Goal: Task Accomplishment & Management: Complete application form

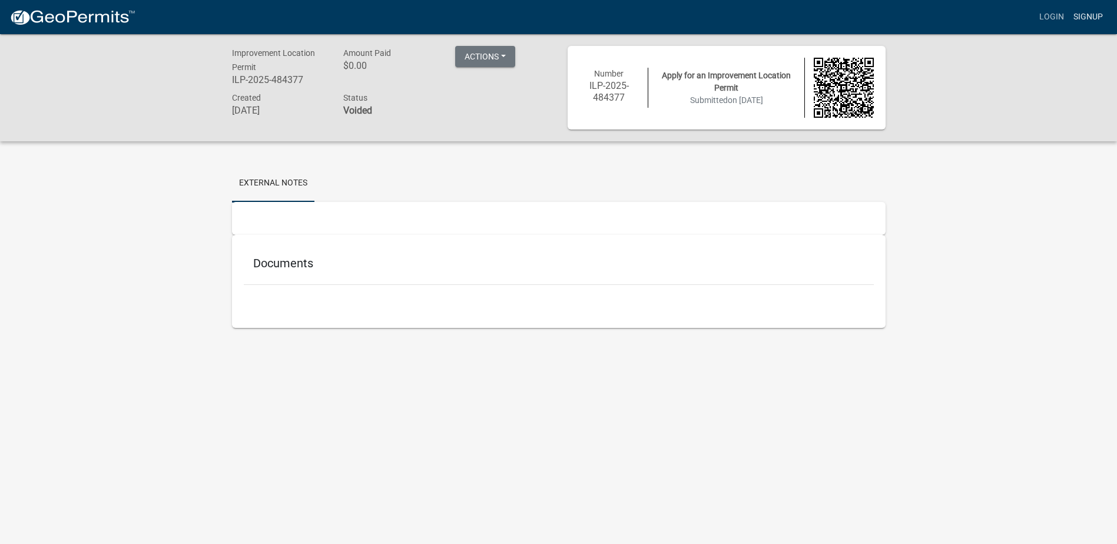
click at [1084, 16] on link "Signup" at bounding box center [1087, 17] width 39 height 22
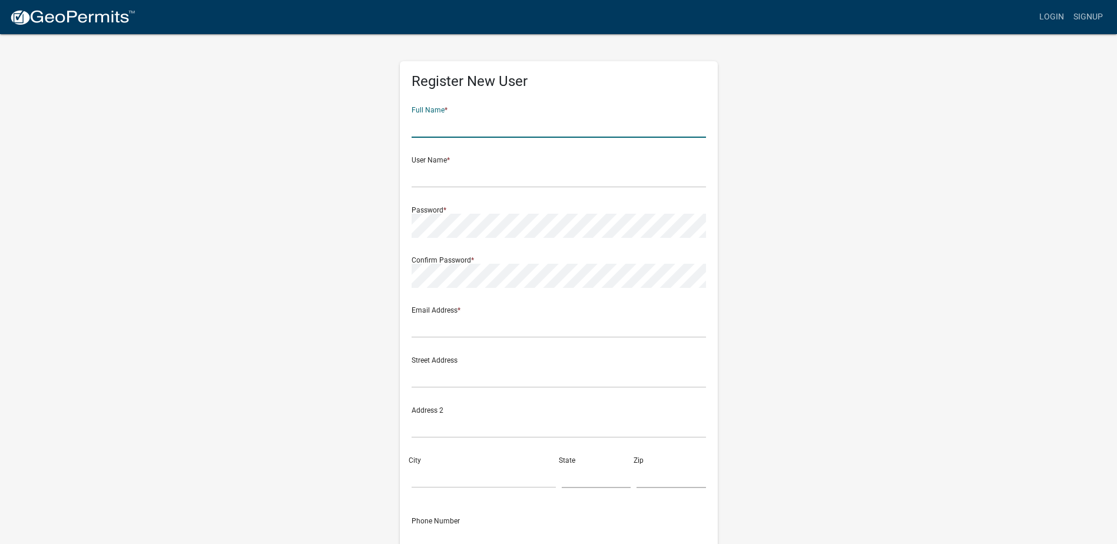
click at [428, 126] on input "text" at bounding box center [558, 126] width 294 height 24
click at [421, 124] on input "text" at bounding box center [558, 126] width 294 height 24
click at [439, 127] on input "text" at bounding box center [558, 126] width 294 height 24
type input "[PERSON_NAME]"
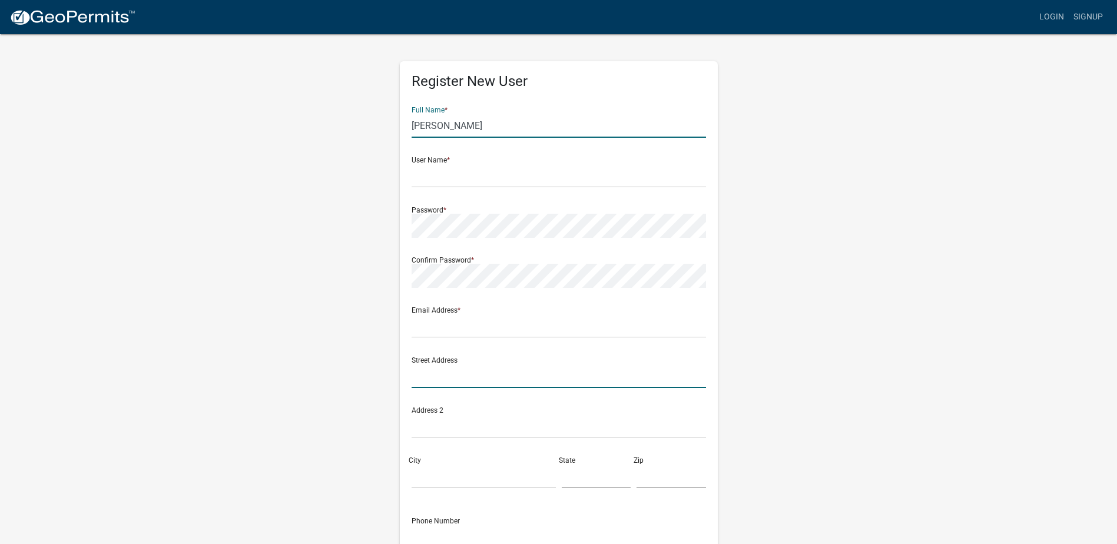
type input "[STREET_ADDRESS][PERSON_NAME]"
type input "[GEOGRAPHIC_DATA]"
type input "46151"
type input "3174327759"
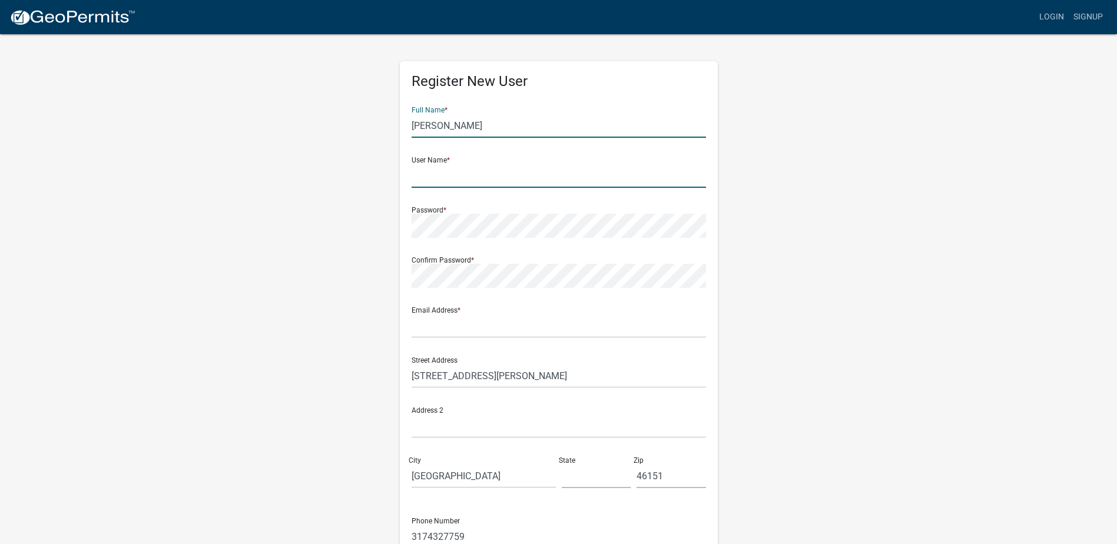
click at [444, 176] on input "text" at bounding box center [558, 176] width 294 height 24
click at [437, 177] on input "text" at bounding box center [558, 176] width 294 height 24
type input "djfmlf092008"
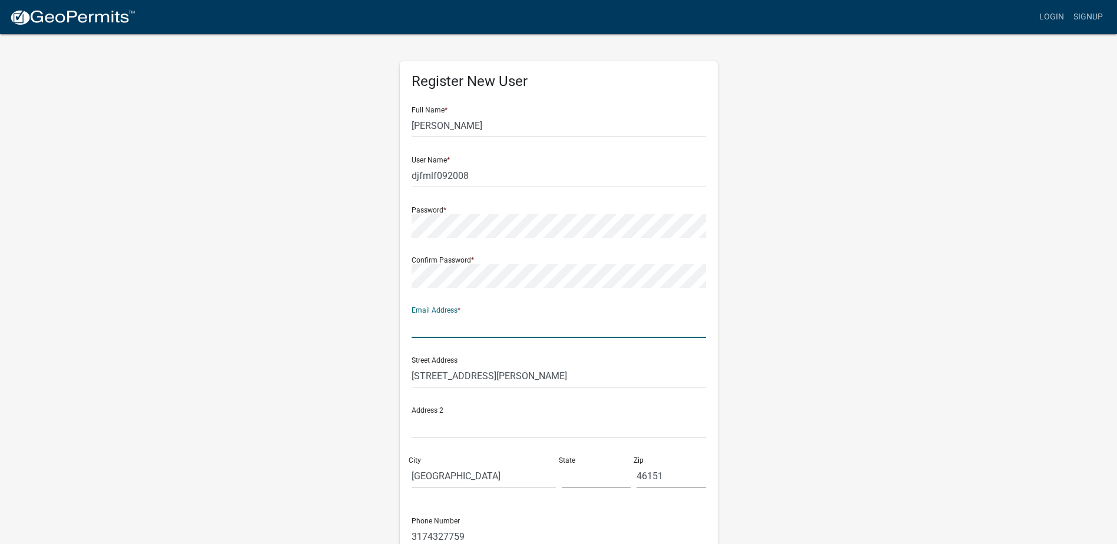
click at [441, 330] on input "text" at bounding box center [558, 326] width 294 height 24
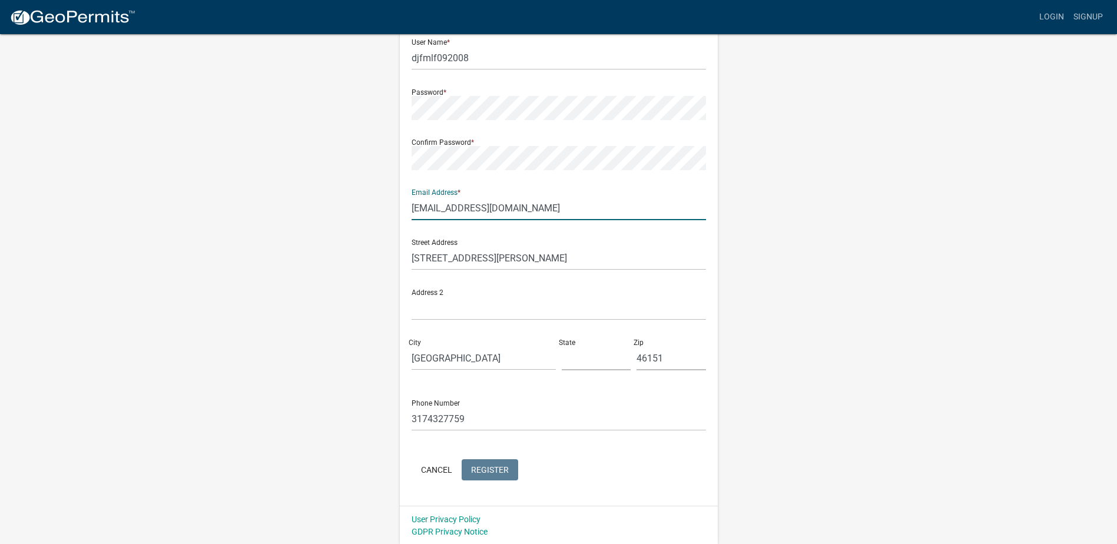
scroll to position [119, 0]
type input "[EMAIL_ADDRESS][DOMAIN_NAME]"
click at [595, 356] on input "text" at bounding box center [596, 357] width 69 height 24
type input "IN"
click at [552, 392] on div "Phone Number [PHONE_NUMBER]" at bounding box center [558, 409] width 294 height 41
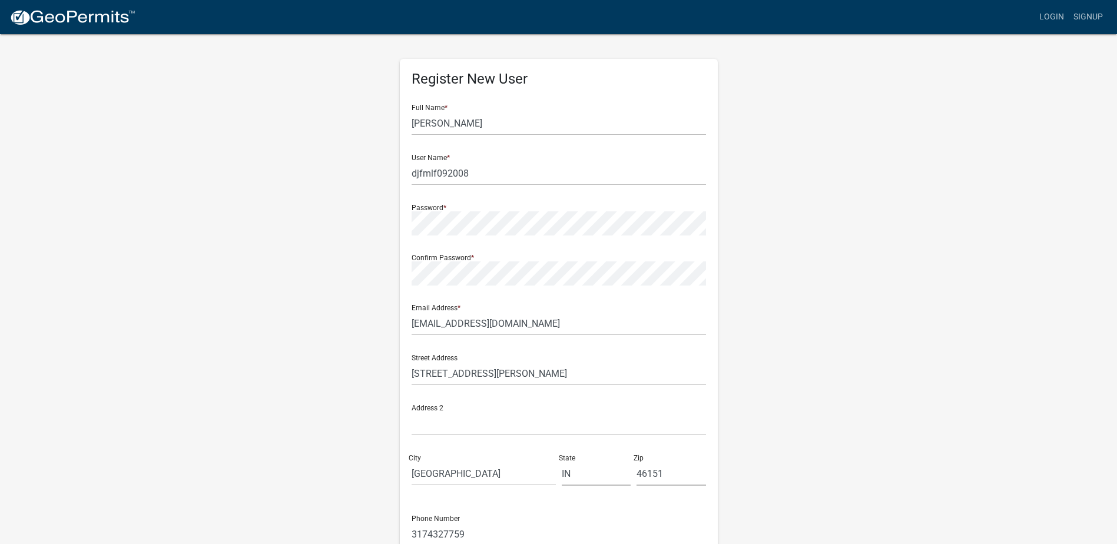
scroll to position [0, 0]
drag, startPoint x: 474, startPoint y: 125, endPoint x: 401, endPoint y: 125, distance: 73.0
click at [401, 125] on div "Register New User Full Name * [PERSON_NAME] User Name * djfmlf092008 Password *…" at bounding box center [559, 342] width 318 height 562
click at [463, 126] on input "[PERSON_NAME]" at bounding box center [558, 126] width 294 height 24
click at [539, 117] on input "[PERSON_NAME]" at bounding box center [558, 126] width 294 height 24
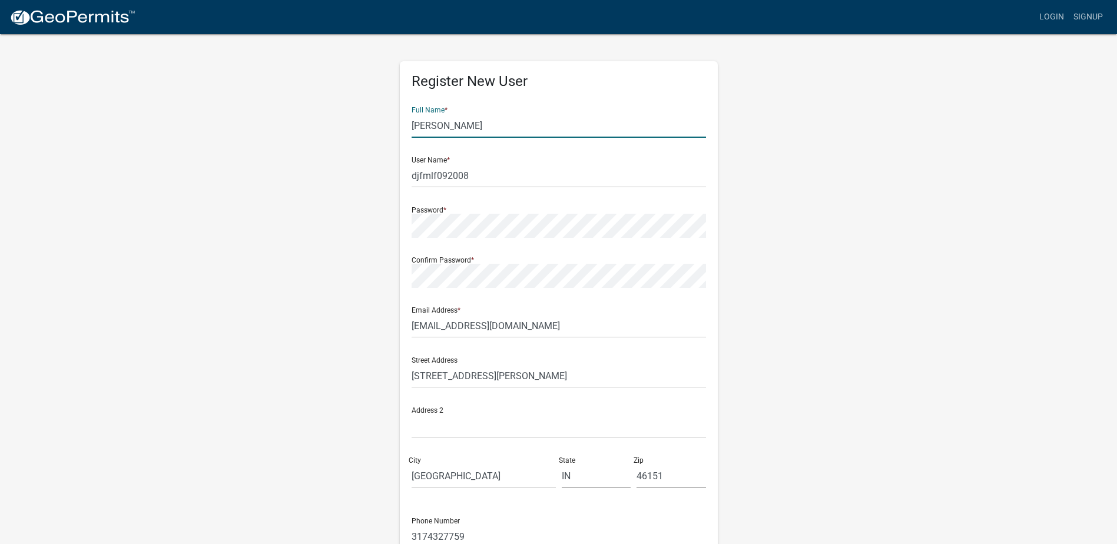
click at [607, 121] on input "[PERSON_NAME]" at bounding box center [558, 126] width 294 height 24
drag, startPoint x: 441, startPoint y: 126, endPoint x: 403, endPoint y: 126, distance: 38.3
click at [403, 126] on div "Register New User Full Name * [PERSON_NAME] User Name * djfmlf092008 Password *…" at bounding box center [559, 342] width 318 height 562
type input "[PERSON_NAME]"
click at [406, 224] on div "Register New User Full Name * [PERSON_NAME] User Name * djfmlf092008 Password *…" at bounding box center [559, 342] width 318 height 562
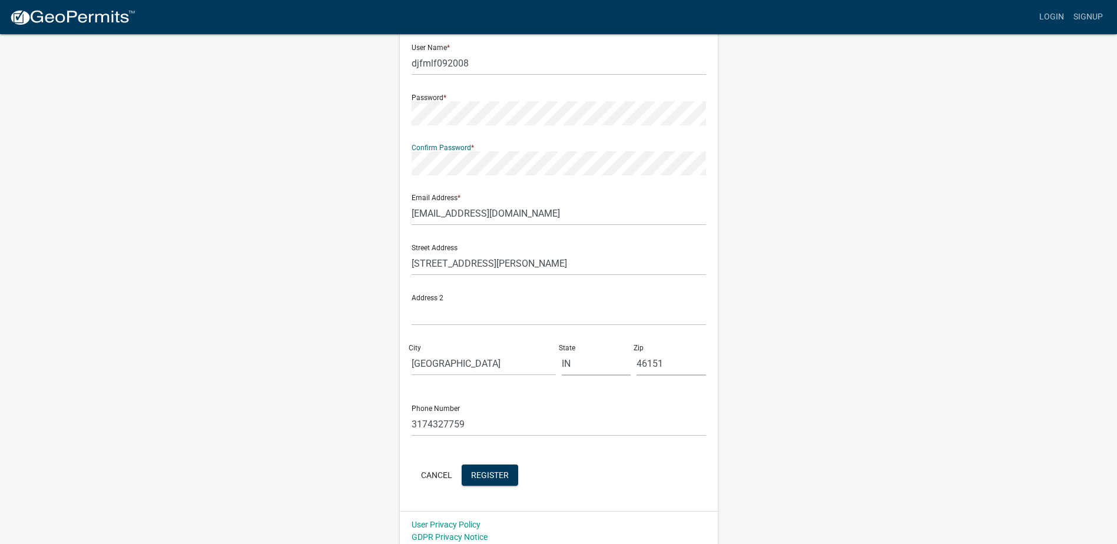
scroll to position [119, 0]
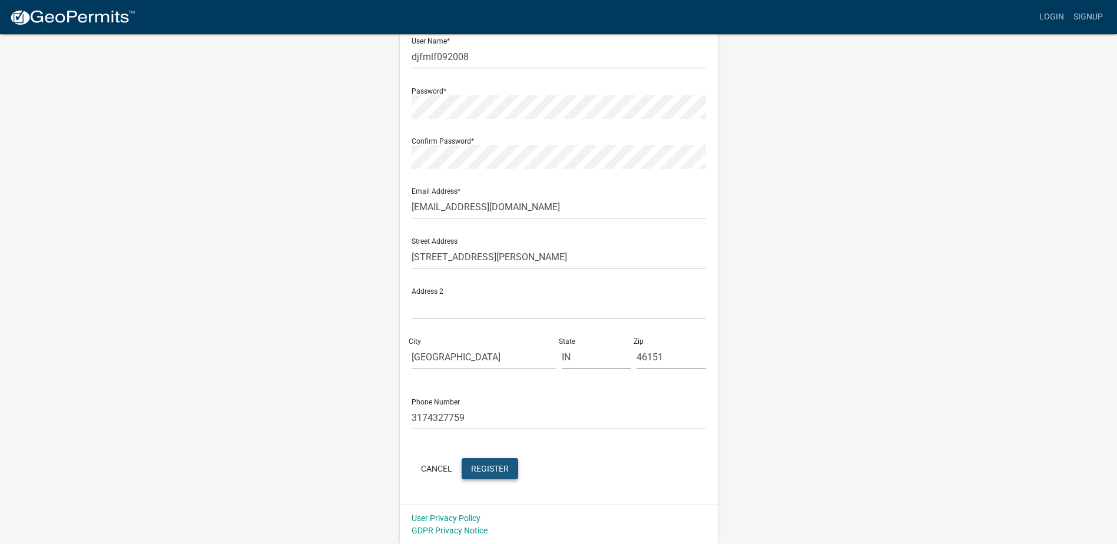
click at [487, 467] on span "Register" at bounding box center [490, 467] width 38 height 9
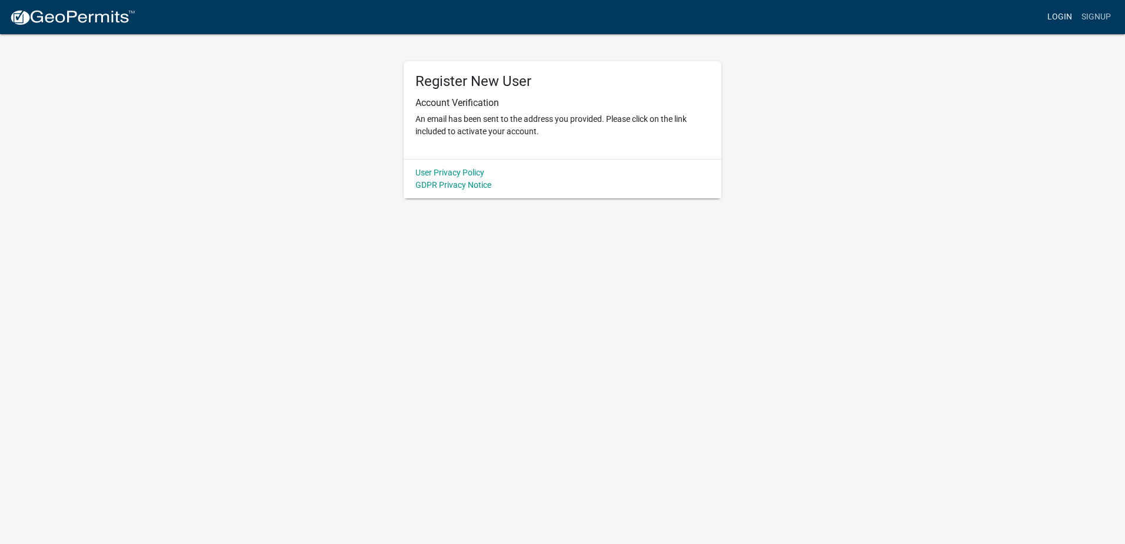
click at [1066, 14] on link "Login" at bounding box center [1060, 17] width 34 height 22
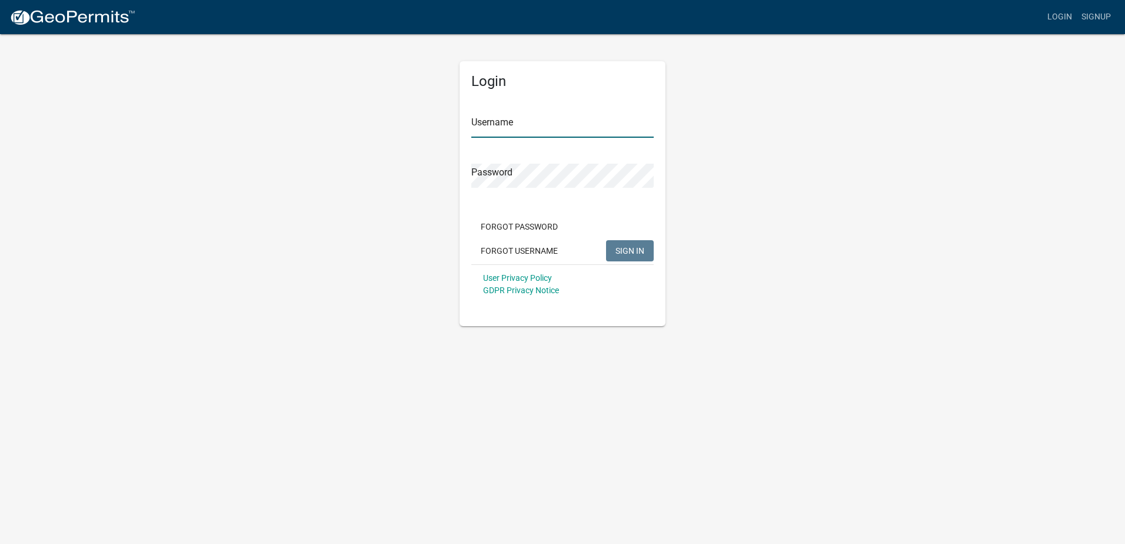
click at [497, 132] on input "Username" at bounding box center [562, 126] width 182 height 24
type input "djfmlf092008"
click at [633, 247] on span "SIGN IN" at bounding box center [630, 249] width 29 height 9
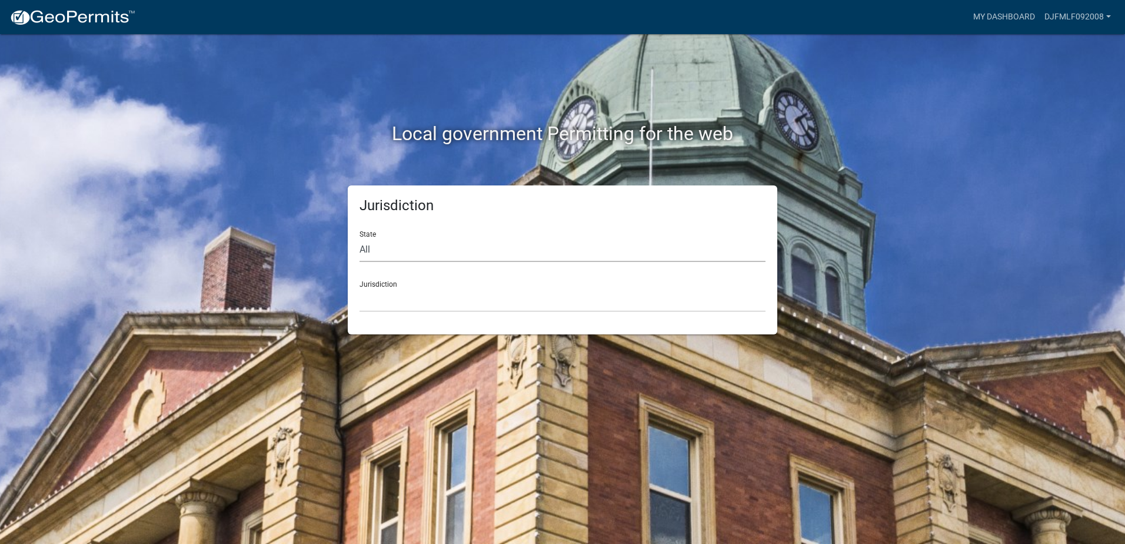
click at [384, 250] on select "All [US_STATE] [US_STATE] [US_STATE] [US_STATE] [US_STATE] [US_STATE] [US_STATE…" at bounding box center [563, 250] width 406 height 24
select select "[US_STATE]"
click at [360, 238] on select "All [US_STATE] [US_STATE] [US_STATE] [US_STATE] [US_STATE] [US_STATE] [US_STATE…" at bounding box center [563, 250] width 406 height 24
click at [381, 302] on select "City of [GEOGRAPHIC_DATA], [US_STATE] City of [GEOGRAPHIC_DATA], [US_STATE] Cit…" at bounding box center [563, 300] width 406 height 24
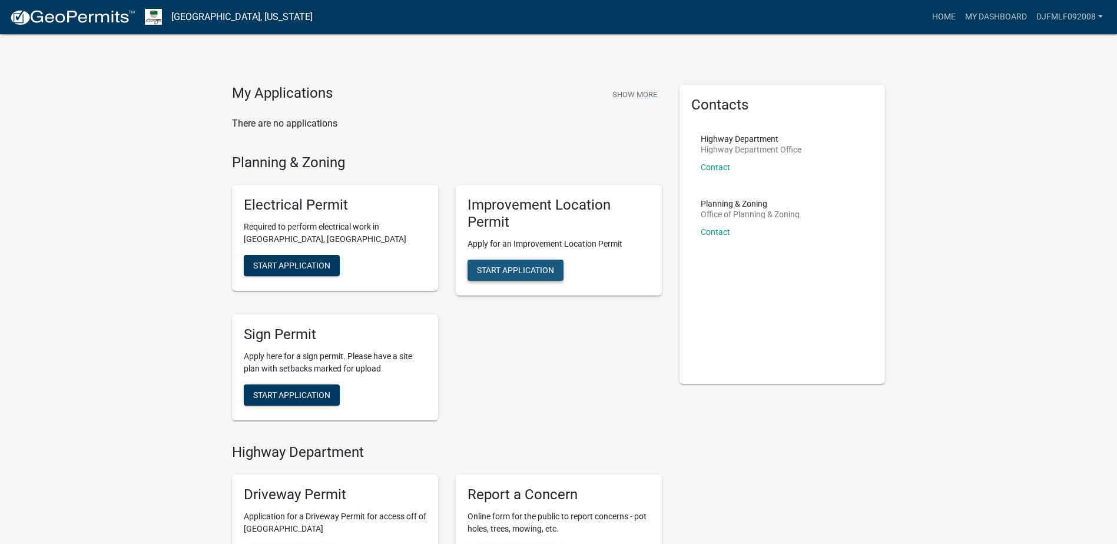
click at [512, 270] on span "Start Application" at bounding box center [515, 269] width 77 height 9
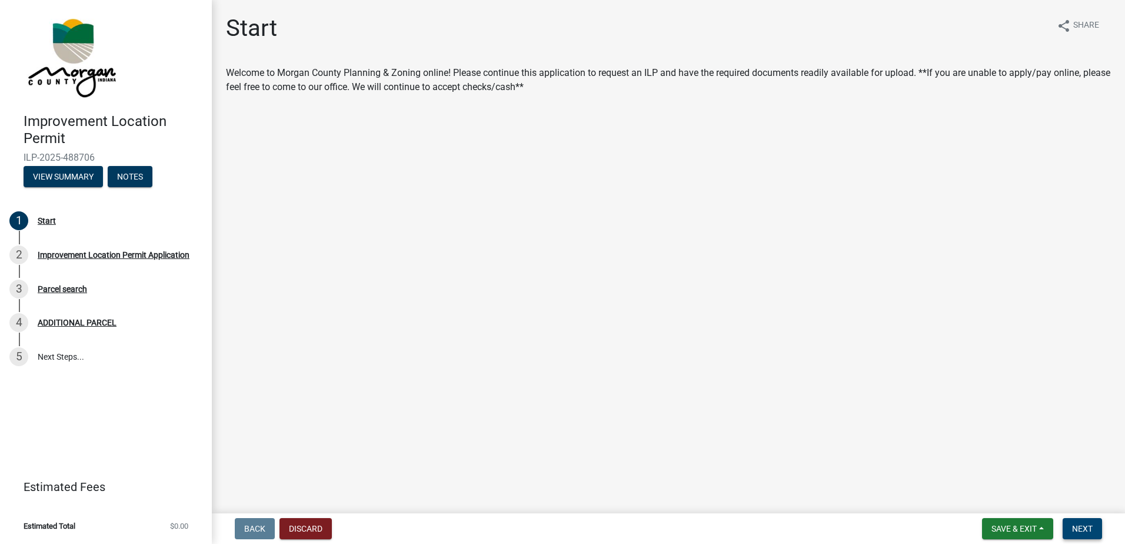
click at [1080, 528] on span "Next" at bounding box center [1082, 528] width 21 height 9
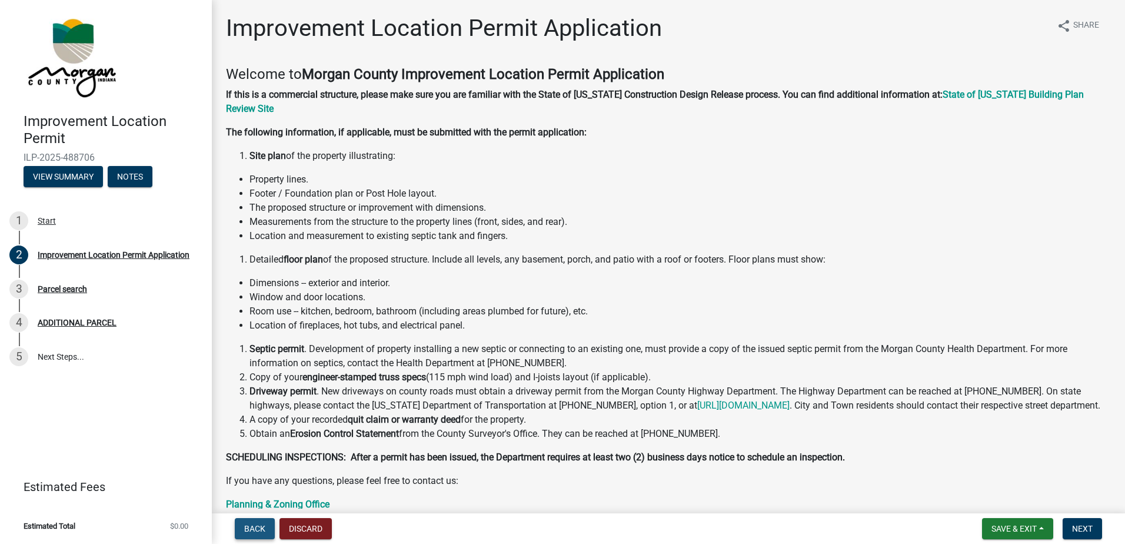
click at [253, 527] on span "Back" at bounding box center [254, 528] width 21 height 9
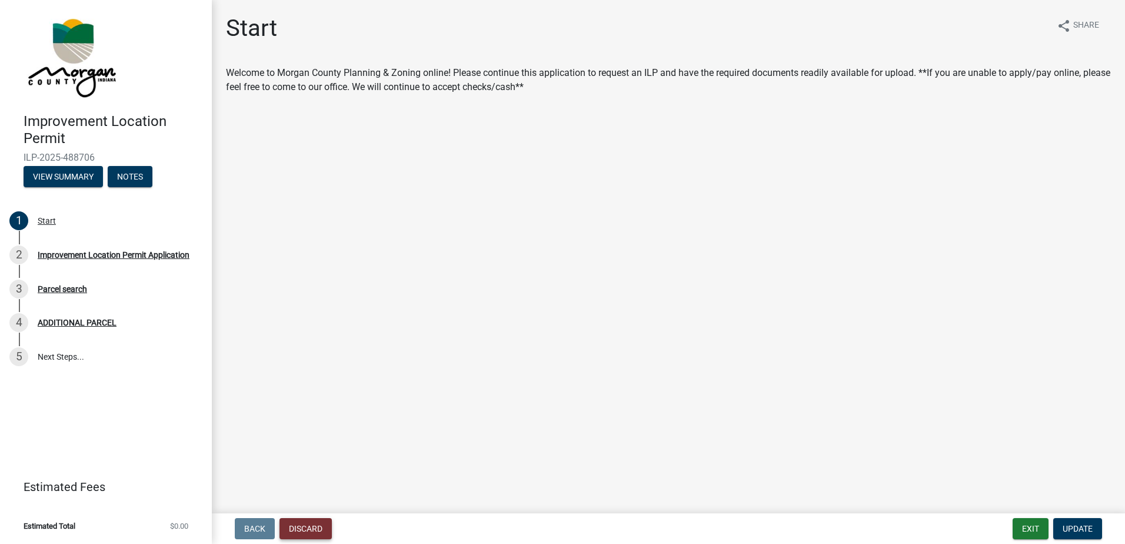
click at [301, 527] on button "Discard" at bounding box center [306, 528] width 52 height 21
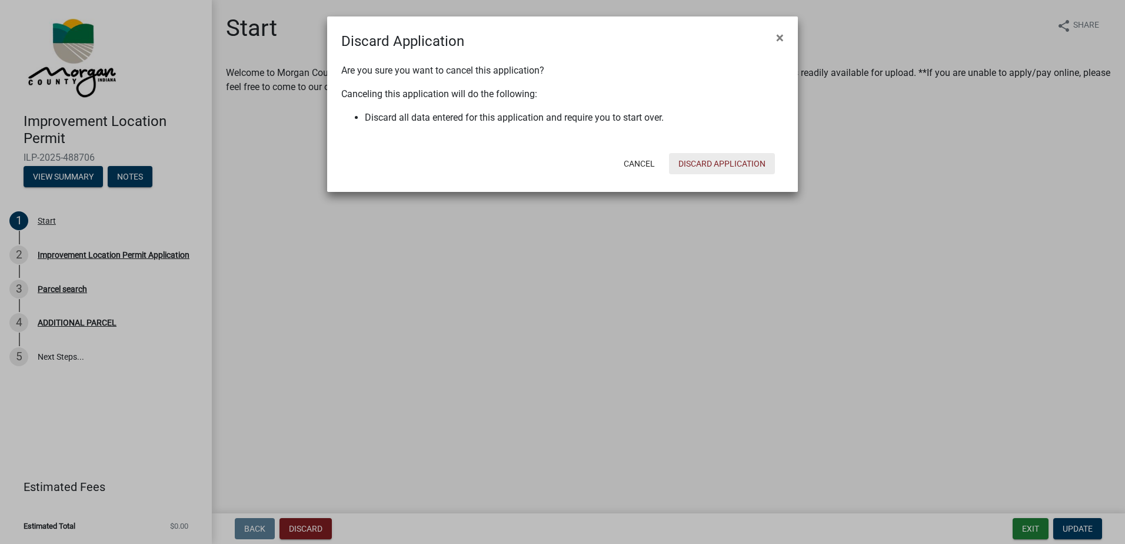
click at [700, 162] on button "Discard Application" at bounding box center [722, 163] width 106 height 21
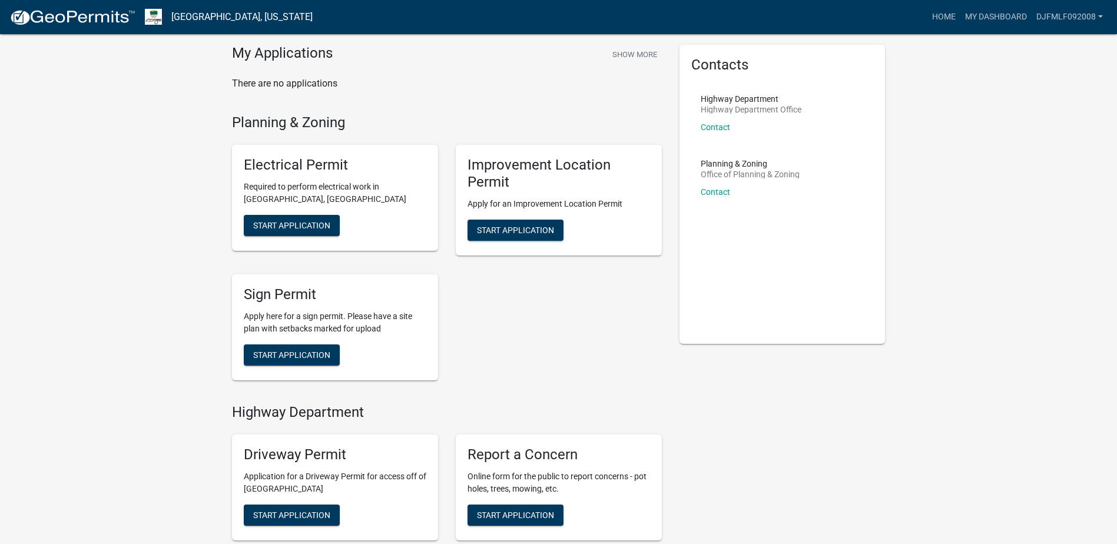
scroll to position [28, 0]
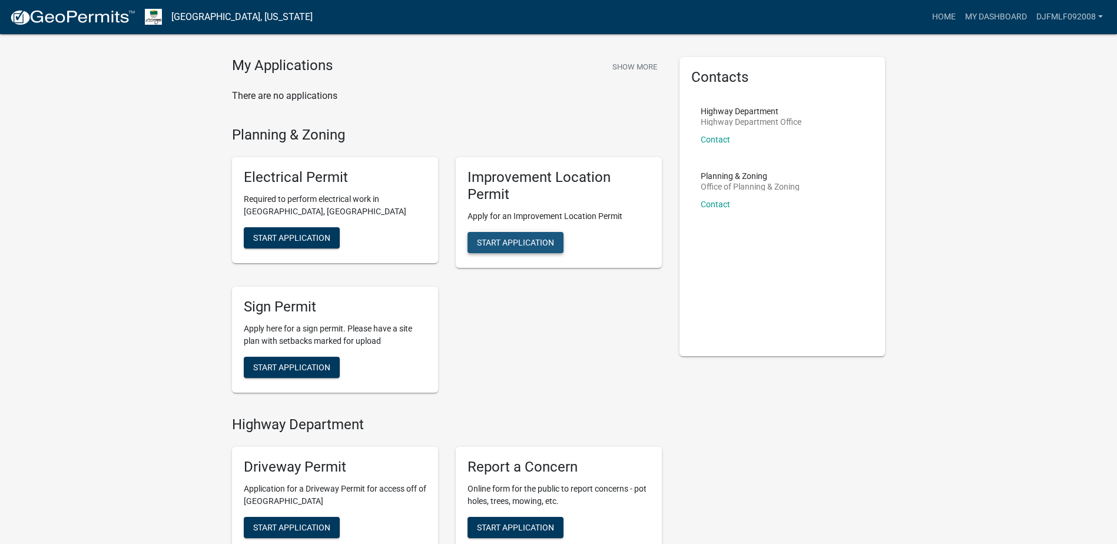
click at [526, 243] on span "Start Application" at bounding box center [515, 241] width 77 height 9
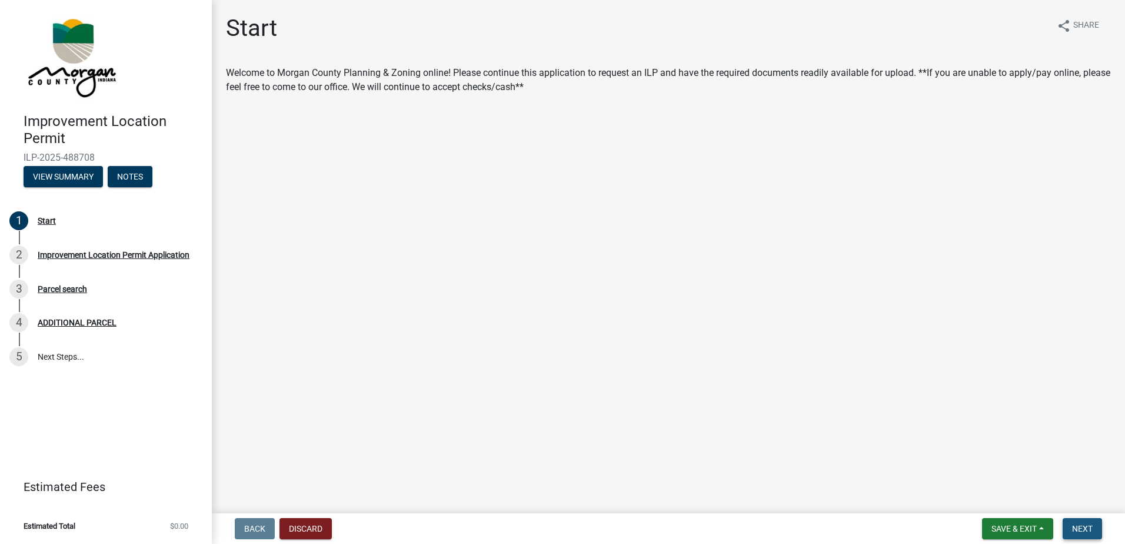
click at [1081, 525] on span "Next" at bounding box center [1082, 528] width 21 height 9
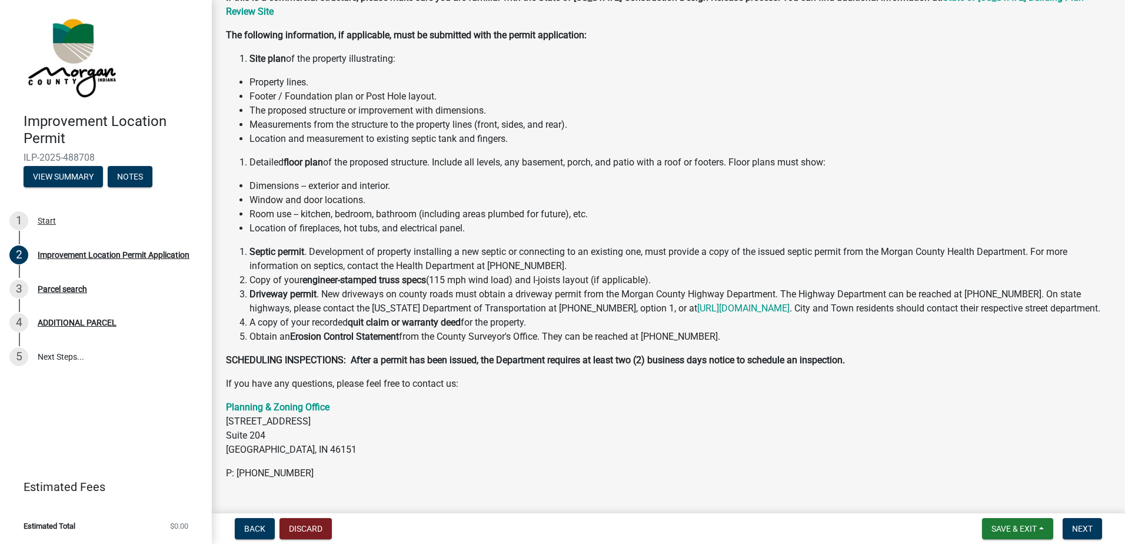
scroll to position [118, 0]
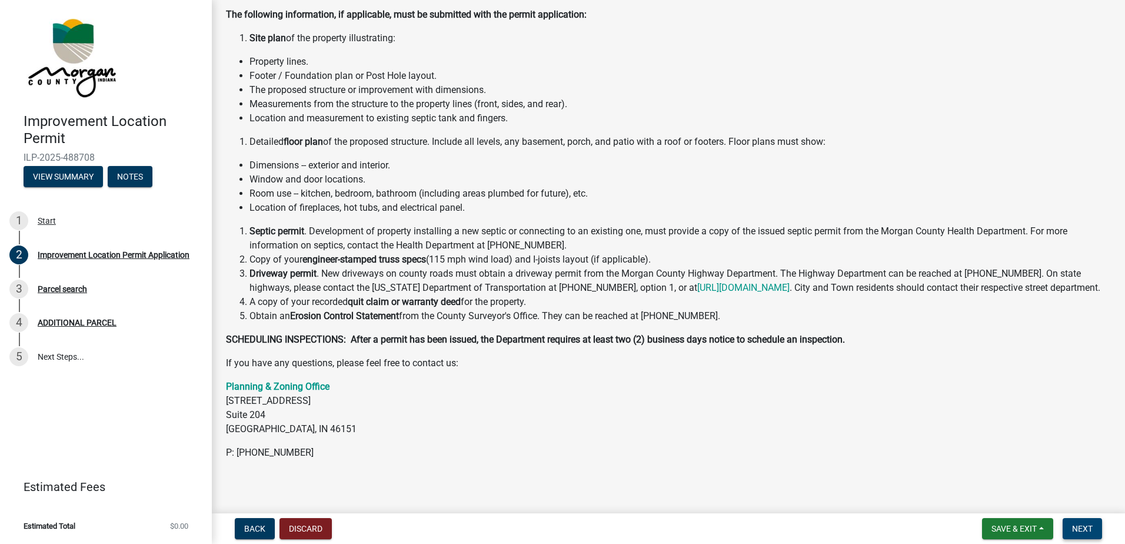
click at [1080, 528] on span "Next" at bounding box center [1082, 528] width 21 height 9
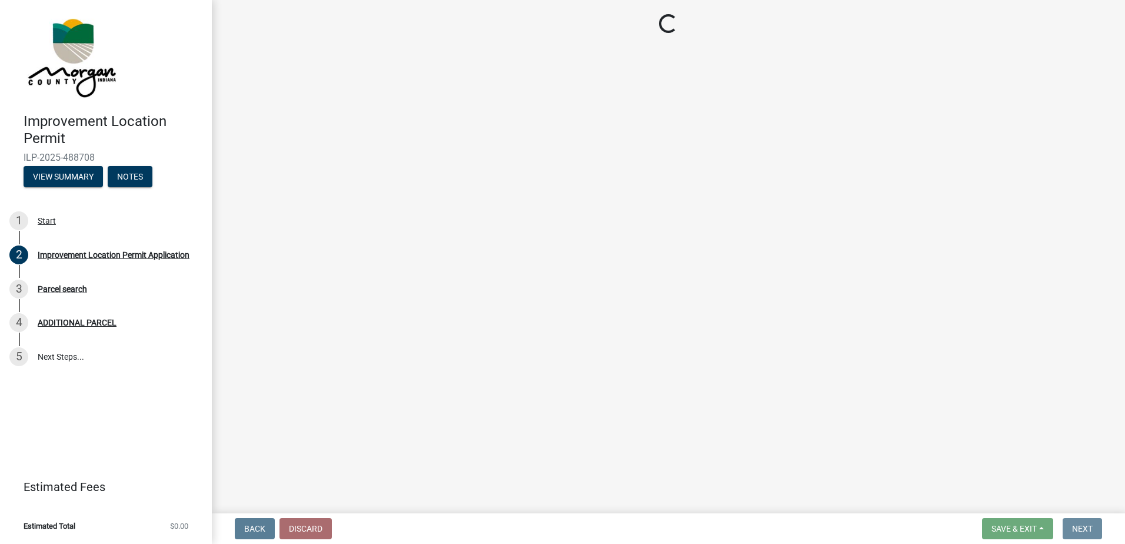
scroll to position [0, 0]
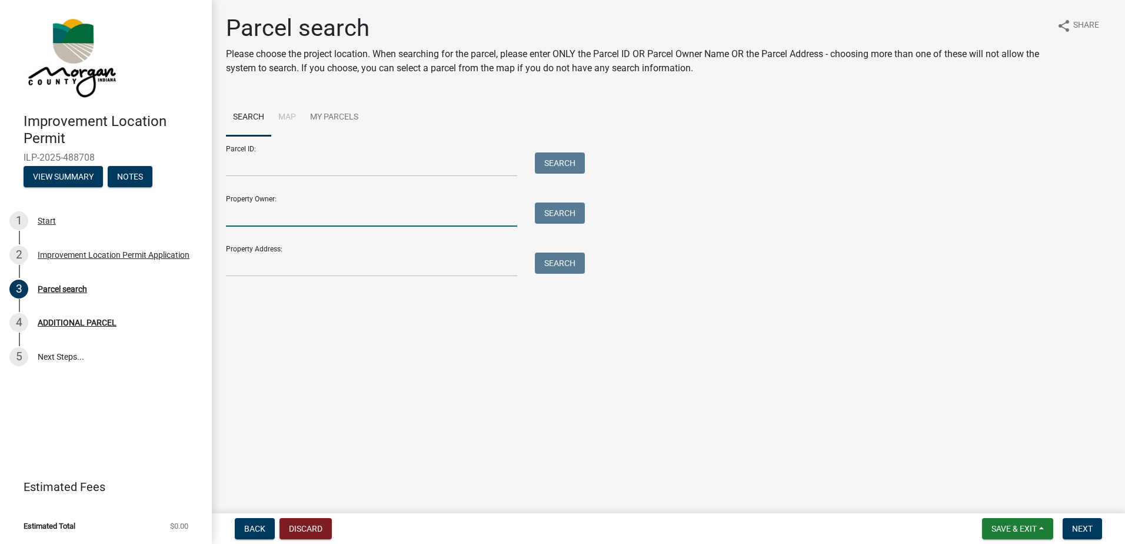
click at [269, 217] on input "Property Owner:" at bounding box center [371, 214] width 291 height 24
type input "[PERSON_NAME]"
click at [558, 210] on button "Search" at bounding box center [560, 212] width 50 height 21
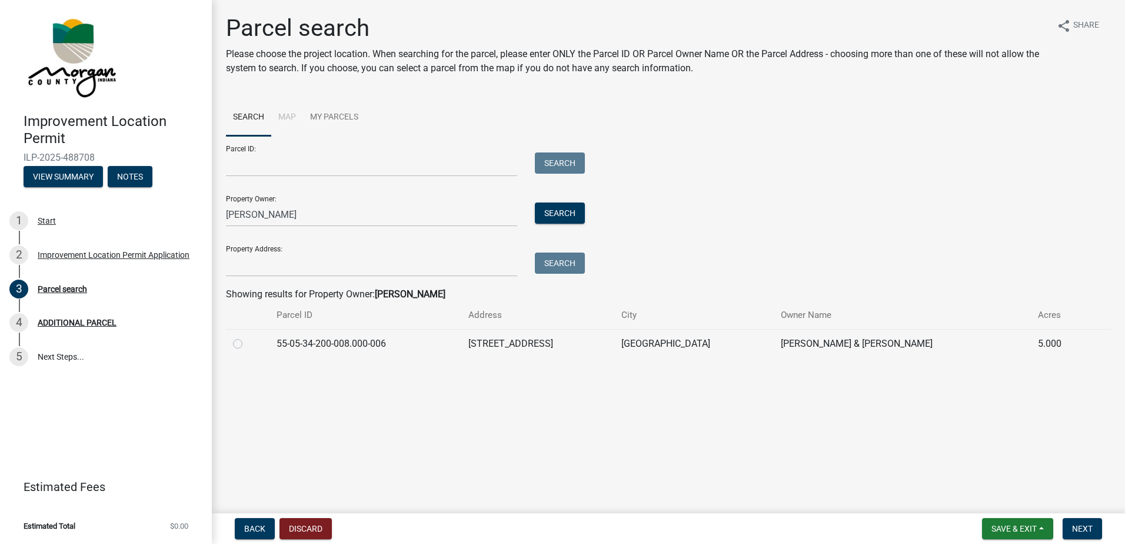
click at [247, 337] on label at bounding box center [247, 337] width 0 height 0
click at [247, 343] on input "radio" at bounding box center [251, 341] width 8 height 8
radio input "true"
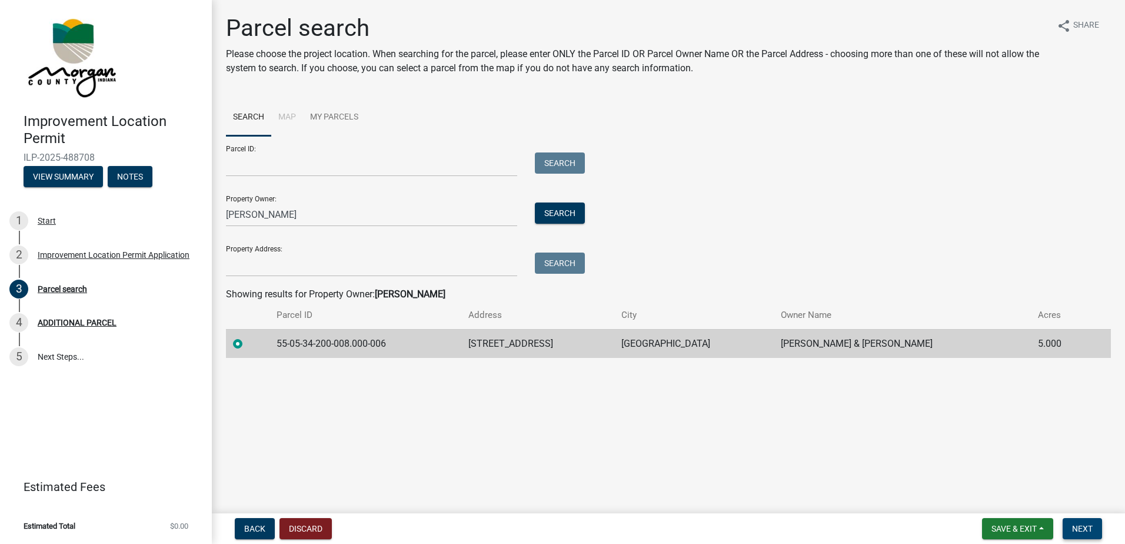
click at [1085, 528] on span "Next" at bounding box center [1082, 528] width 21 height 9
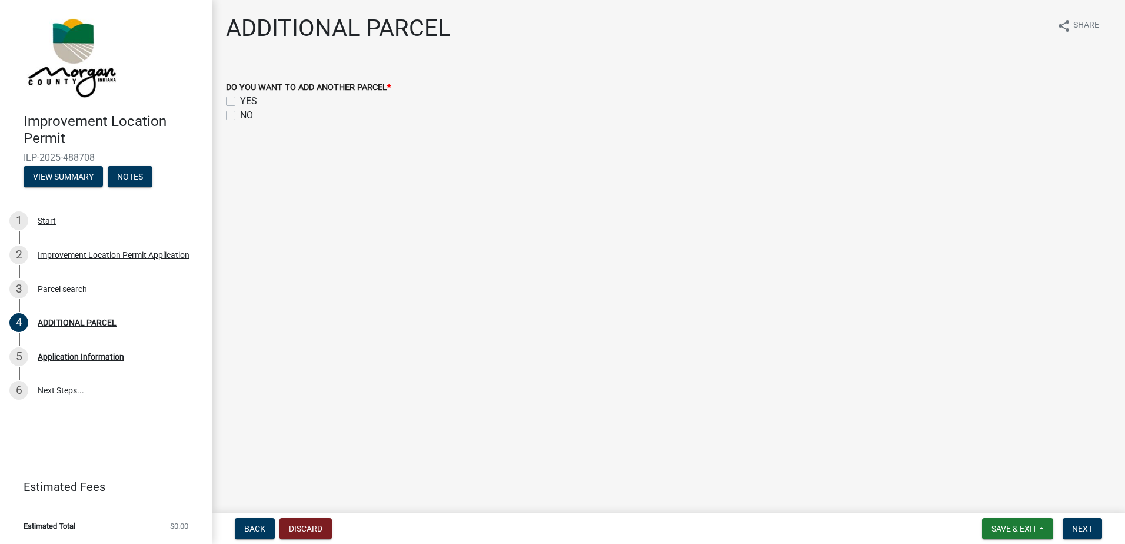
click at [240, 117] on label "NO" at bounding box center [246, 115] width 13 height 14
click at [240, 116] on input "NO" at bounding box center [244, 112] width 8 height 8
checkbox input "true"
checkbox input "false"
checkbox input "true"
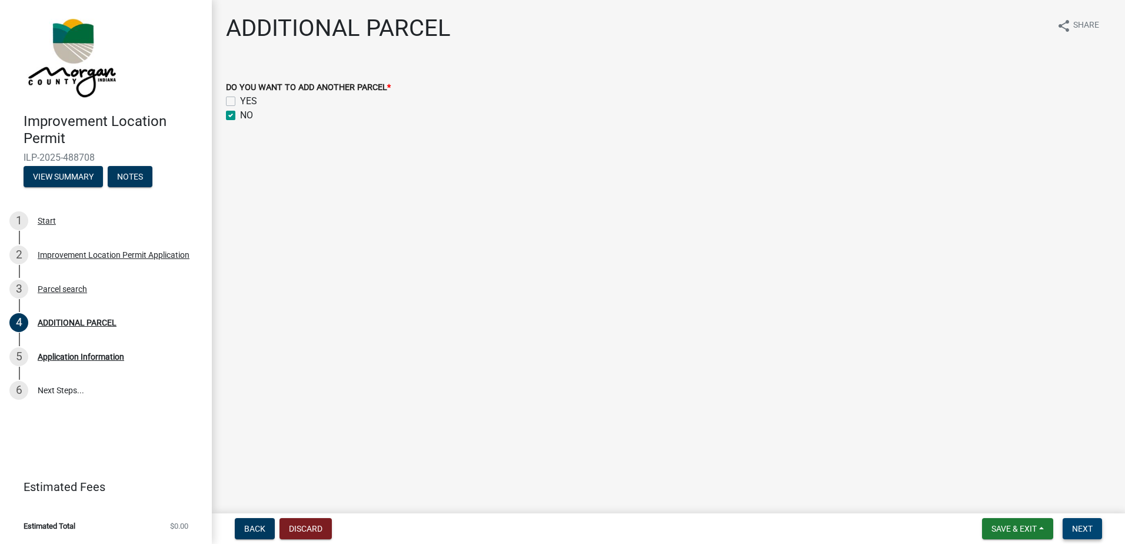
click at [1085, 530] on span "Next" at bounding box center [1082, 528] width 21 height 9
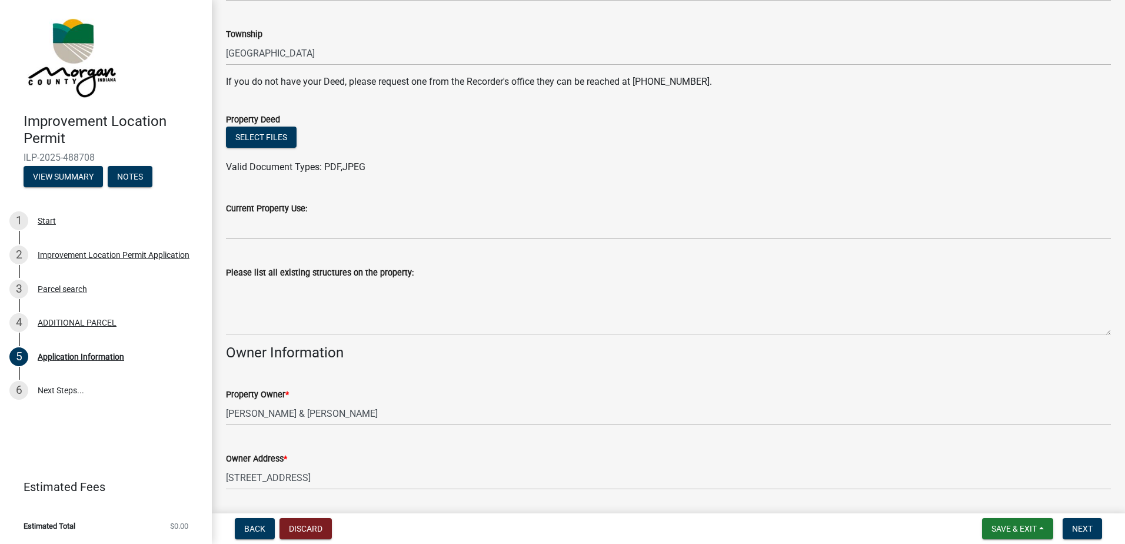
scroll to position [235, 0]
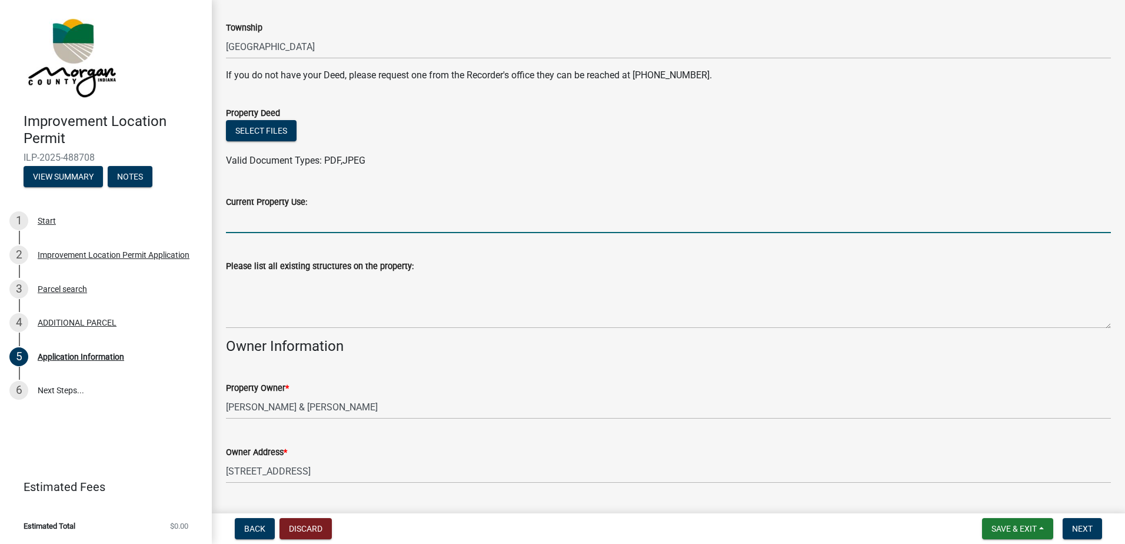
click at [297, 226] on input "Current Property Use:" at bounding box center [668, 221] width 885 height 24
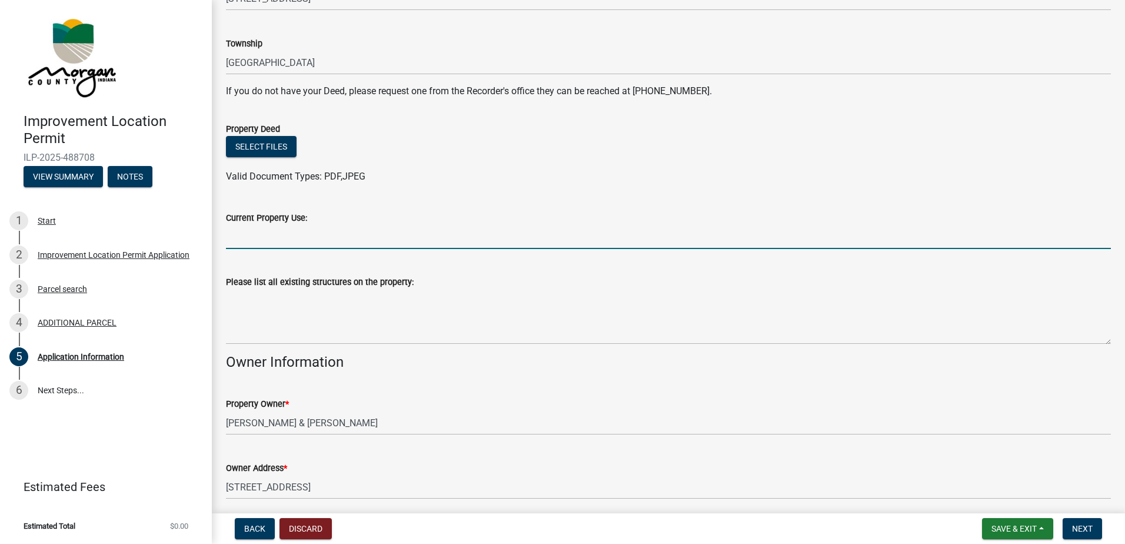
scroll to position [294, 0]
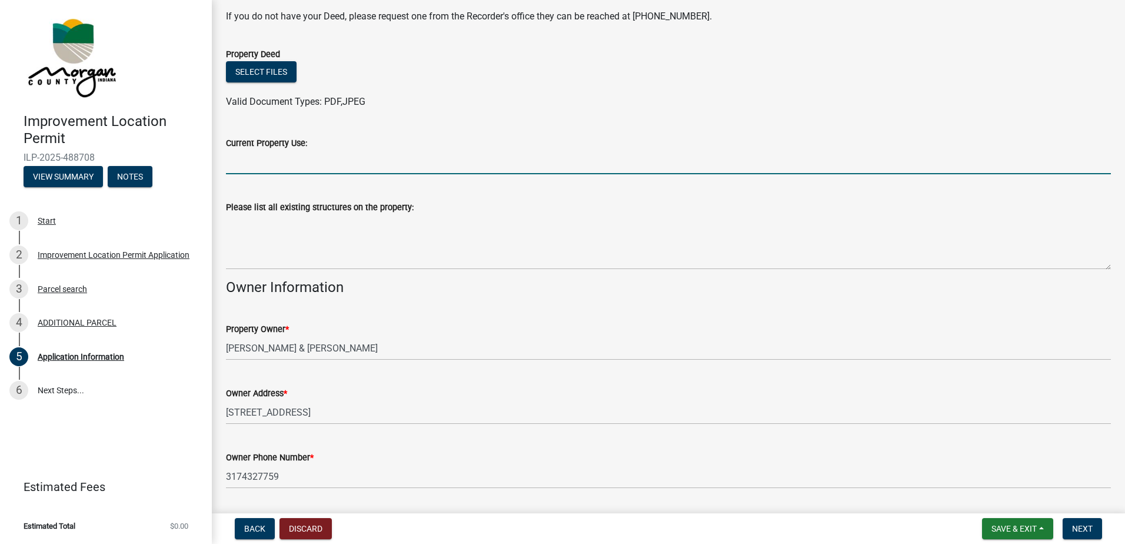
click at [251, 162] on input "Current Property Use:" at bounding box center [668, 162] width 885 height 24
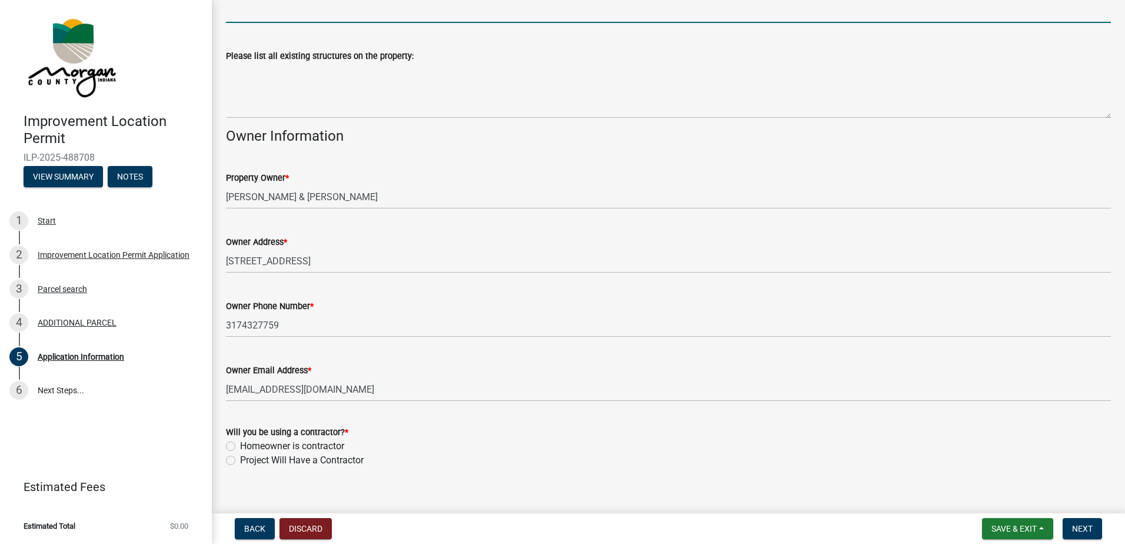
scroll to position [461, 0]
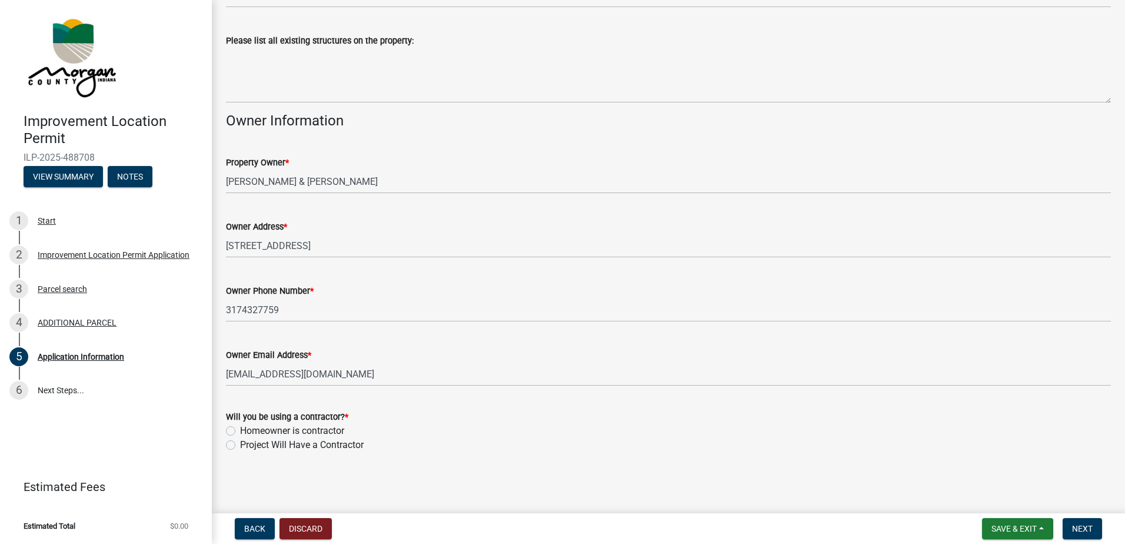
click at [240, 444] on label "Project Will Have a Contractor" at bounding box center [302, 445] width 124 height 14
click at [240, 444] on input "Project Will Have a Contractor" at bounding box center [244, 442] width 8 height 8
radio input "true"
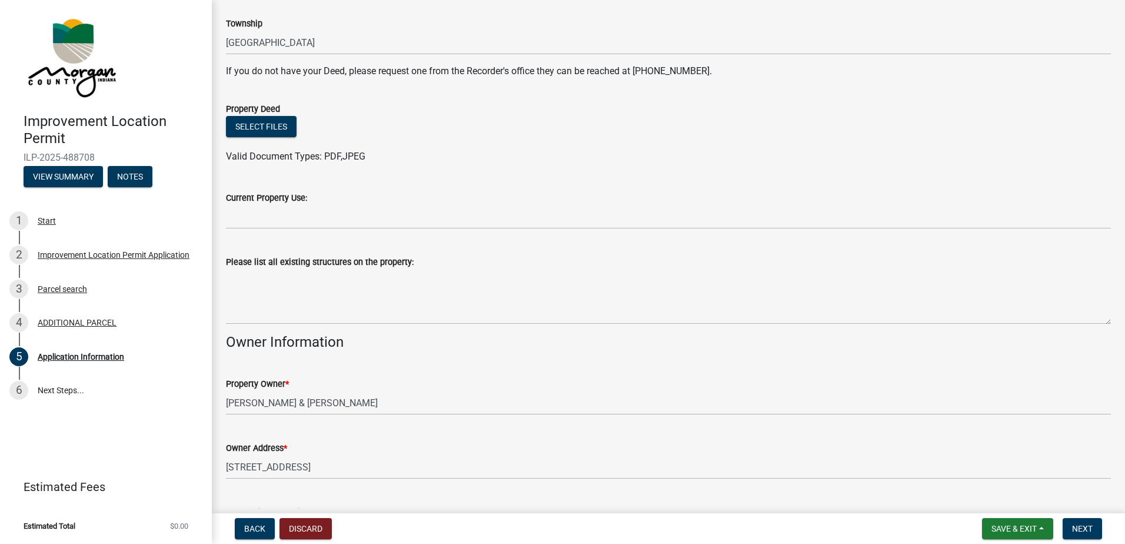
scroll to position [225, 0]
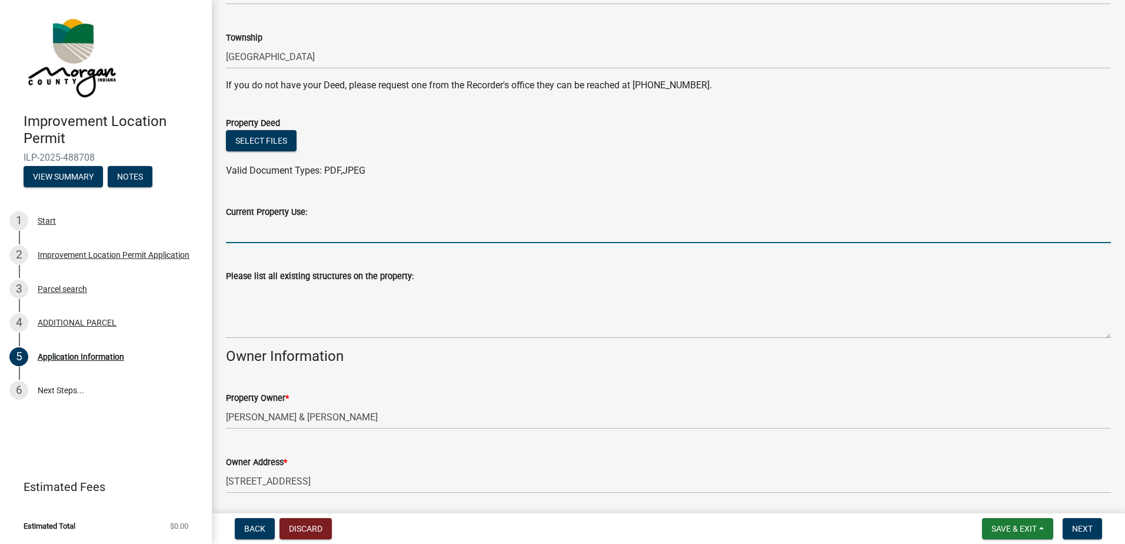
click at [251, 232] on input "Current Property Use:" at bounding box center [668, 231] width 885 height 24
type input "Primary Residence"
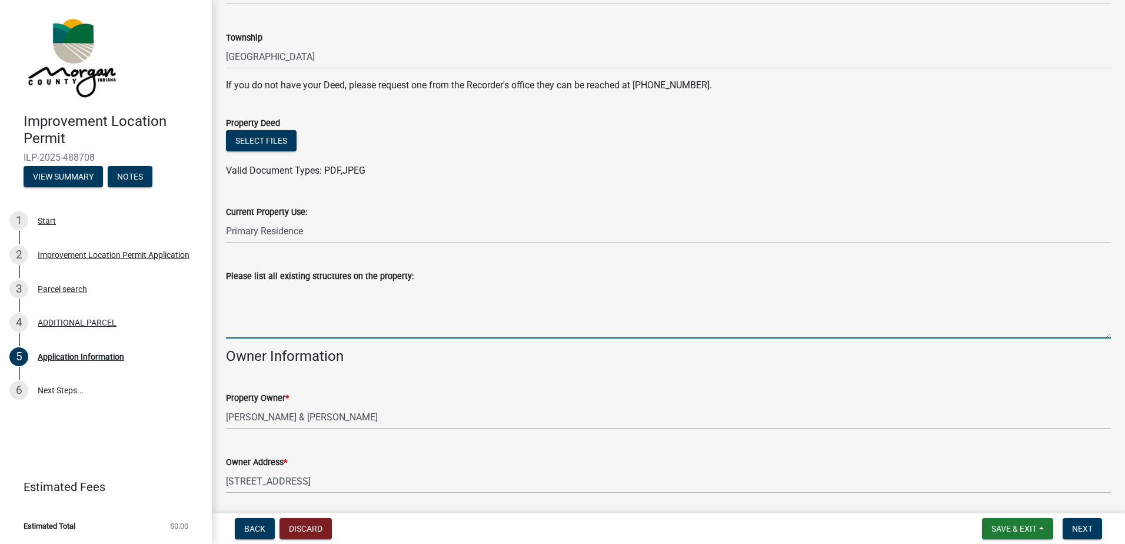
click at [282, 327] on textarea "Please list all existing structures on the property:" at bounding box center [668, 310] width 885 height 55
click at [291, 323] on textarea "Please list all existing structures on the property:" at bounding box center [668, 310] width 885 height 55
click at [277, 292] on textarea "White Barn Red" at bounding box center [668, 310] width 885 height 55
click at [262, 302] on textarea "White Shed Red" at bounding box center [668, 310] width 885 height 55
click at [280, 294] on textarea "White Shed Red" at bounding box center [668, 310] width 885 height 55
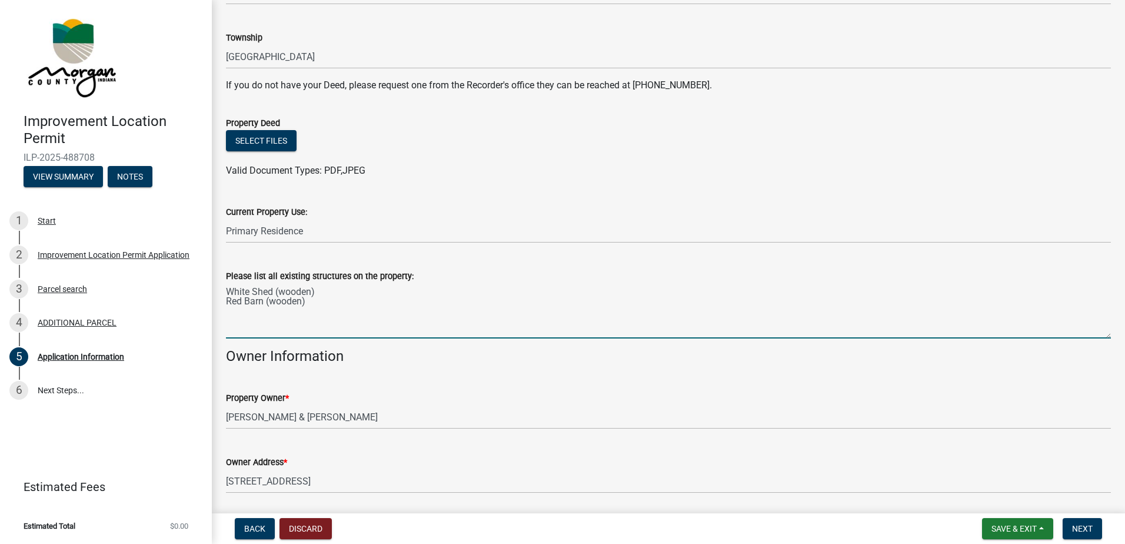
scroll to position [461, 0]
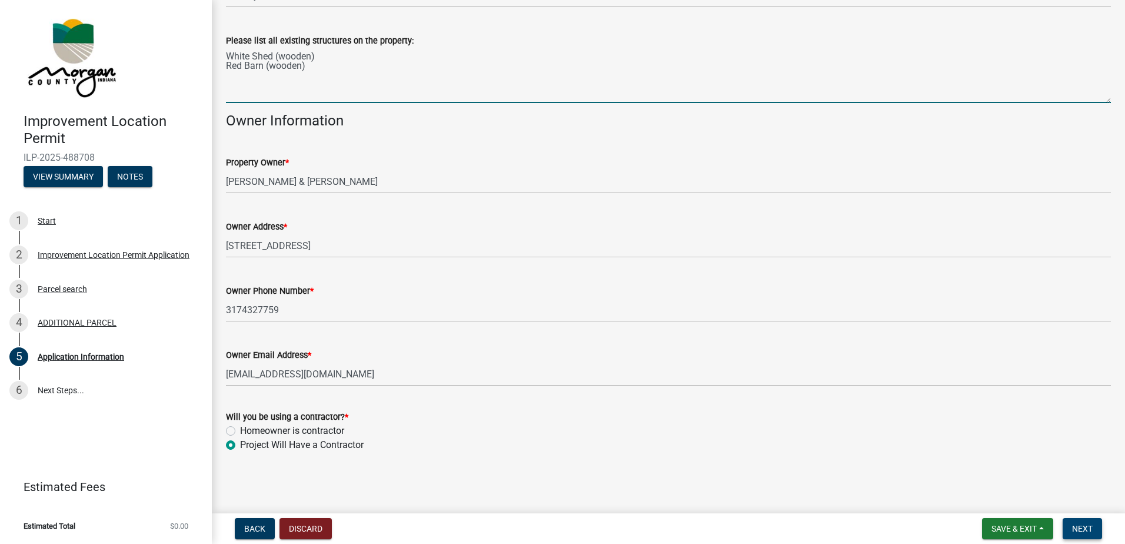
type textarea "White Shed (wooden) Red Barn (wooden)"
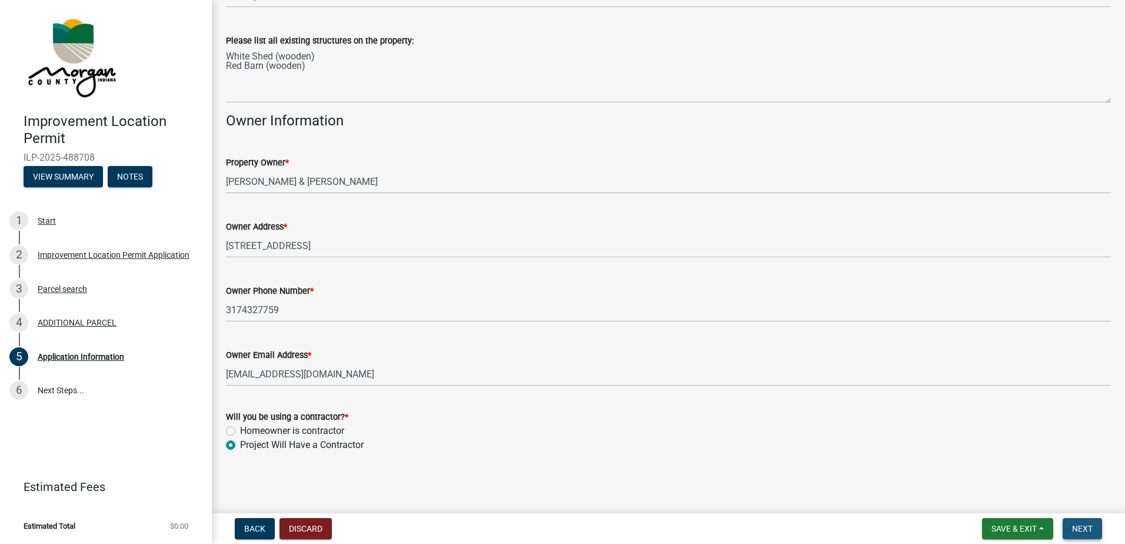
click at [1087, 525] on span "Next" at bounding box center [1082, 528] width 21 height 9
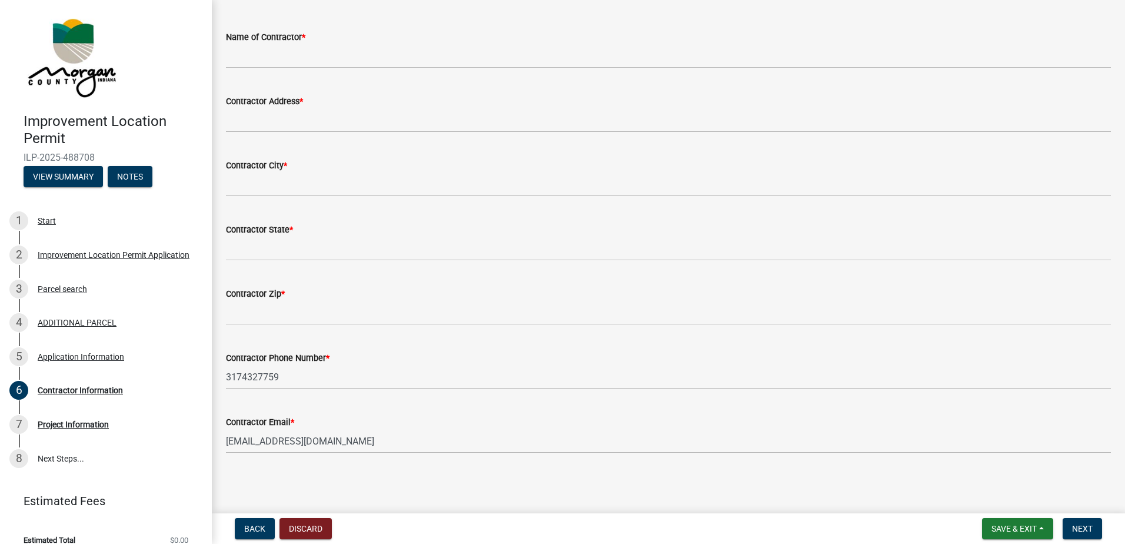
scroll to position [0, 0]
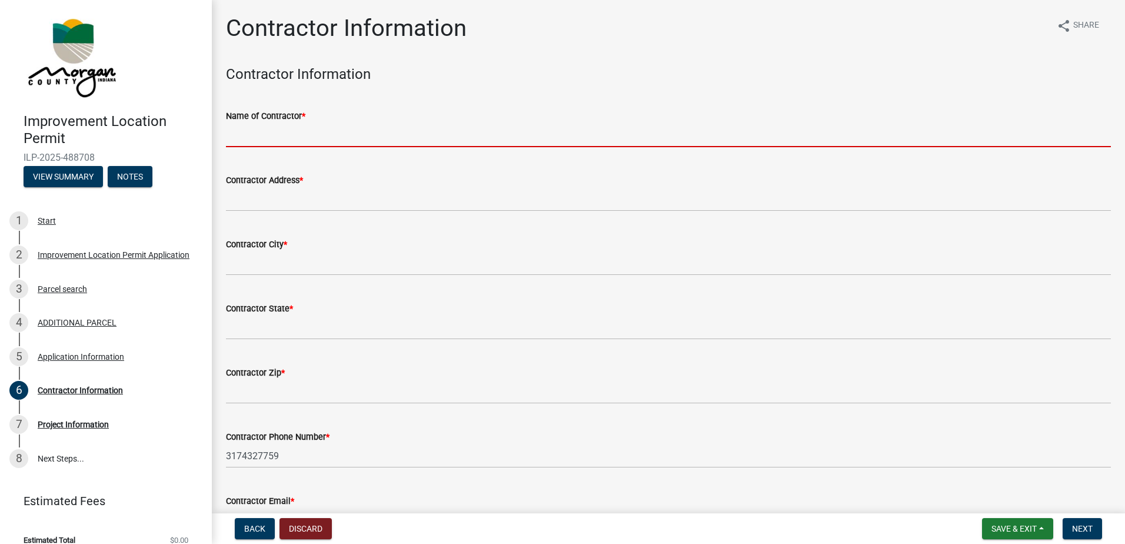
click at [281, 133] on input "Name of Contractor *" at bounding box center [668, 135] width 885 height 24
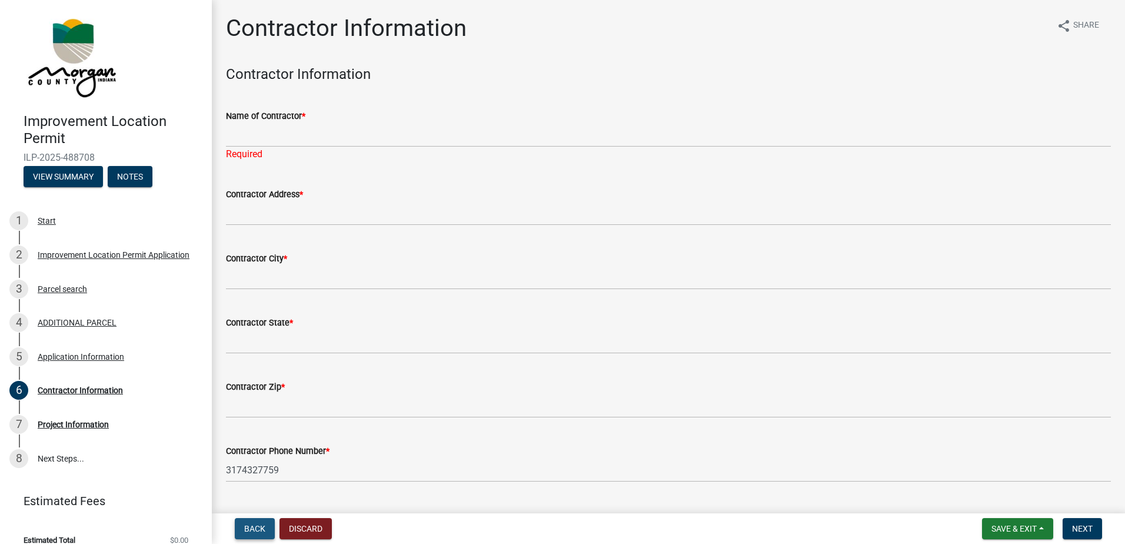
click at [260, 532] on span "Back" at bounding box center [254, 528] width 21 height 9
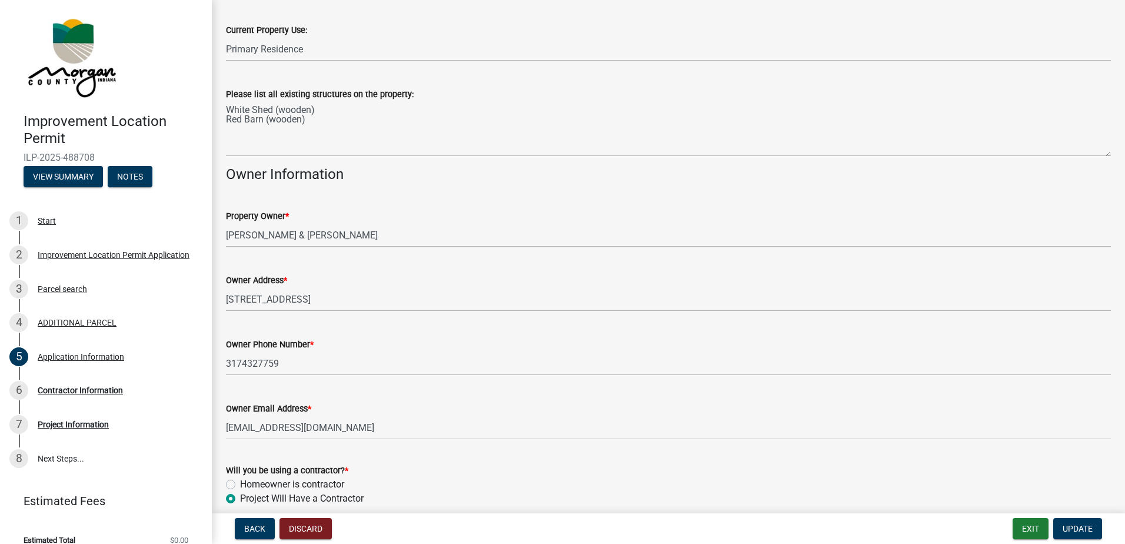
scroll to position [461, 0]
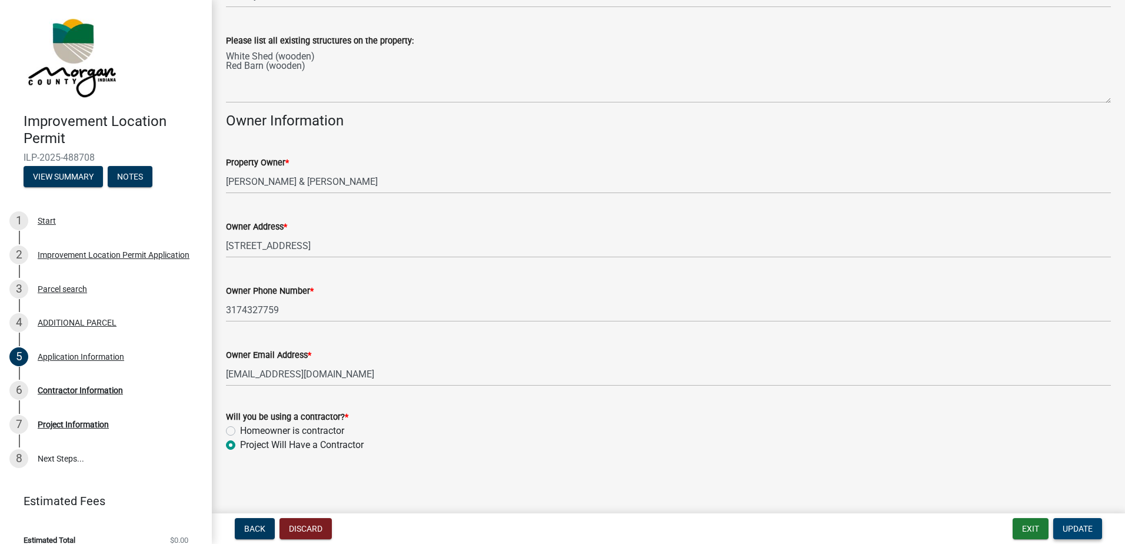
click at [1071, 526] on span "Update" at bounding box center [1078, 528] width 30 height 9
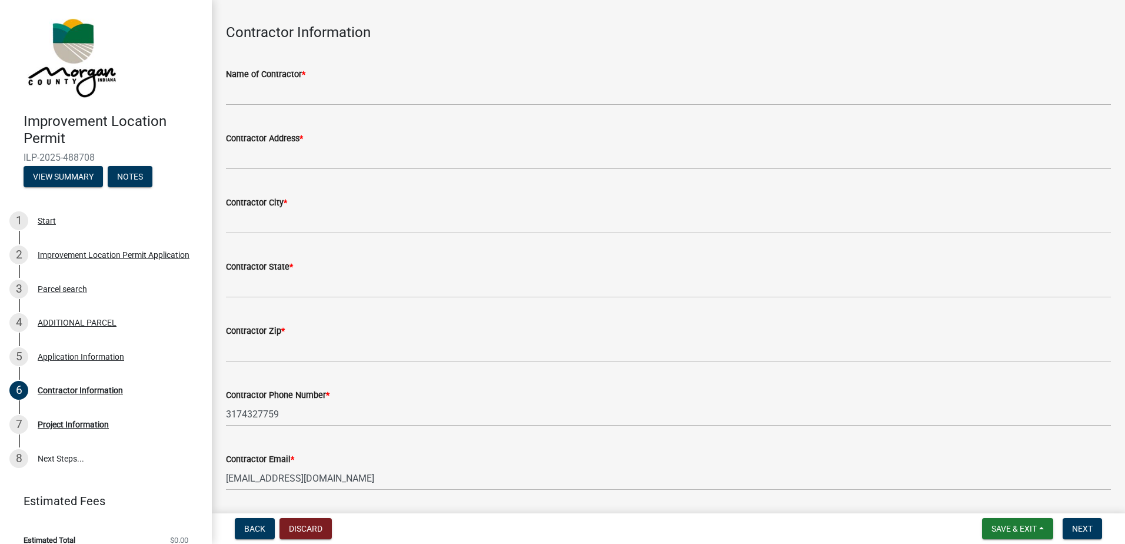
scroll to position [0, 0]
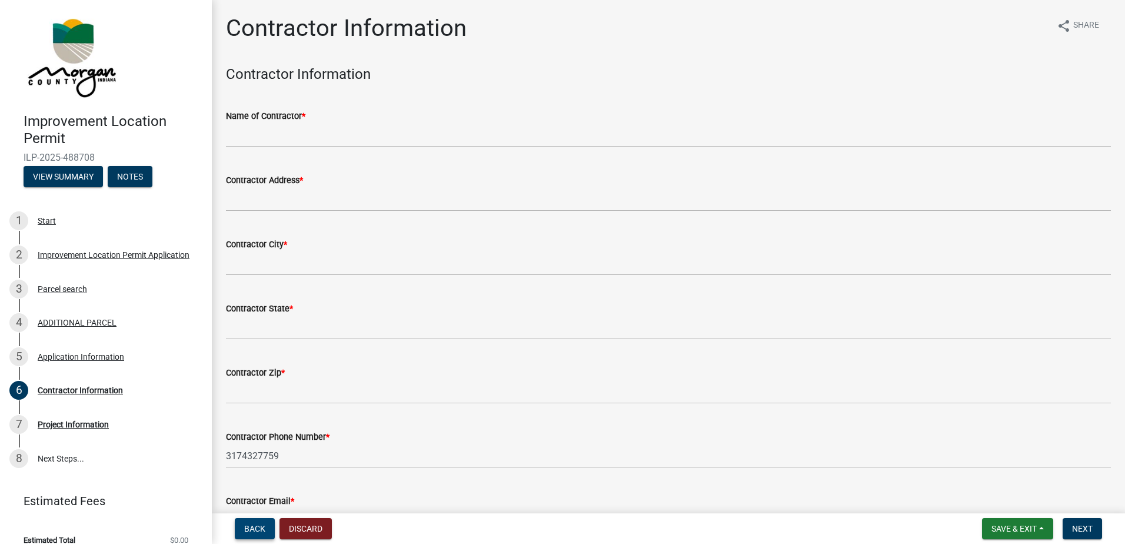
click at [253, 530] on span "Back" at bounding box center [254, 528] width 21 height 9
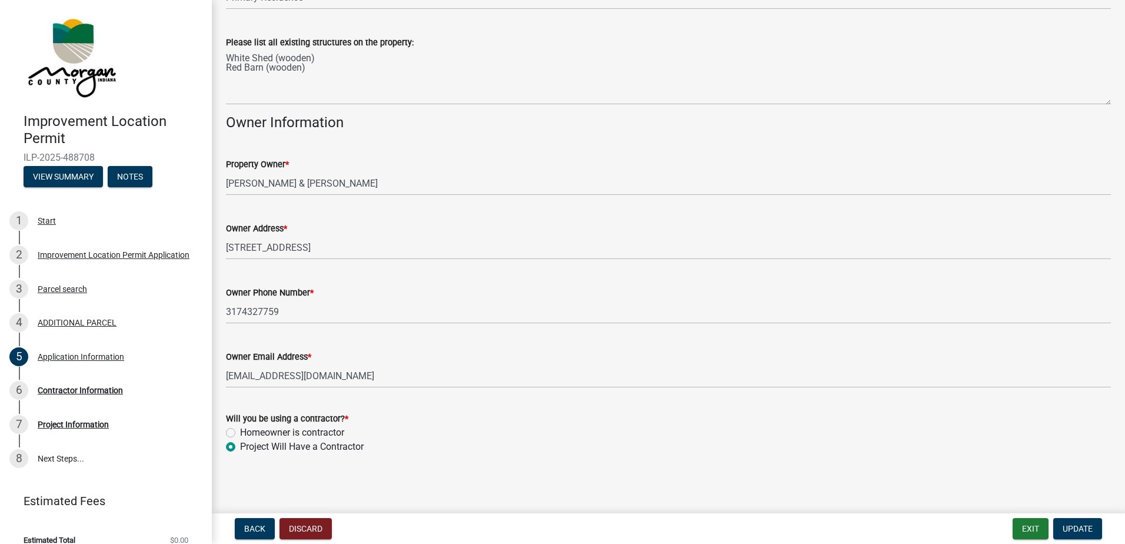
scroll to position [461, 0]
click at [240, 429] on label "Homeowner is contractor" at bounding box center [292, 431] width 104 height 14
click at [240, 429] on input "Homeowner is contractor" at bounding box center [244, 428] width 8 height 8
radio input "true"
click at [1081, 531] on span "Update" at bounding box center [1078, 528] width 30 height 9
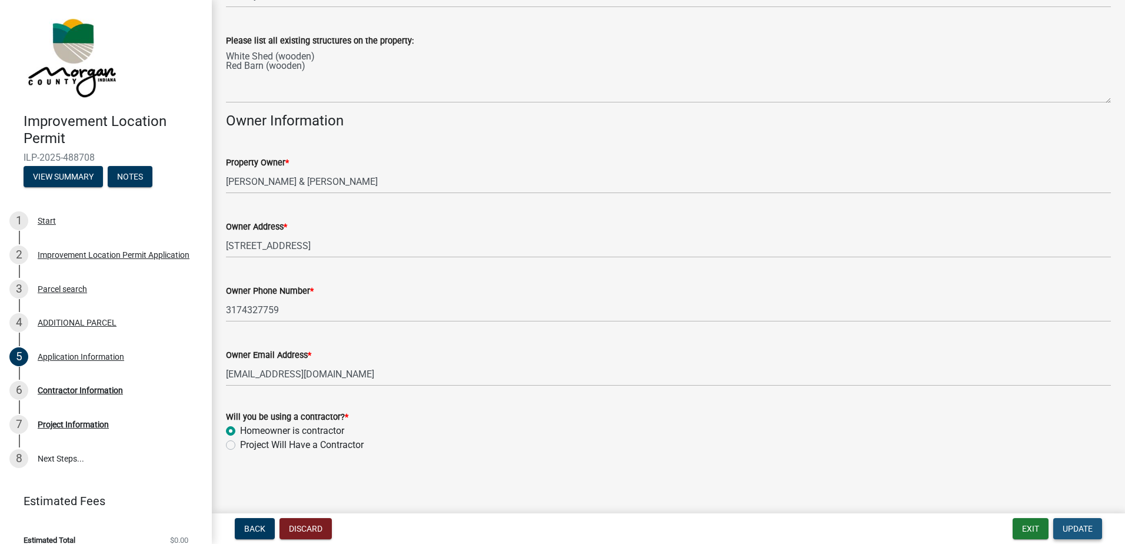
scroll to position [0, 0]
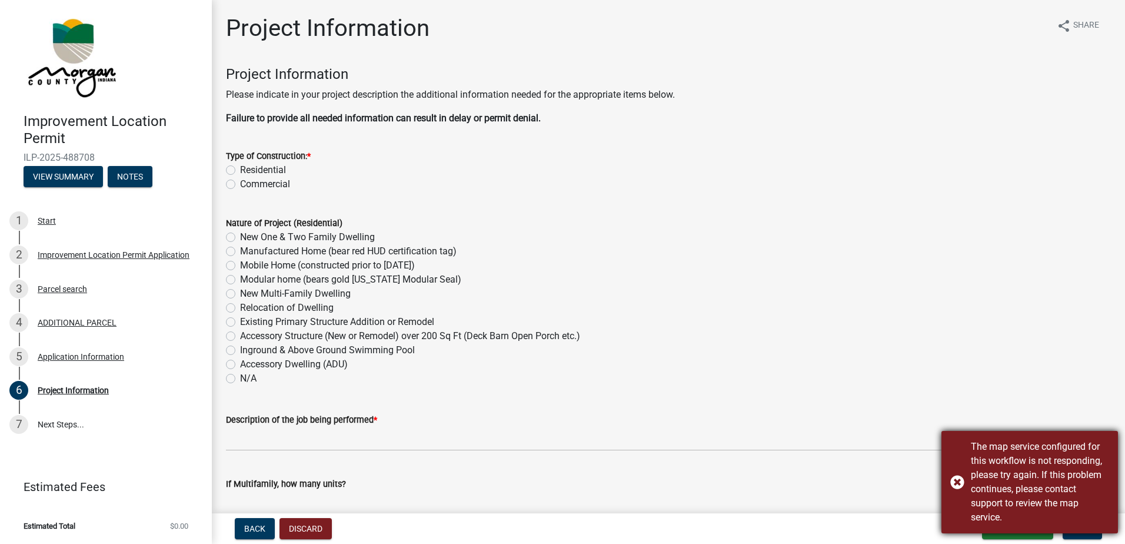
click at [958, 483] on div "The map service configured for this workflow is not responding, please try agai…" at bounding box center [1030, 482] width 177 height 102
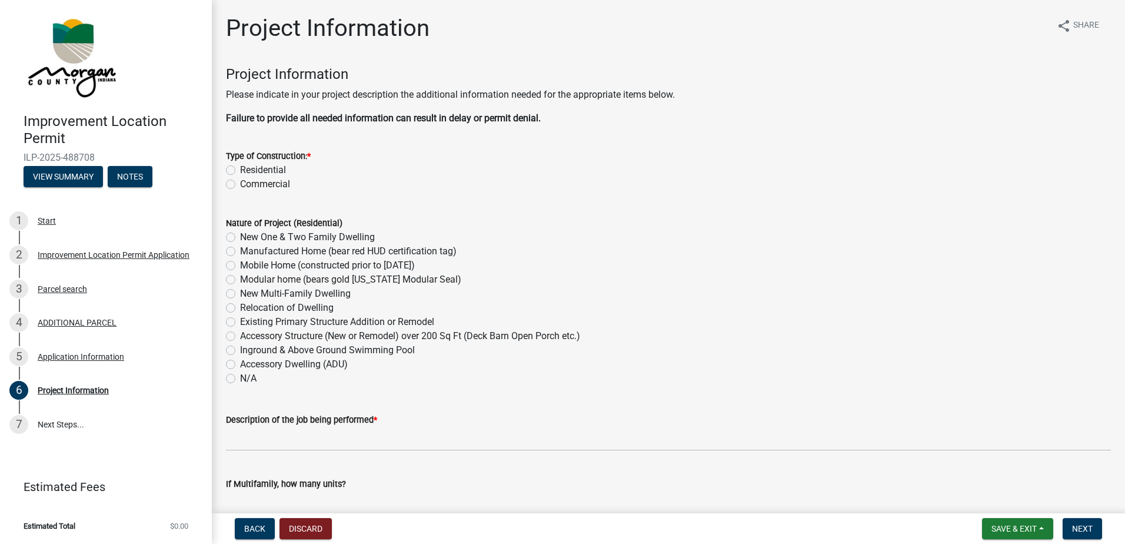
click at [240, 173] on label "Residential" at bounding box center [263, 170] width 46 height 14
click at [240, 171] on input "Residential" at bounding box center [244, 167] width 8 height 8
radio input "true"
click at [240, 336] on label "Accessory Structure (New or Remodel) over 200 Sq Ft (Deck Barn Open Porch etc.)" at bounding box center [410, 336] width 340 height 14
click at [240, 336] on input "Accessory Structure (New or Remodel) over 200 Sq Ft (Deck Barn Open Porch etc.)" at bounding box center [244, 333] width 8 height 8
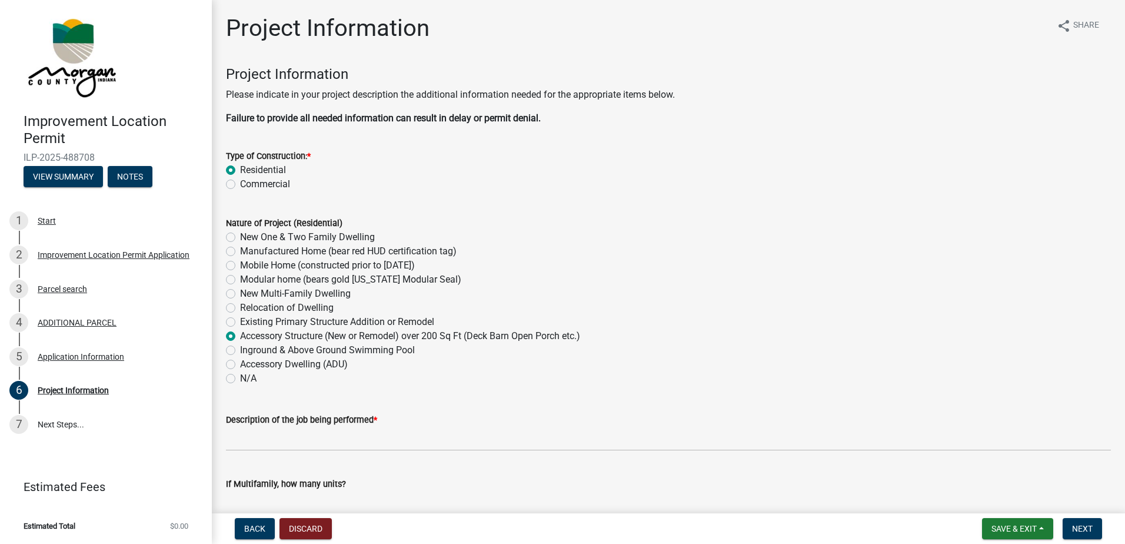
radio input "true"
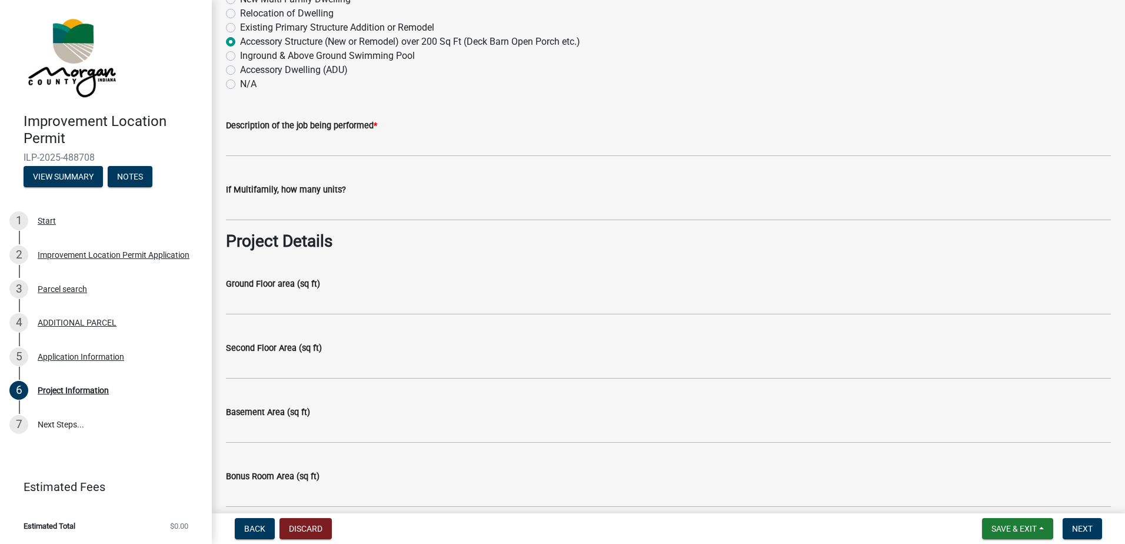
scroll to position [235, 0]
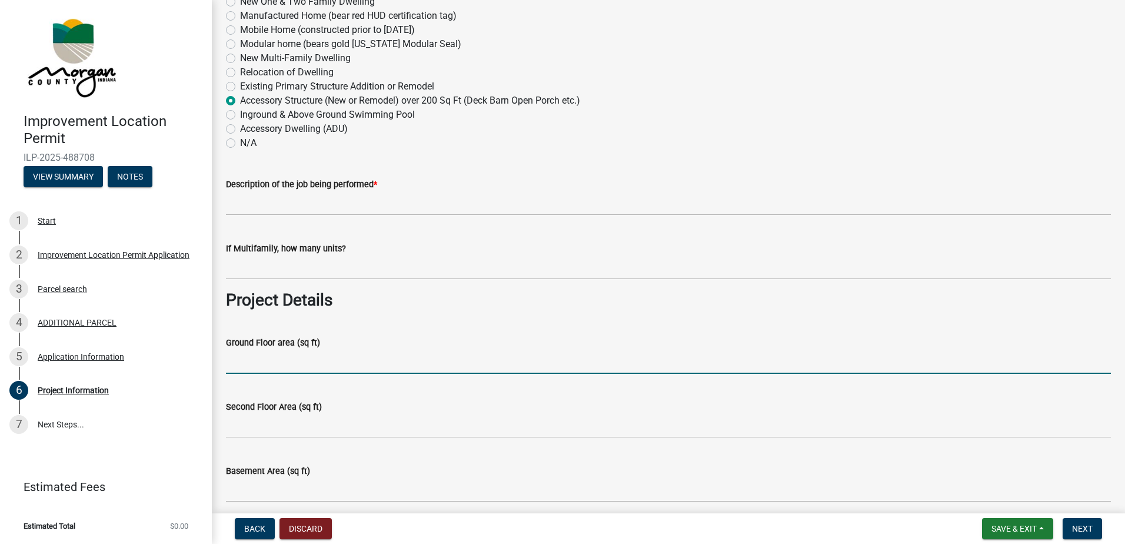
click at [272, 367] on input "Ground Floor area (sq ft)" at bounding box center [668, 362] width 885 height 24
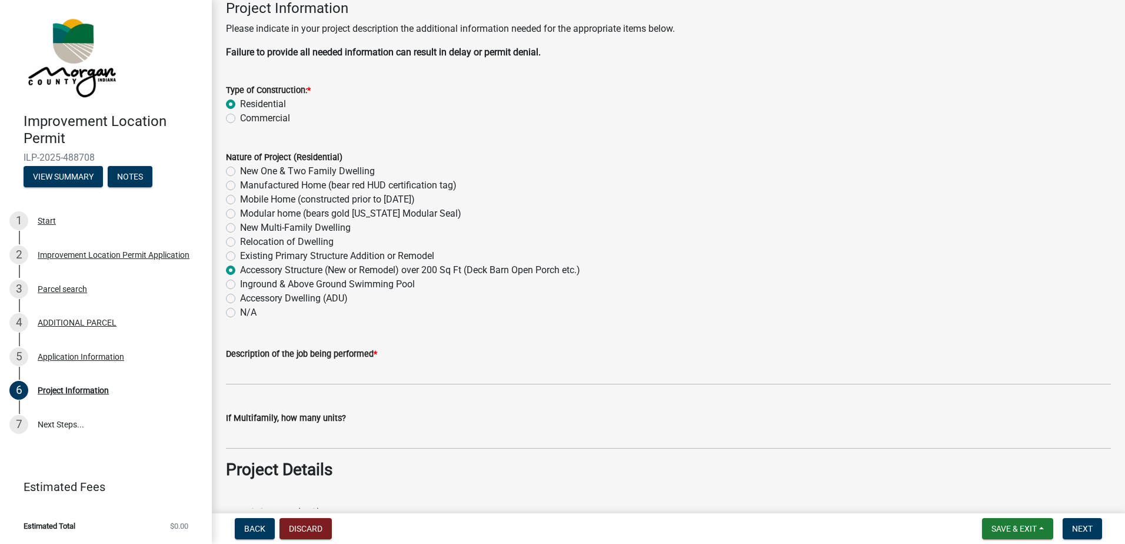
scroll to position [59, 0]
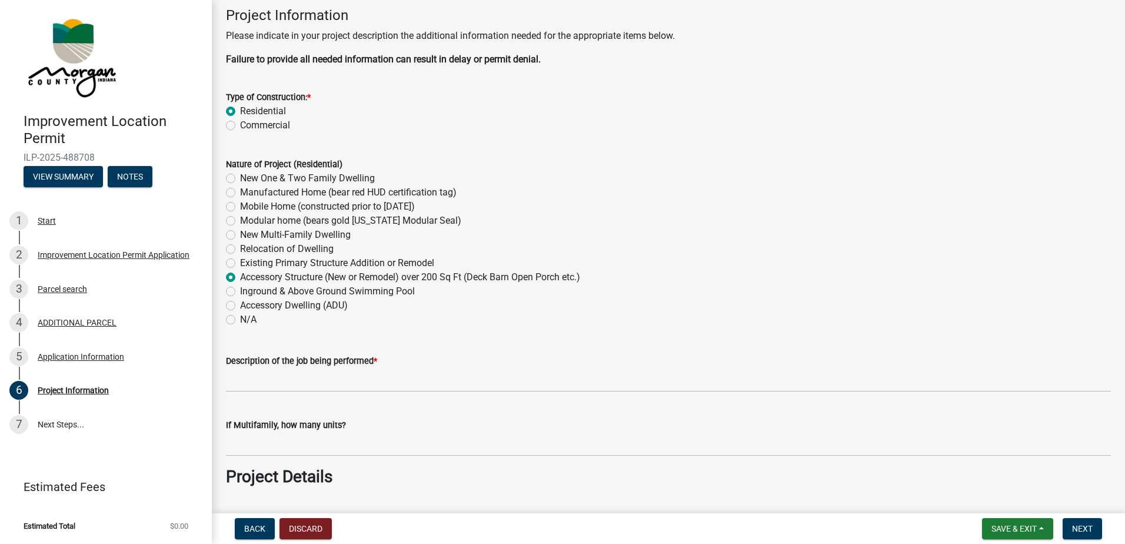
type input "600"
click at [240, 316] on label "N/A" at bounding box center [248, 320] width 16 height 14
click at [240, 316] on input "N/A" at bounding box center [244, 317] width 8 height 8
radio input "true"
click at [240, 278] on label "Accessory Structure (New or Remodel) over 200 Sq Ft (Deck Barn Open Porch etc.)" at bounding box center [410, 277] width 340 height 14
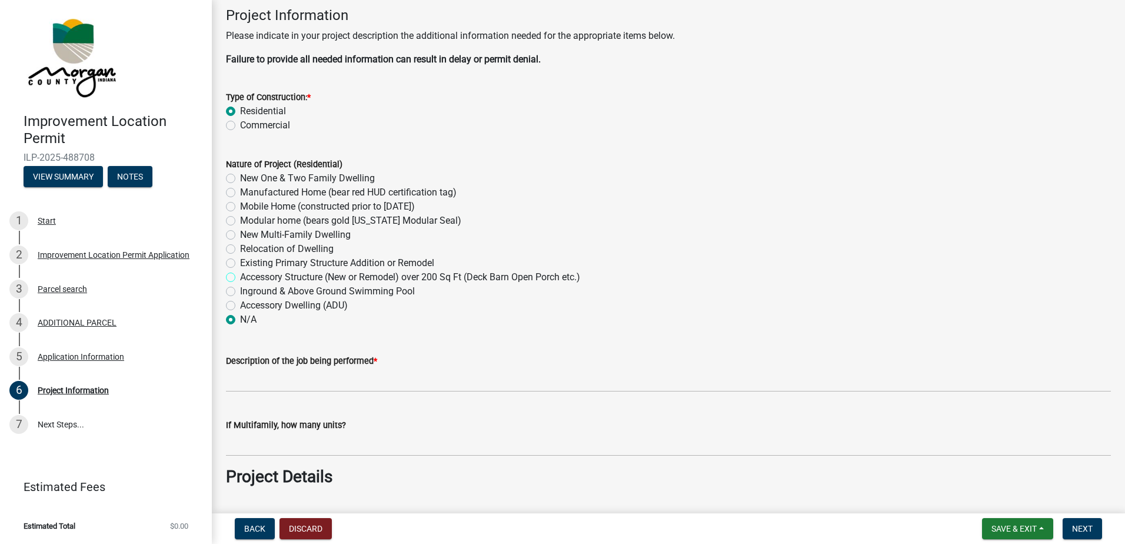
click at [240, 278] on input "Accessory Structure (New or Remodel) over 200 Sq Ft (Deck Barn Open Porch etc.)" at bounding box center [244, 274] width 8 height 8
radio input "true"
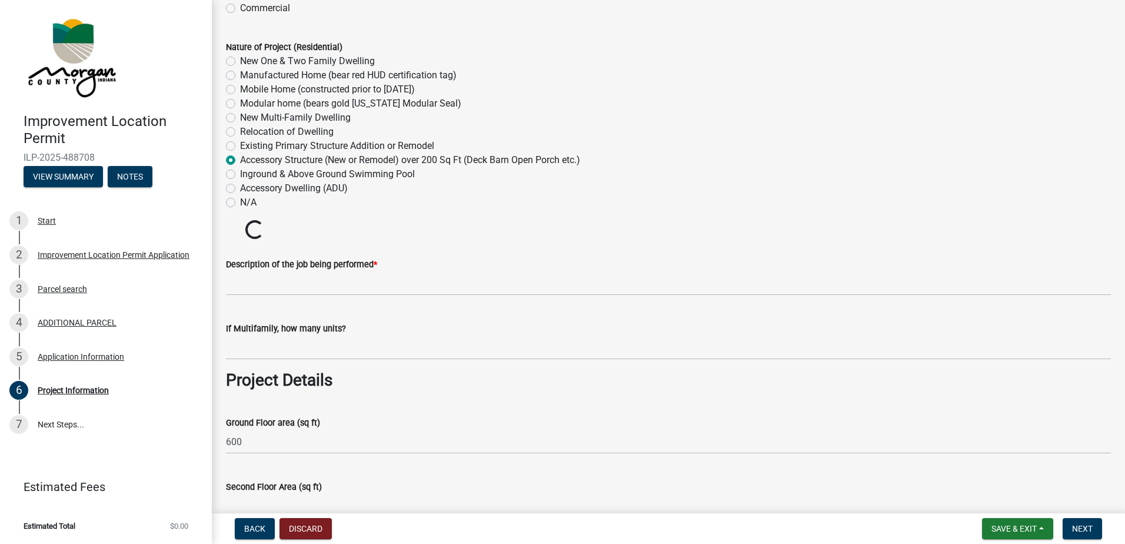
scroll to position [177, 0]
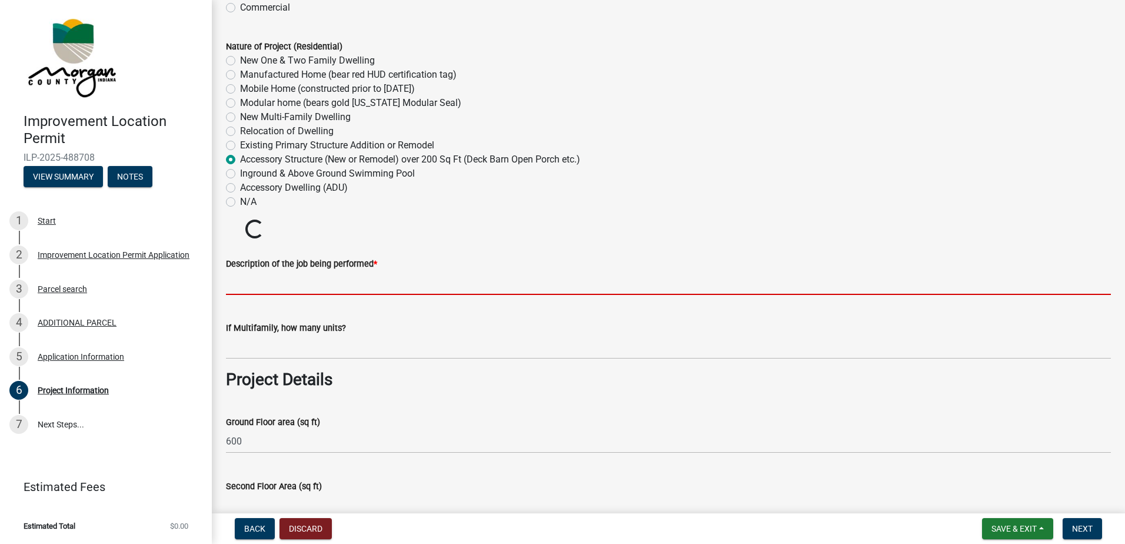
click at [268, 285] on input "Description of the job being performed *" at bounding box center [668, 283] width 885 height 24
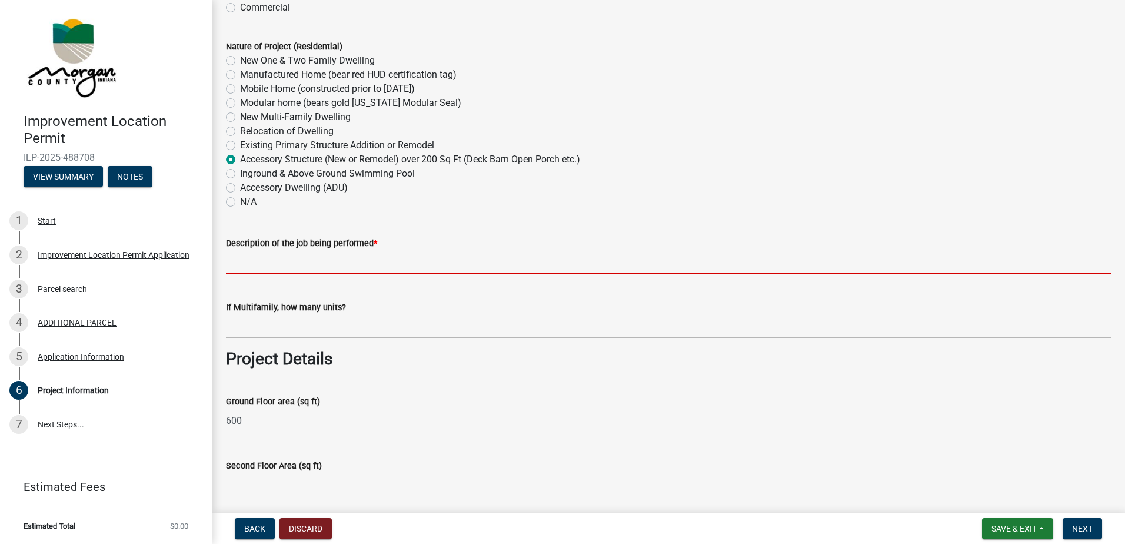
click at [263, 266] on input "Description of the job being performed *" at bounding box center [668, 262] width 885 height 24
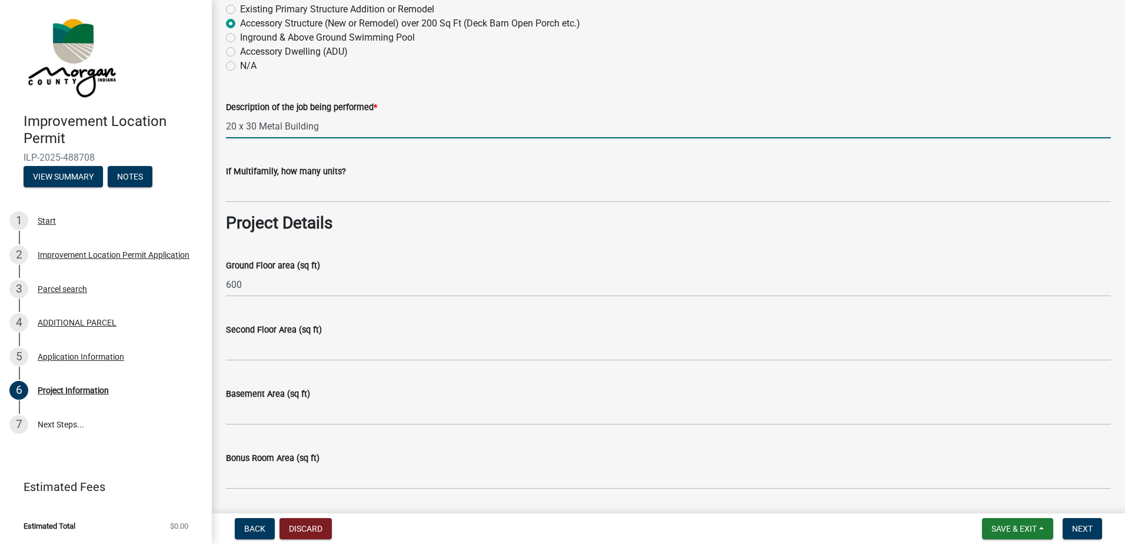
scroll to position [294, 0]
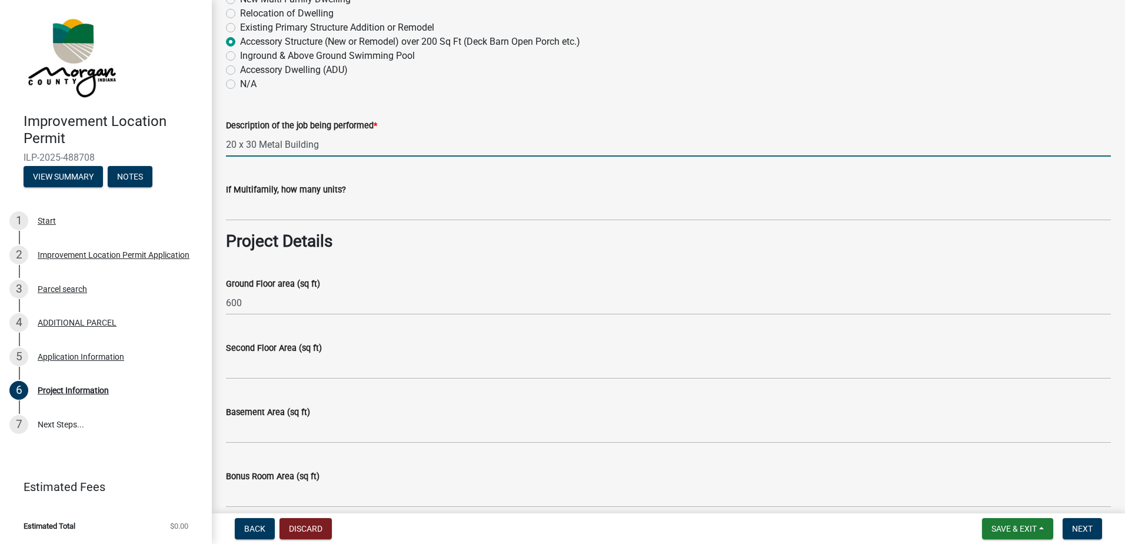
type input "20 x 30 Metal Building"
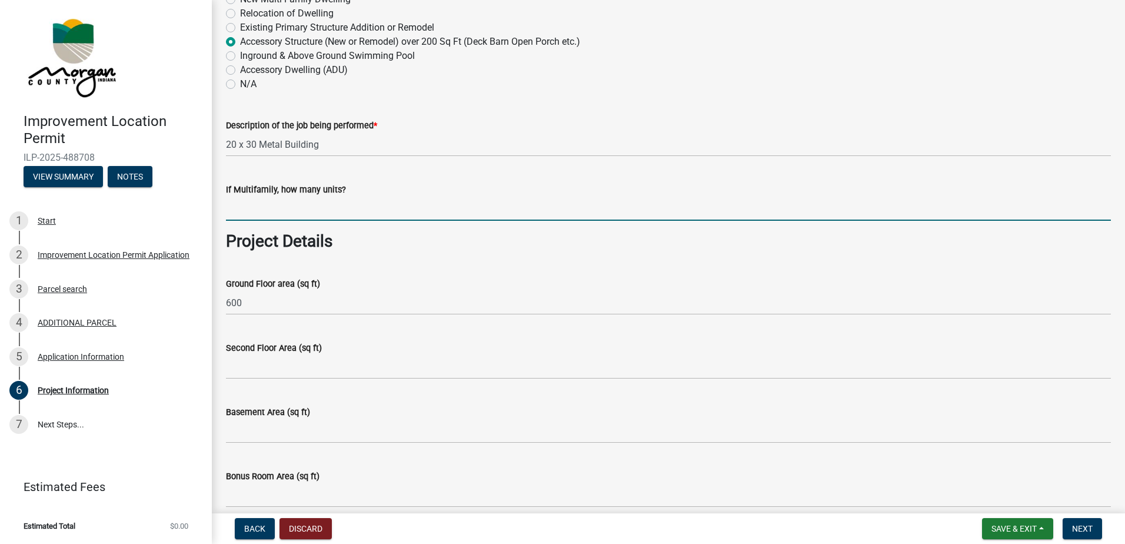
click at [256, 208] on input "text" at bounding box center [668, 209] width 885 height 24
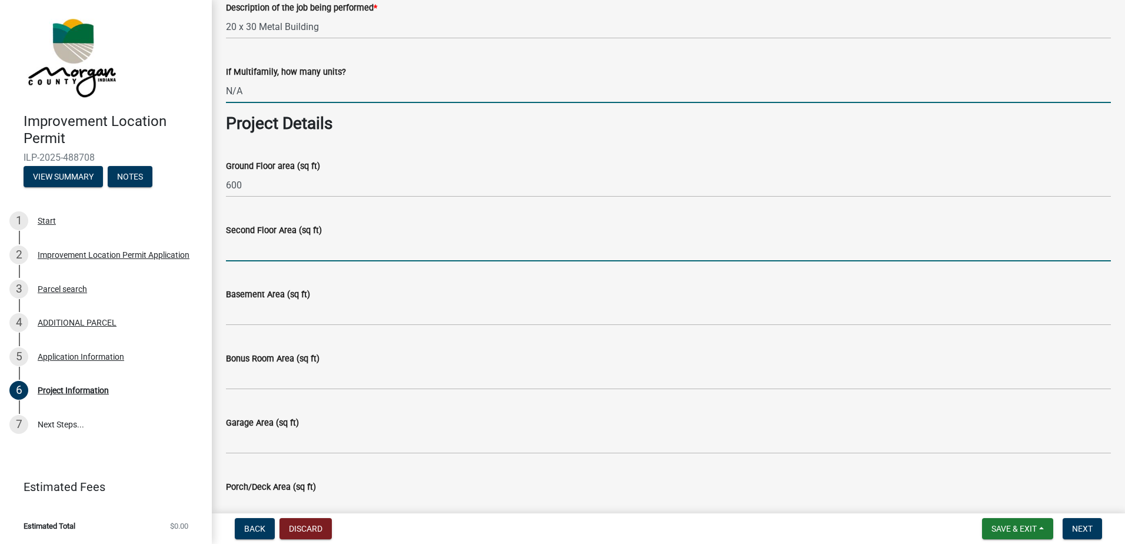
type input "0"
click at [245, 253] on input "Second Floor Area (sq ft)" at bounding box center [668, 249] width 885 height 24
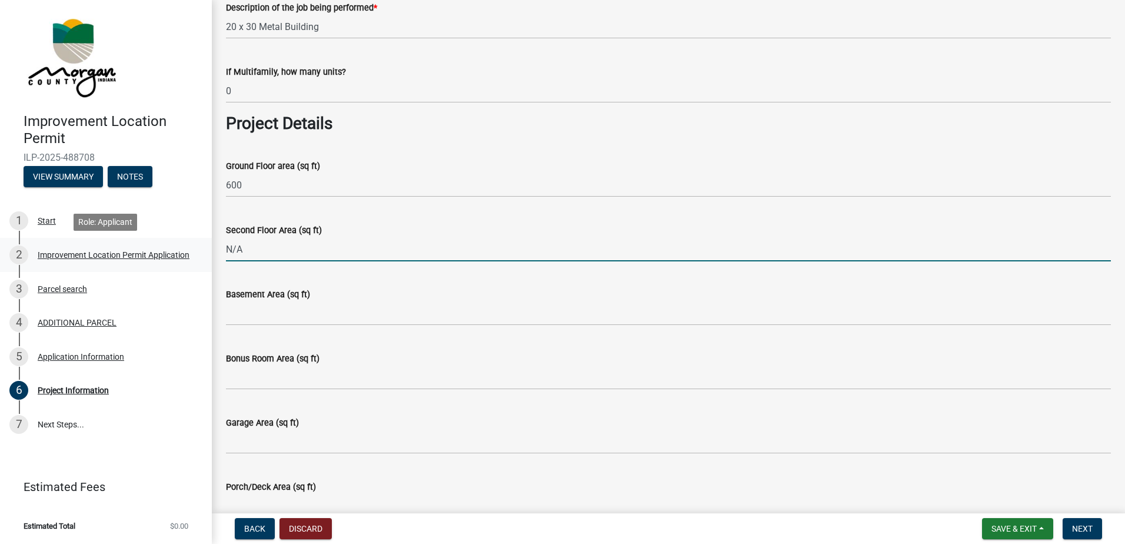
drag, startPoint x: 248, startPoint y: 248, endPoint x: 201, endPoint y: 240, distance: 47.3
click at [201, 240] on div "Improvement Location Permit ILP-2025-488708 View Summary Notes 1 Start 2 Improv…" at bounding box center [562, 272] width 1125 height 544
type input "N/A"
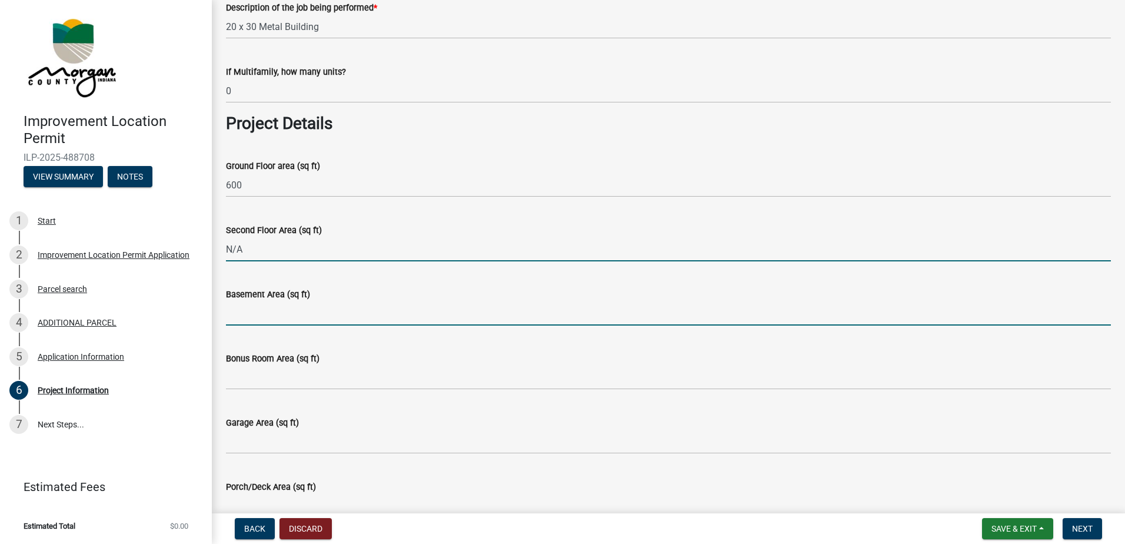
click at [243, 314] on input "Basement Area (sq ft)" at bounding box center [668, 313] width 885 height 24
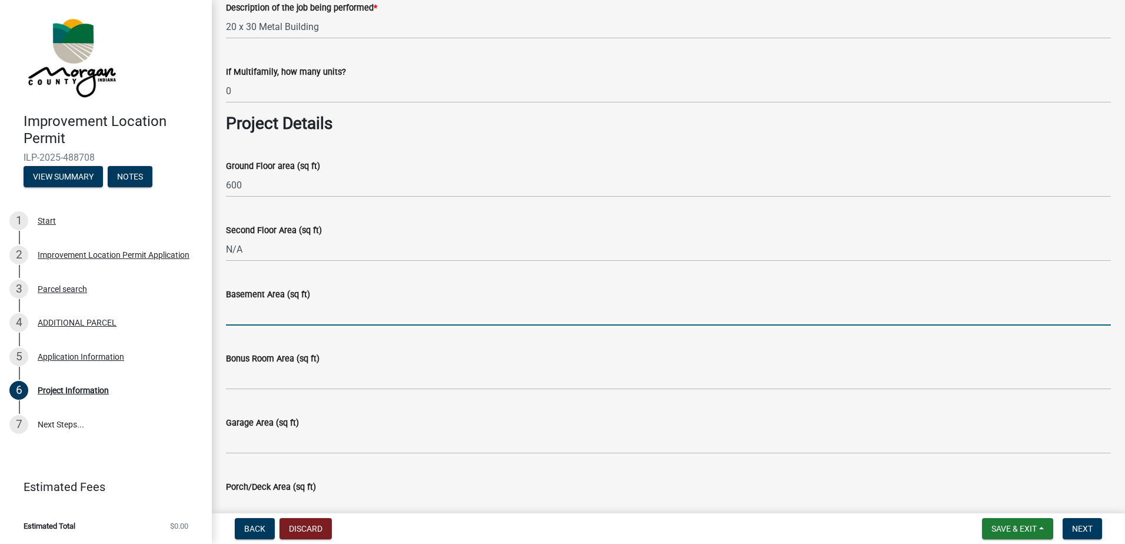
paste input "N/A"
type input "N/A"
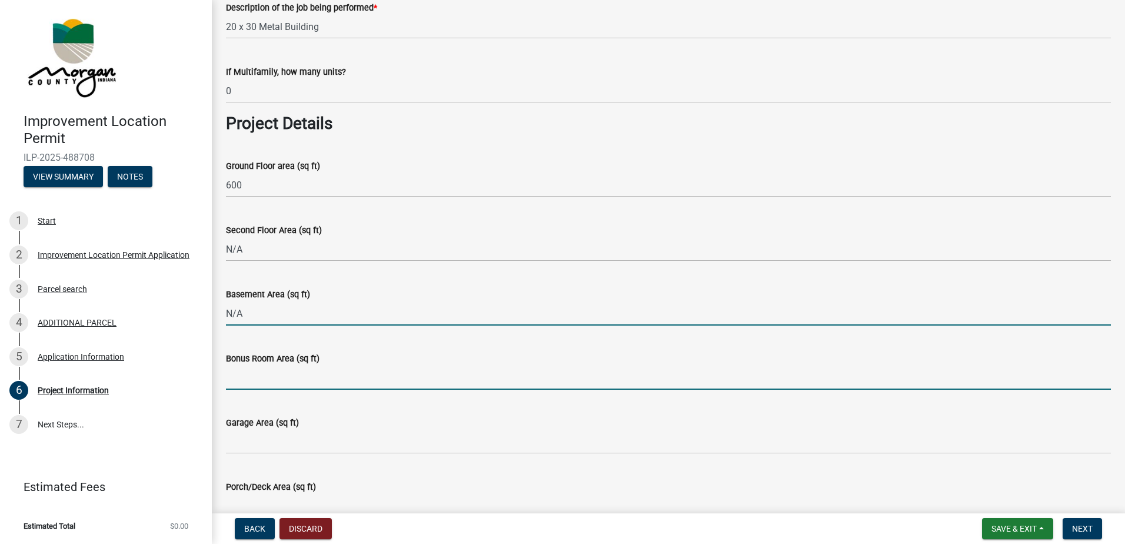
click at [251, 373] on input "Bonus Room Area (sq ft)" at bounding box center [668, 378] width 885 height 24
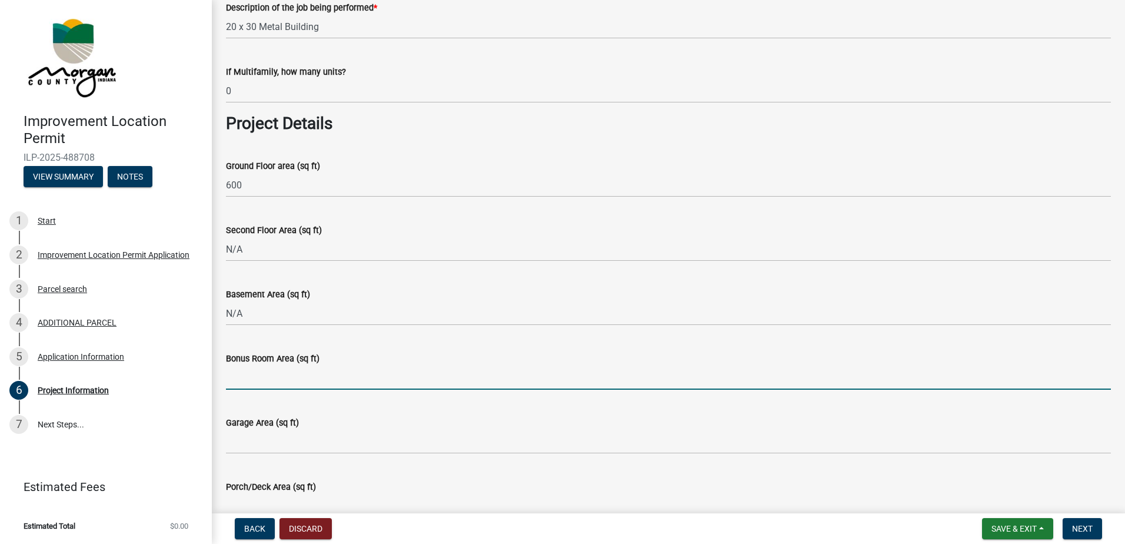
paste input "N/A"
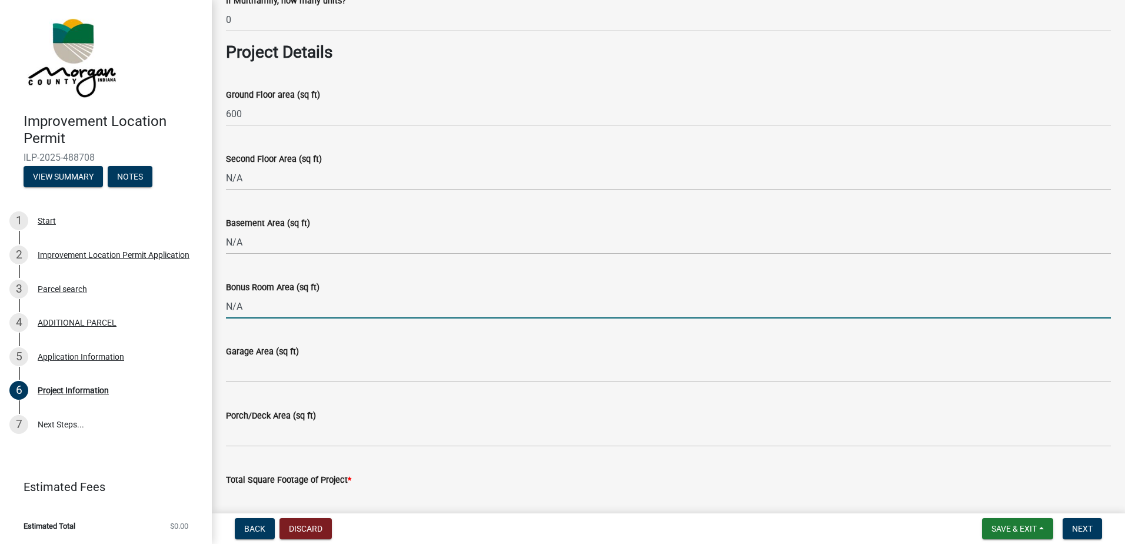
scroll to position [471, 0]
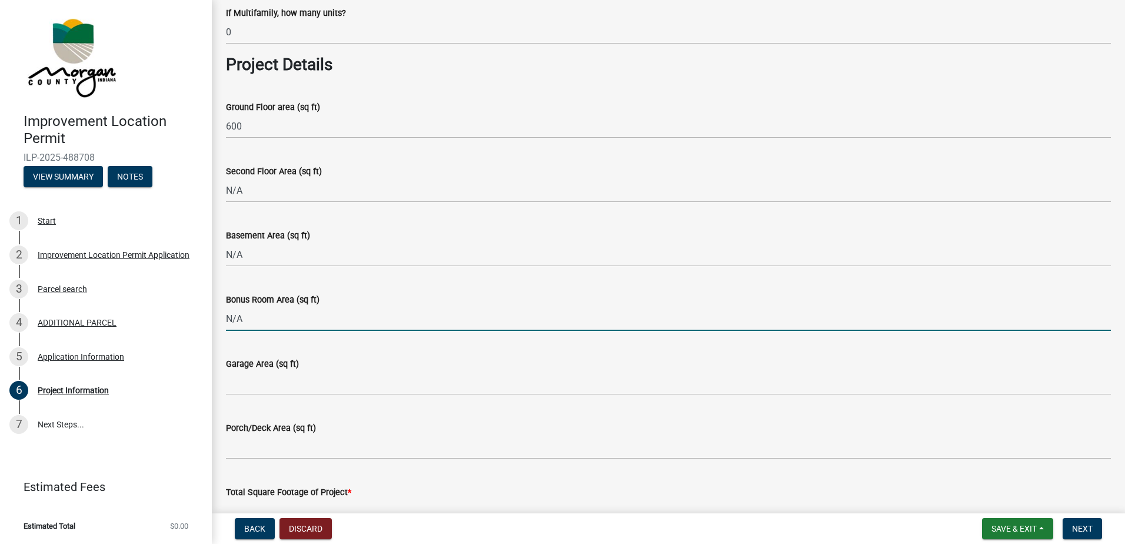
type input "N/A"
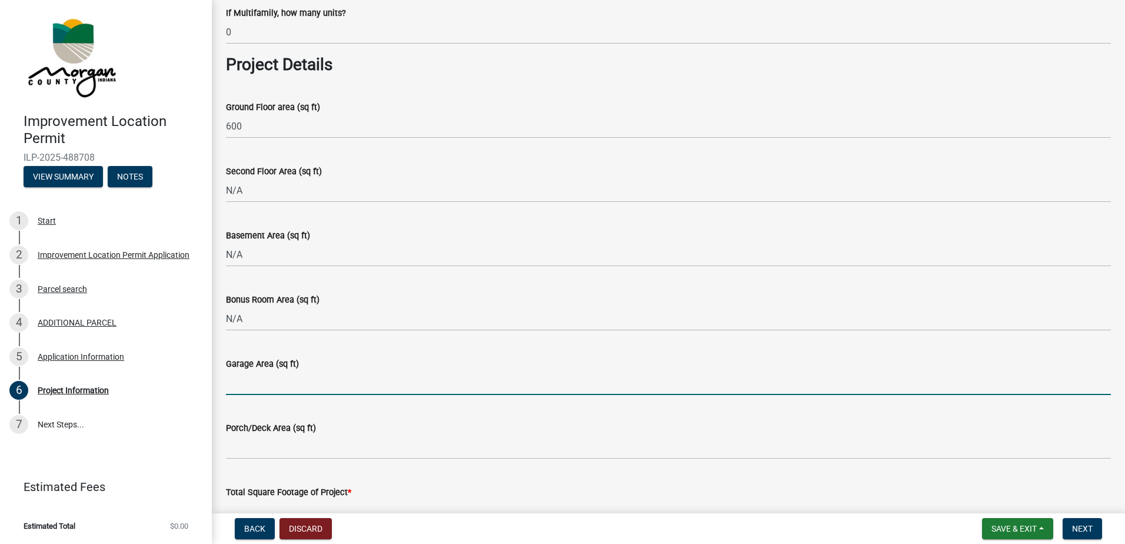
click at [247, 381] on input "Garage Area (sq ft)" at bounding box center [668, 383] width 885 height 24
paste input "N/A"
type input "N/A"
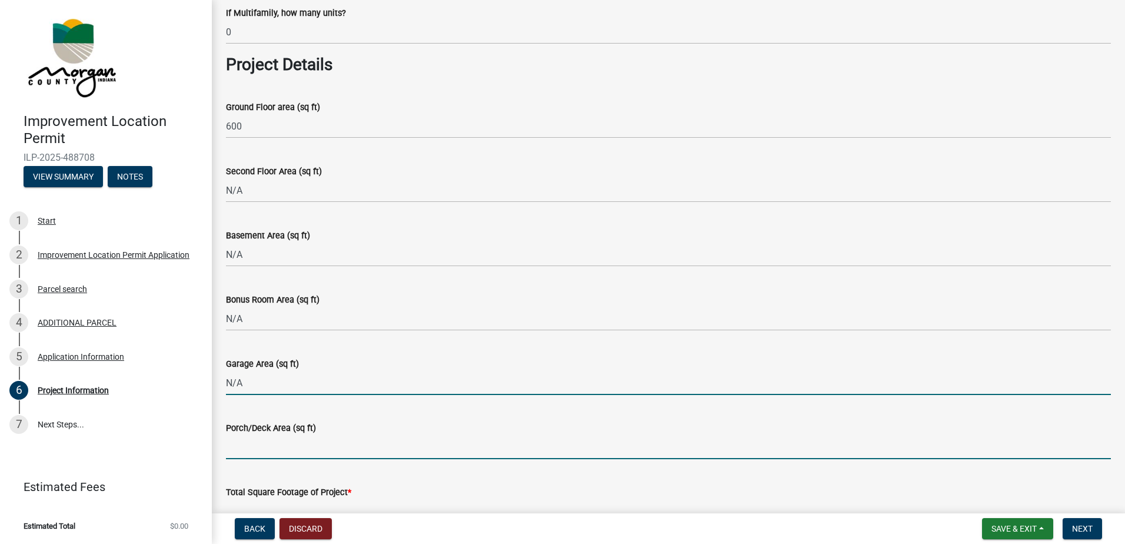
click at [251, 445] on input "Porch/Deck Area (sq ft)" at bounding box center [668, 447] width 885 height 24
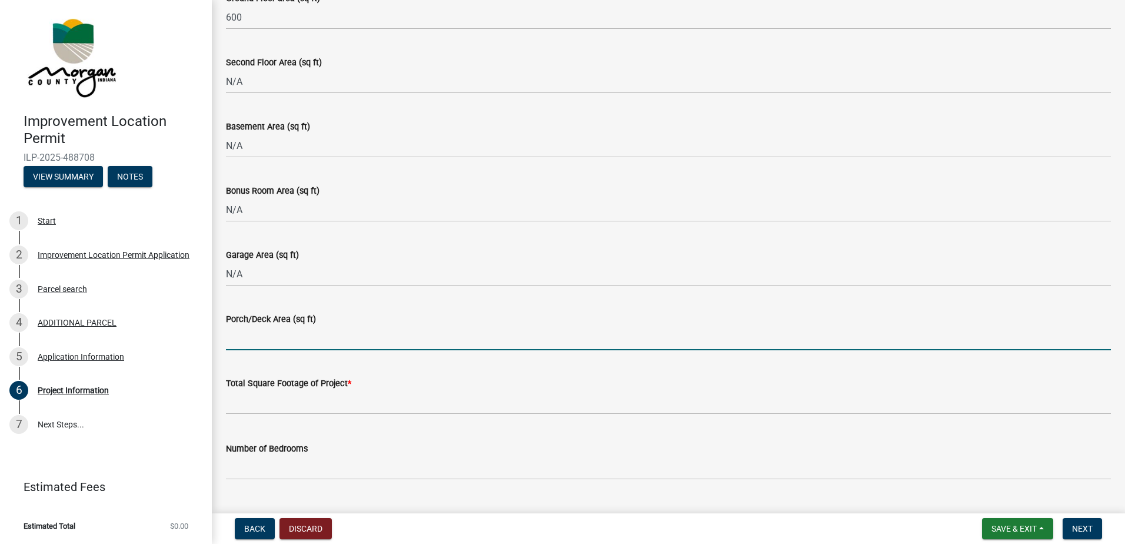
scroll to position [589, 0]
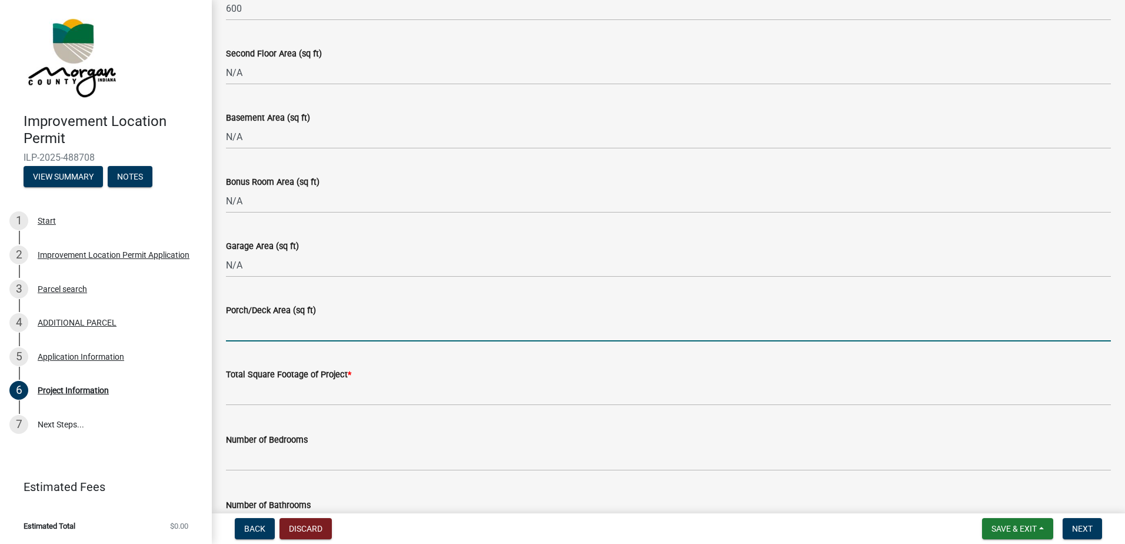
paste input "N/A"
type input "N/A"
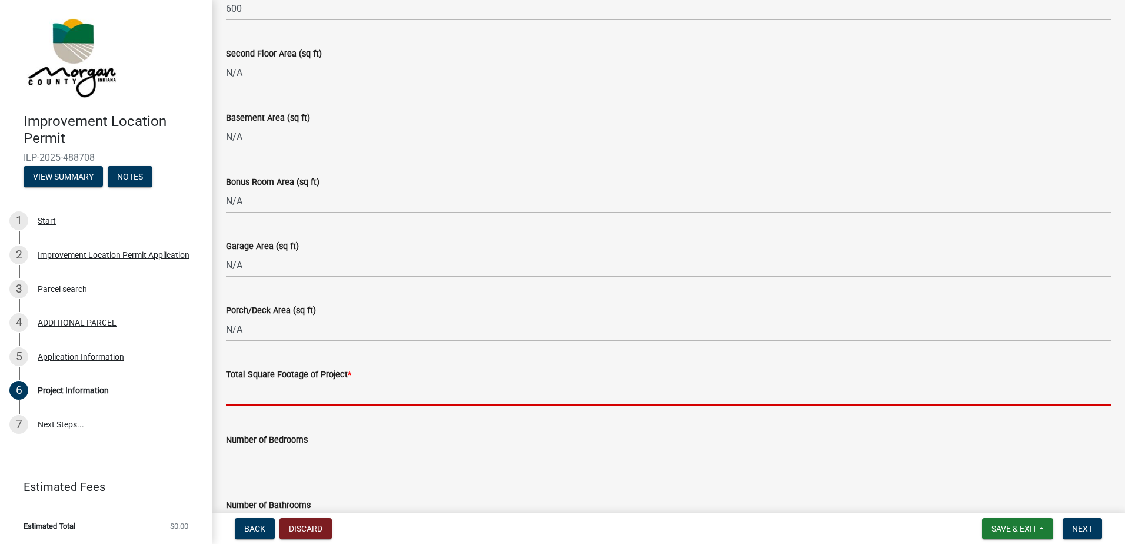
click at [260, 394] on input "text" at bounding box center [668, 393] width 885 height 24
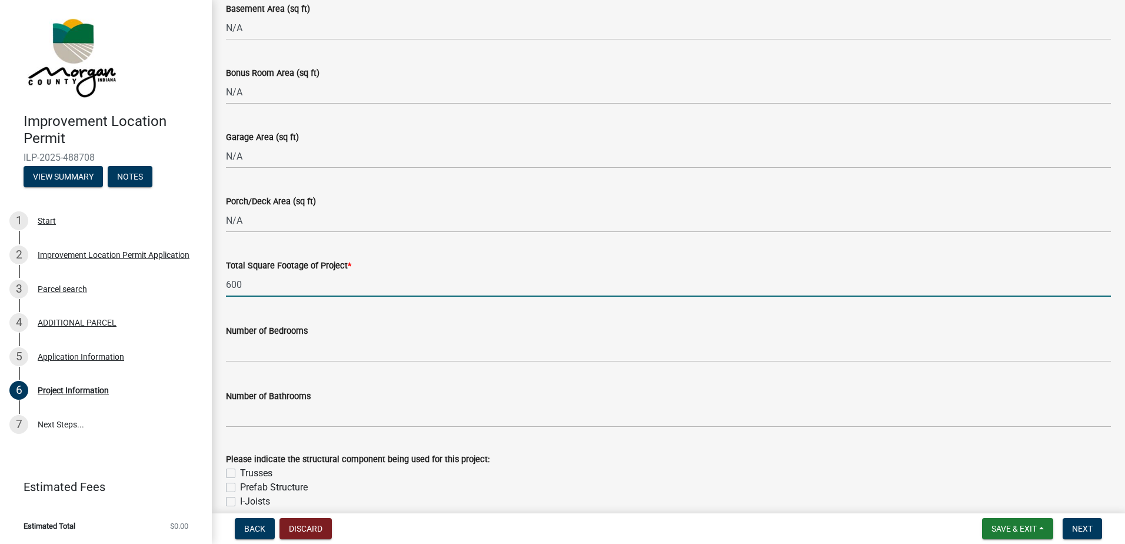
scroll to position [706, 0]
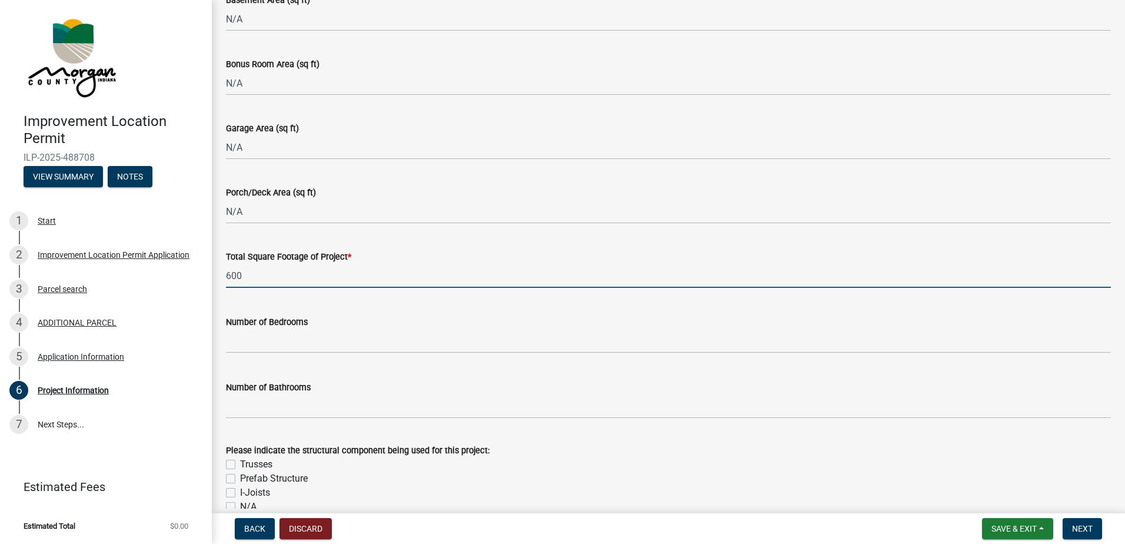
type input "600"
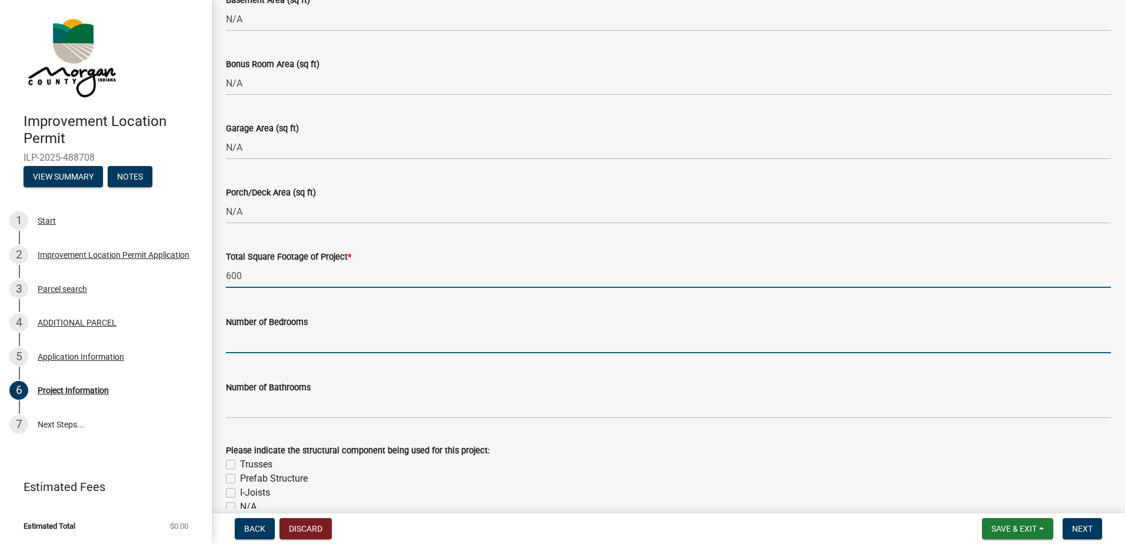
click at [248, 346] on input "text" at bounding box center [668, 341] width 885 height 24
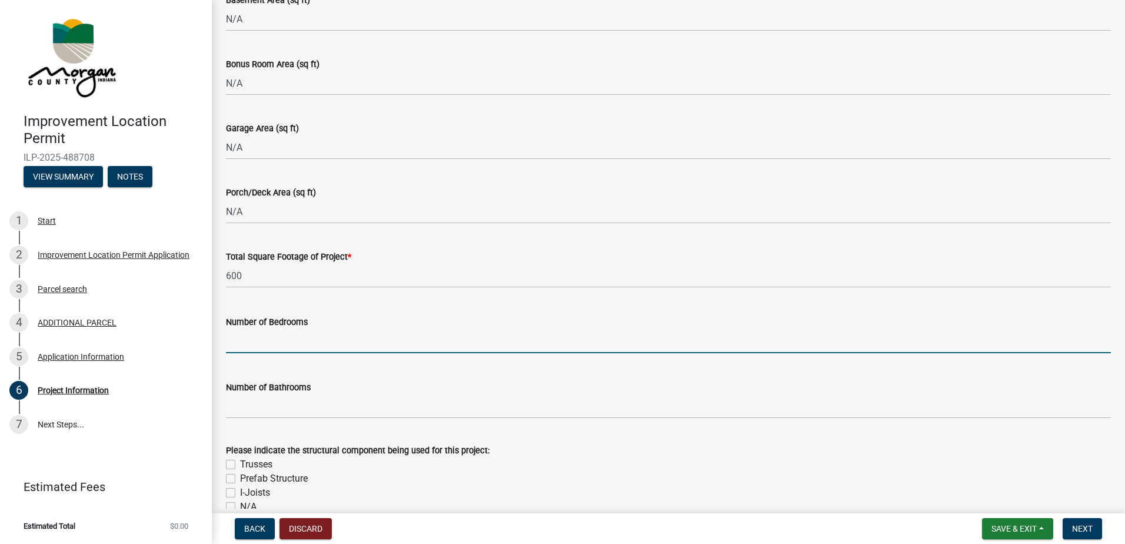
paste input "N/A"
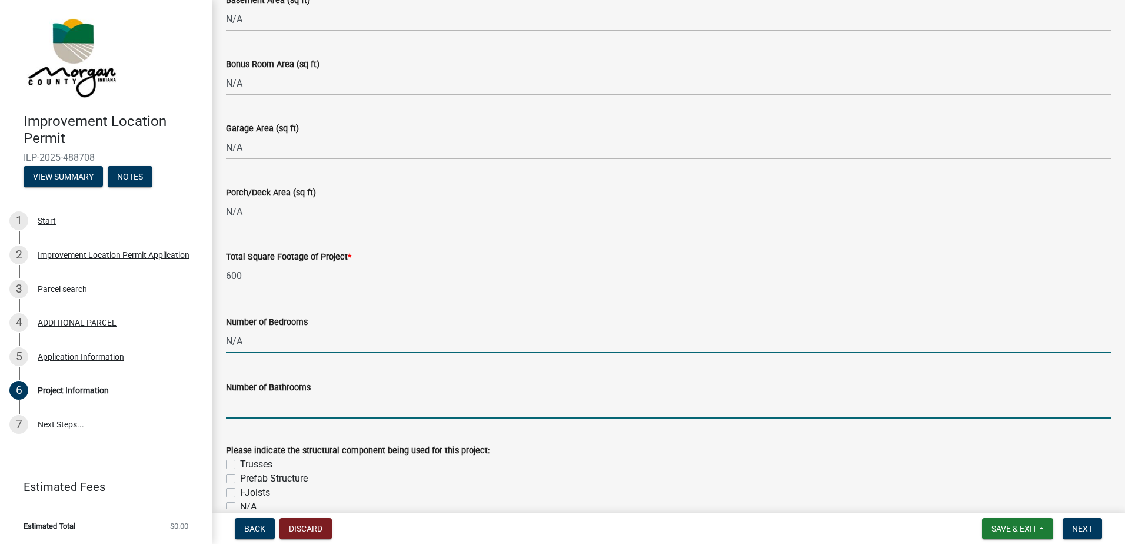
type input "0"
click at [240, 408] on input "text" at bounding box center [668, 406] width 885 height 24
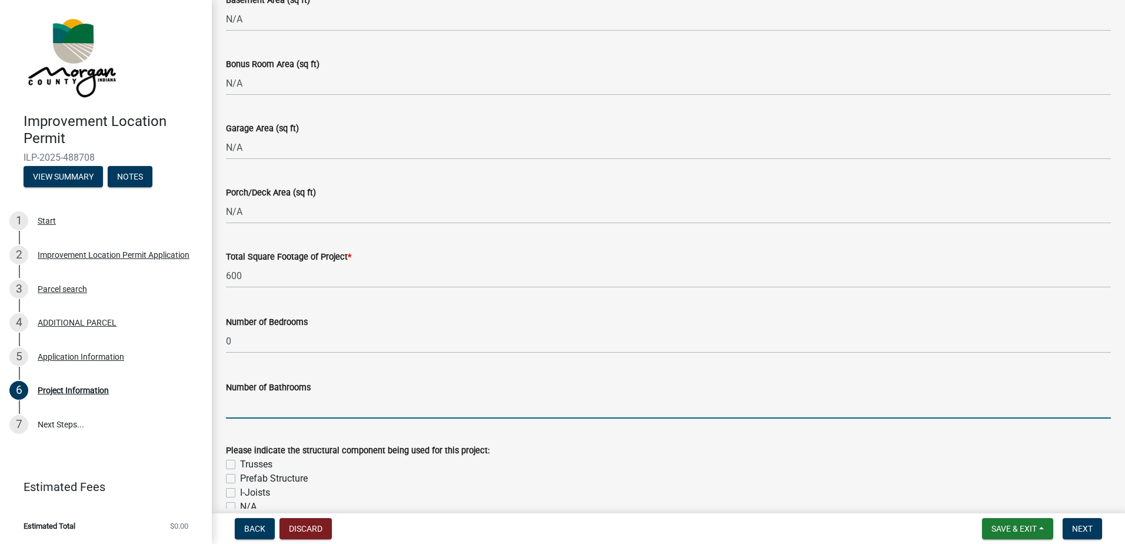
paste input "N/A"
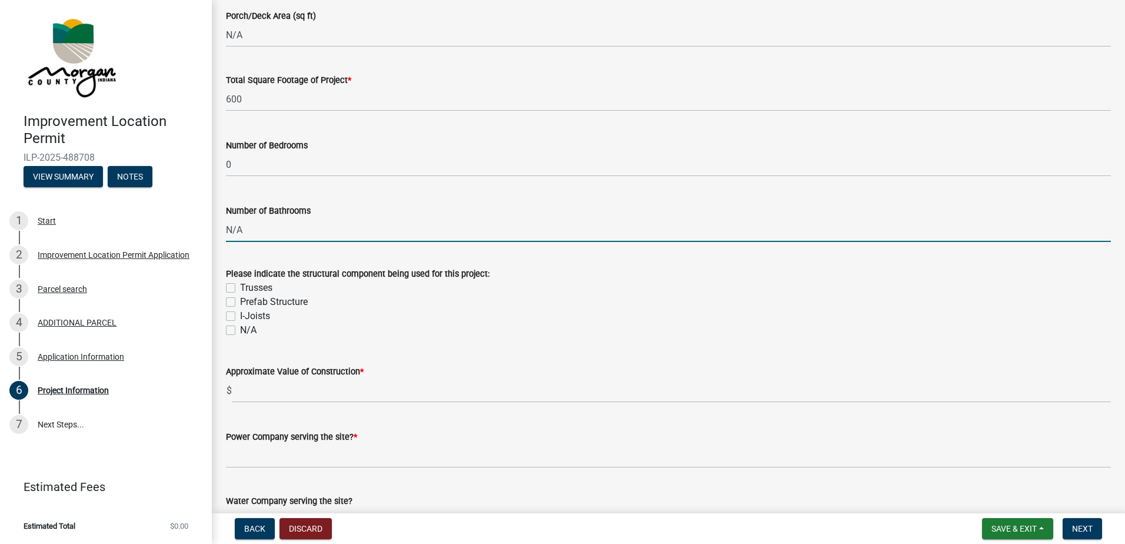
scroll to position [942, 0]
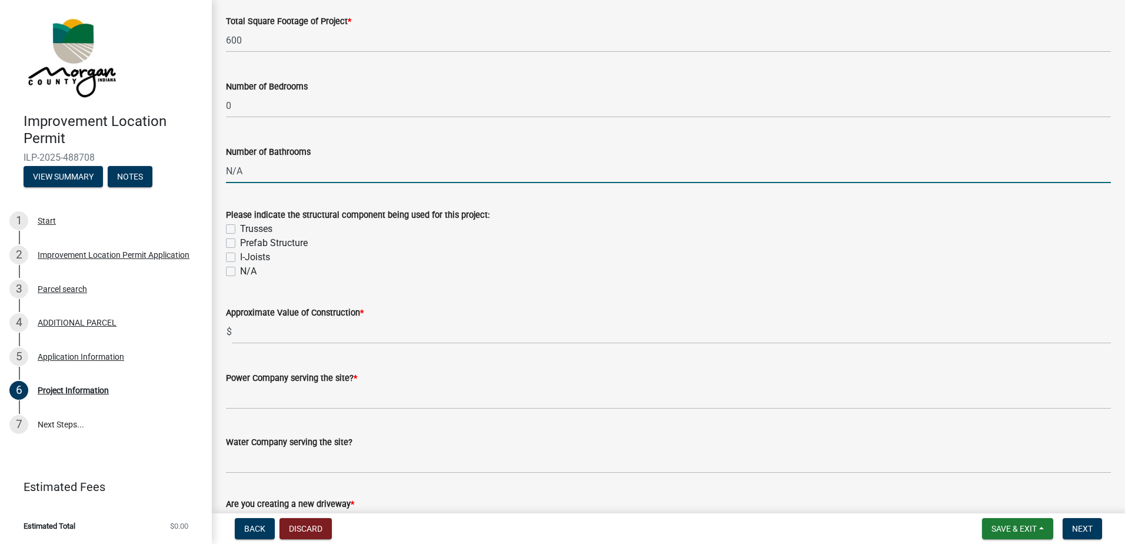
type input "0"
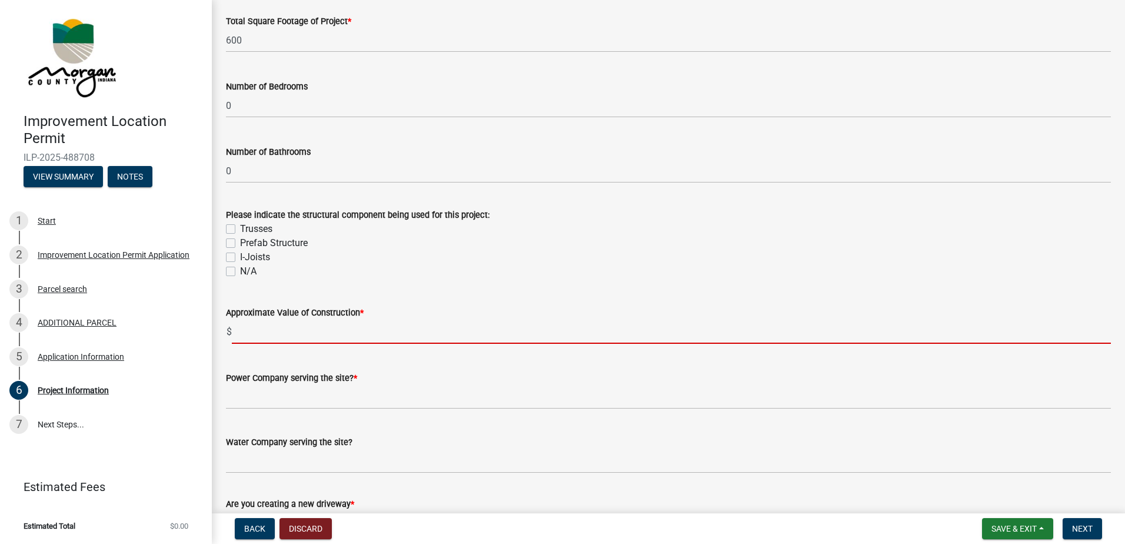
click at [277, 335] on input "text" at bounding box center [671, 332] width 879 height 24
click at [240, 256] on label "I-Joists" at bounding box center [255, 257] width 30 height 14
click at [240, 256] on input "I-Joists" at bounding box center [244, 254] width 8 height 8
checkbox input "true"
checkbox input "false"
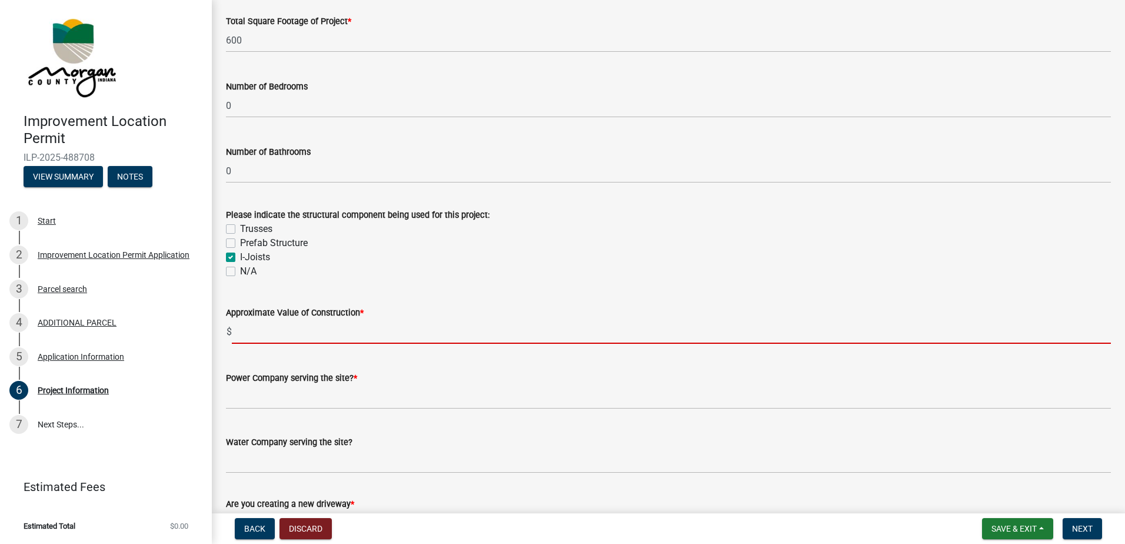
checkbox input "false"
checkbox input "true"
checkbox input "false"
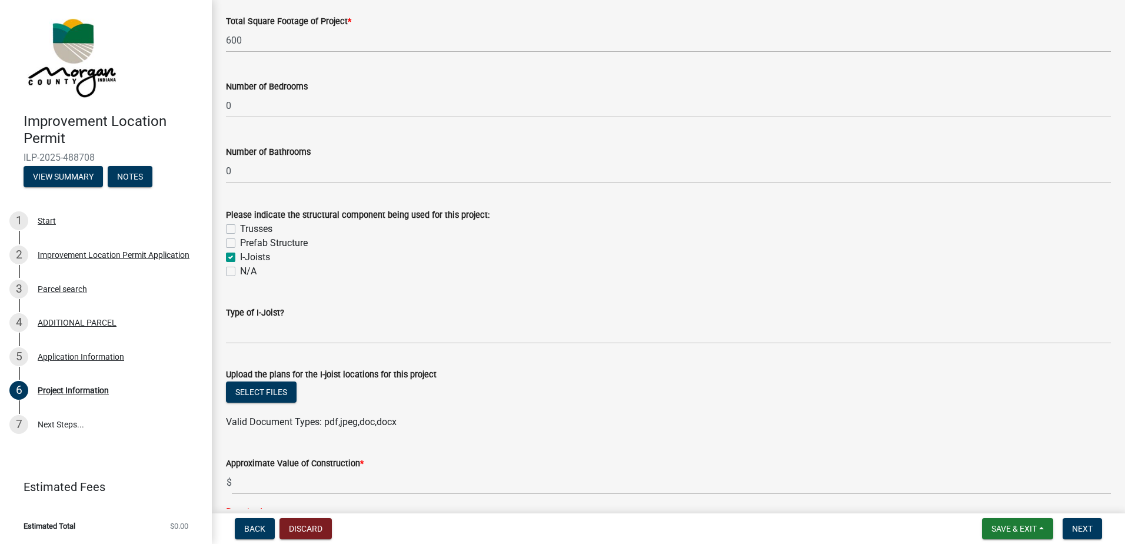
click at [240, 227] on label "Trusses" at bounding box center [256, 229] width 32 height 14
click at [240, 227] on input "Trusses" at bounding box center [244, 226] width 8 height 8
checkbox input "true"
checkbox input "false"
checkbox input "true"
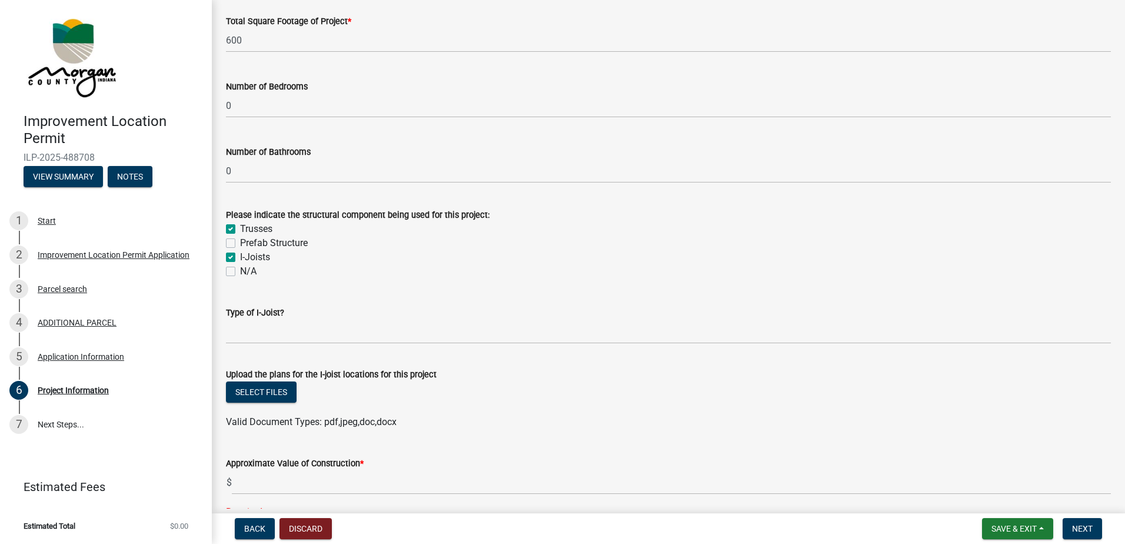
checkbox input "false"
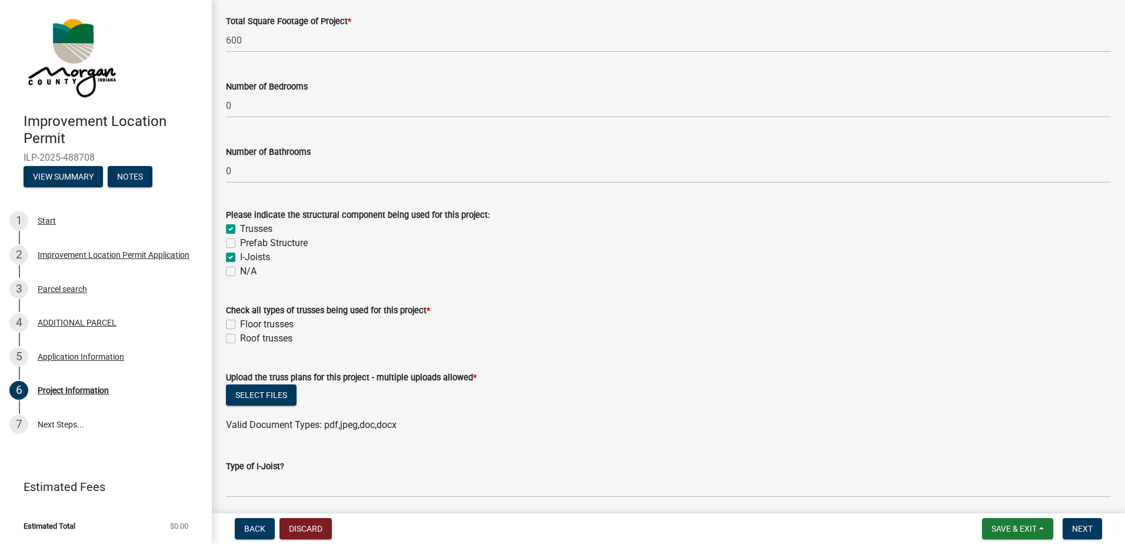
click at [240, 255] on label "I-Joists" at bounding box center [255, 257] width 30 height 14
click at [240, 255] on input "I-Joists" at bounding box center [244, 254] width 8 height 8
checkbox input "false"
checkbox input "true"
checkbox input "false"
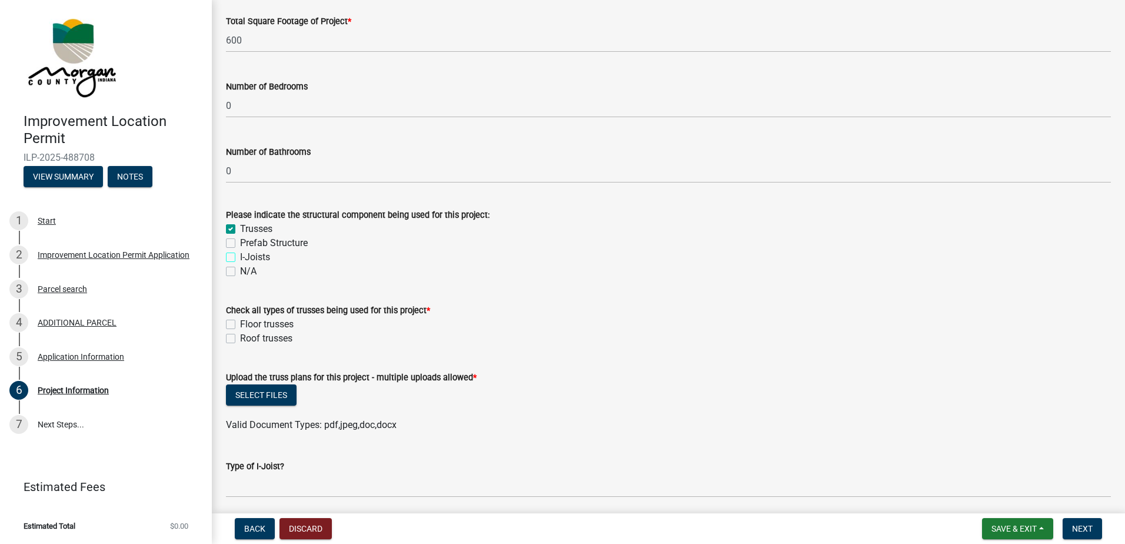
checkbox input "false"
click at [235, 340] on div "Roof trusses" at bounding box center [668, 338] width 885 height 14
click at [240, 338] on label "Roof trusses" at bounding box center [266, 338] width 52 height 14
click at [240, 338] on input "Roof trusses" at bounding box center [244, 335] width 8 height 8
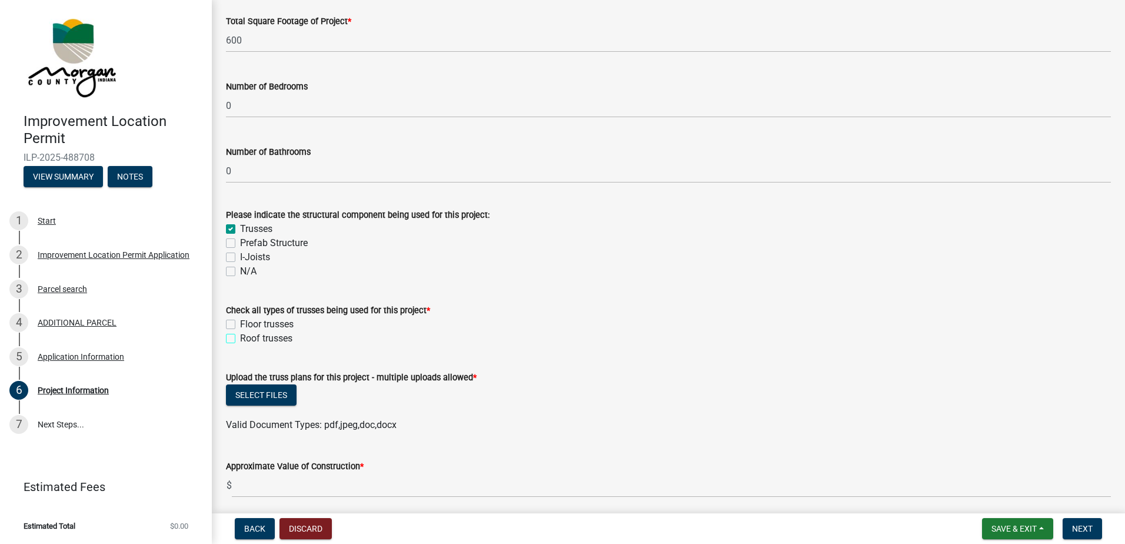
checkbox input "true"
checkbox input "false"
checkbox input "true"
click at [240, 270] on label "N/A" at bounding box center [248, 271] width 16 height 14
click at [240, 270] on input "N/A" at bounding box center [244, 268] width 8 height 8
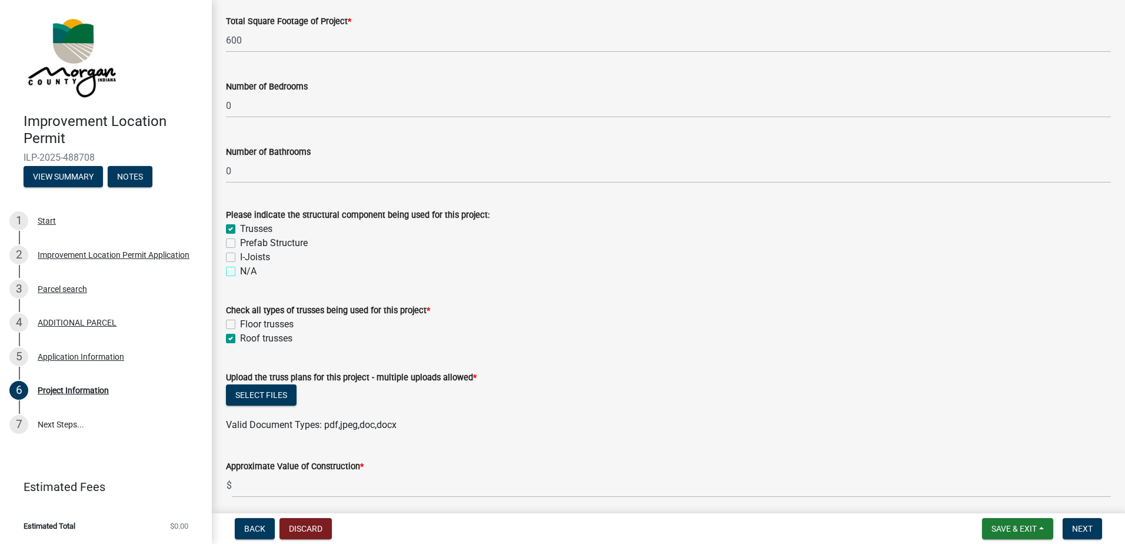
checkbox input "true"
checkbox input "false"
checkbox input "true"
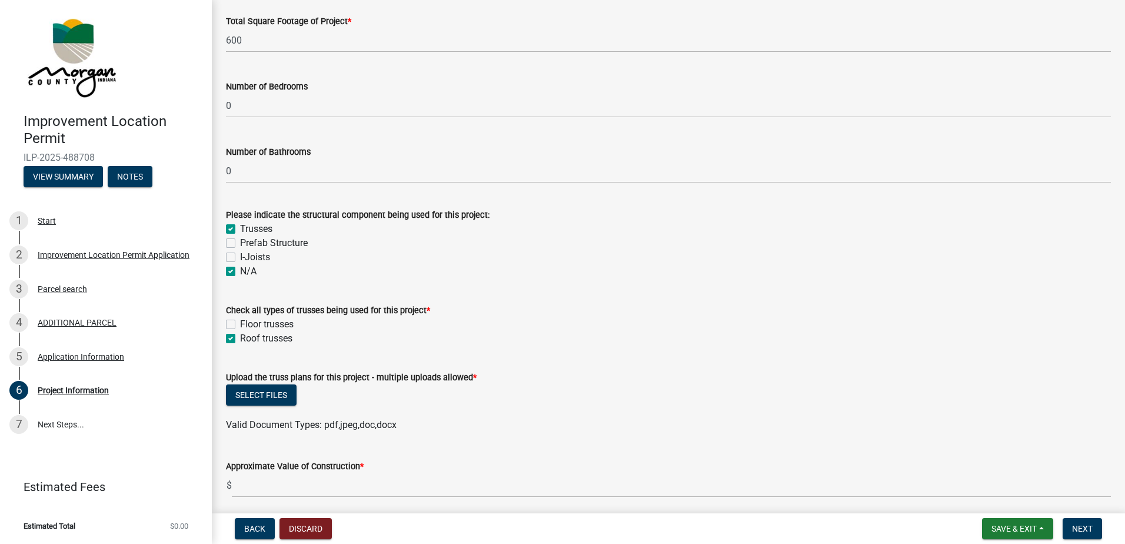
click at [240, 227] on label "Trusses" at bounding box center [256, 229] width 32 height 14
click at [240, 227] on input "Trusses" at bounding box center [244, 226] width 8 height 8
checkbox input "false"
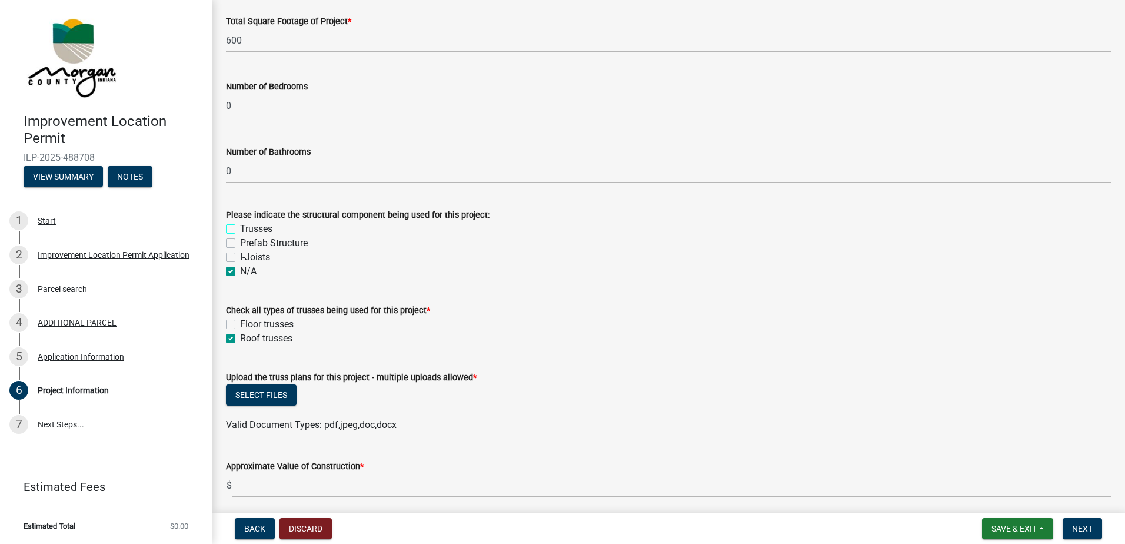
checkbox input "true"
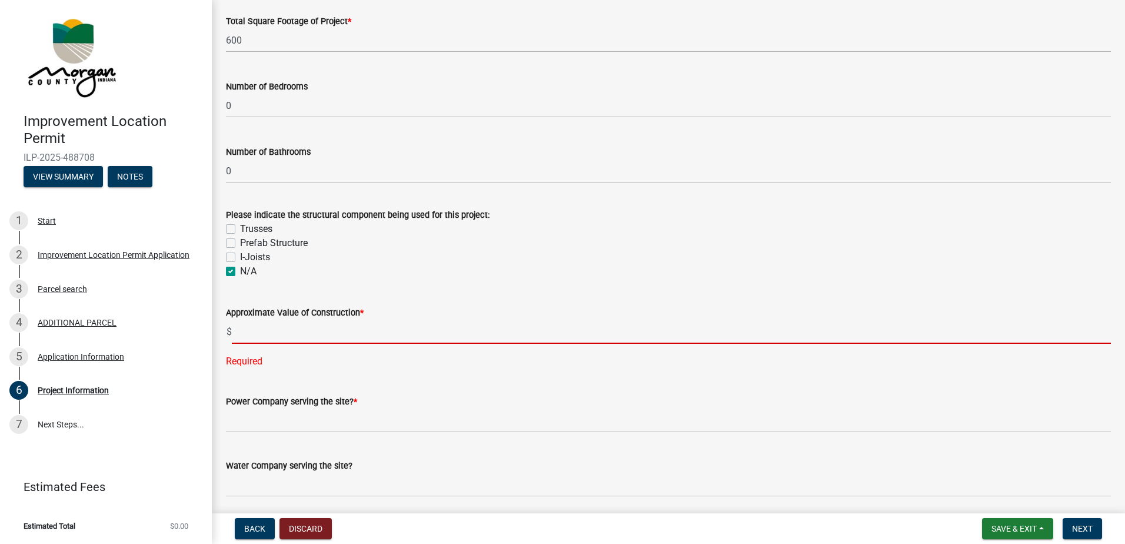
click at [270, 339] on input "text" at bounding box center [671, 332] width 879 height 24
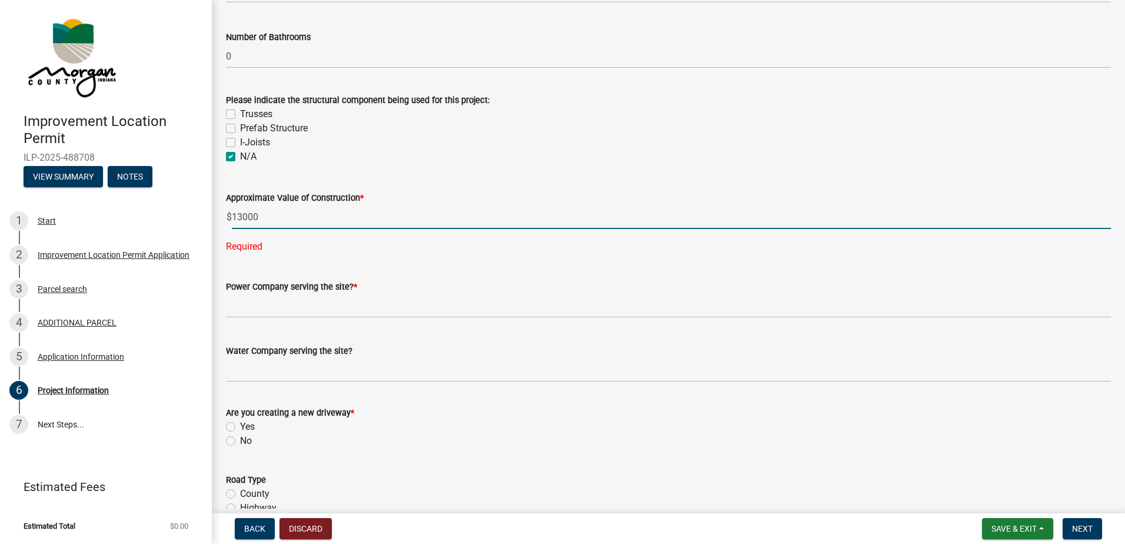
scroll to position [1059, 0]
type input "13000"
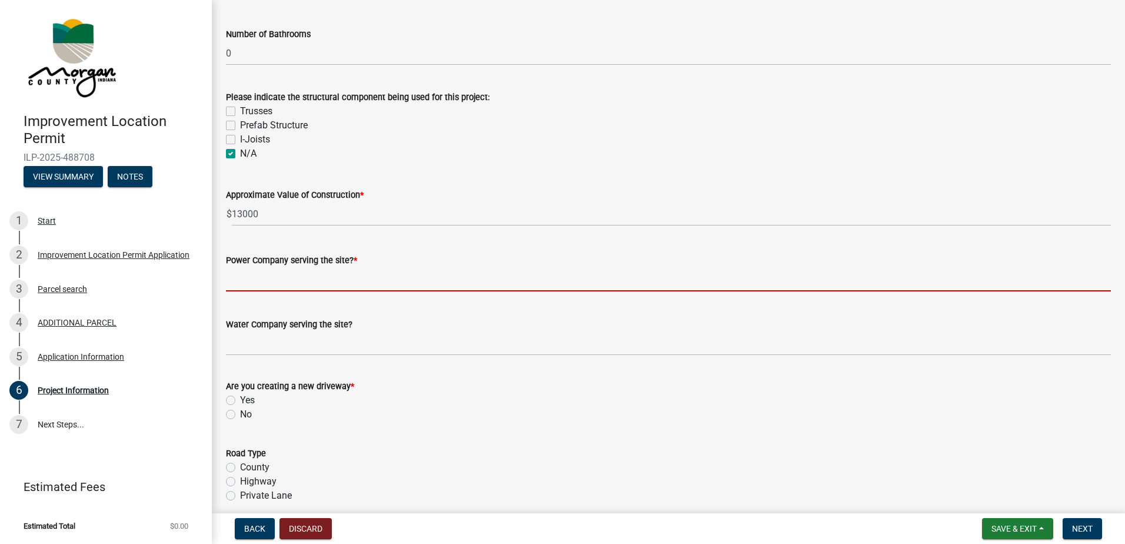
click at [248, 307] on wm-data-entity-input-list "Project Information Please indicate in your project description the additional …" at bounding box center [668, 368] width 885 height 2725
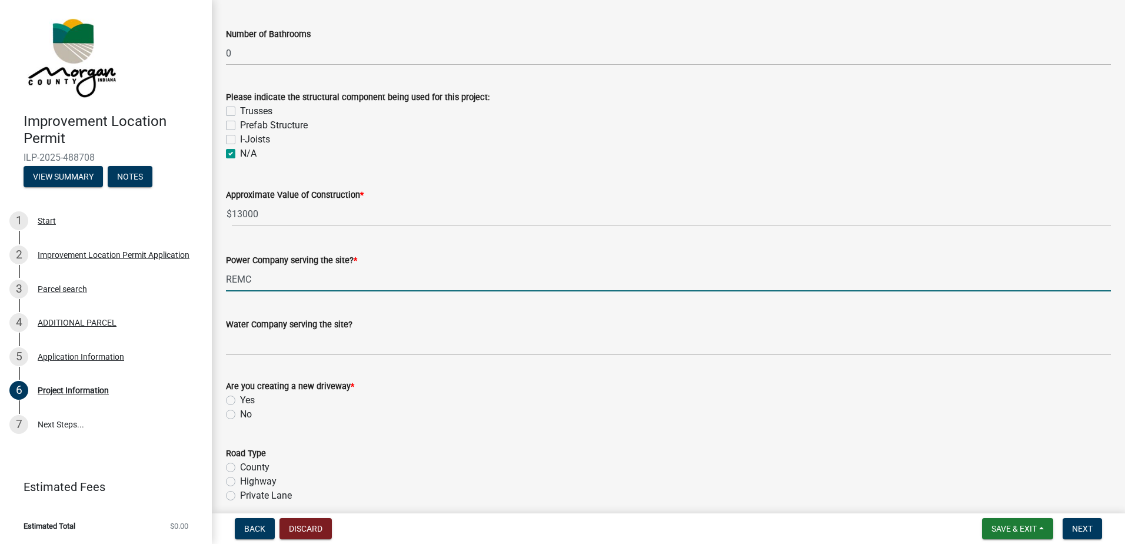
type input "REMC"
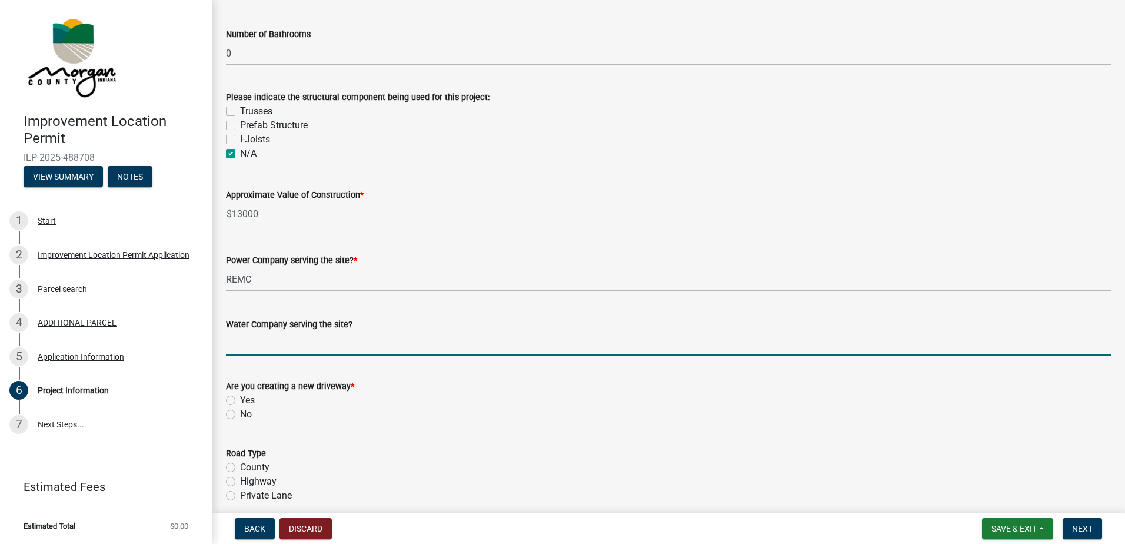
click at [247, 347] on input "Water Company serving the site?" at bounding box center [668, 343] width 885 height 24
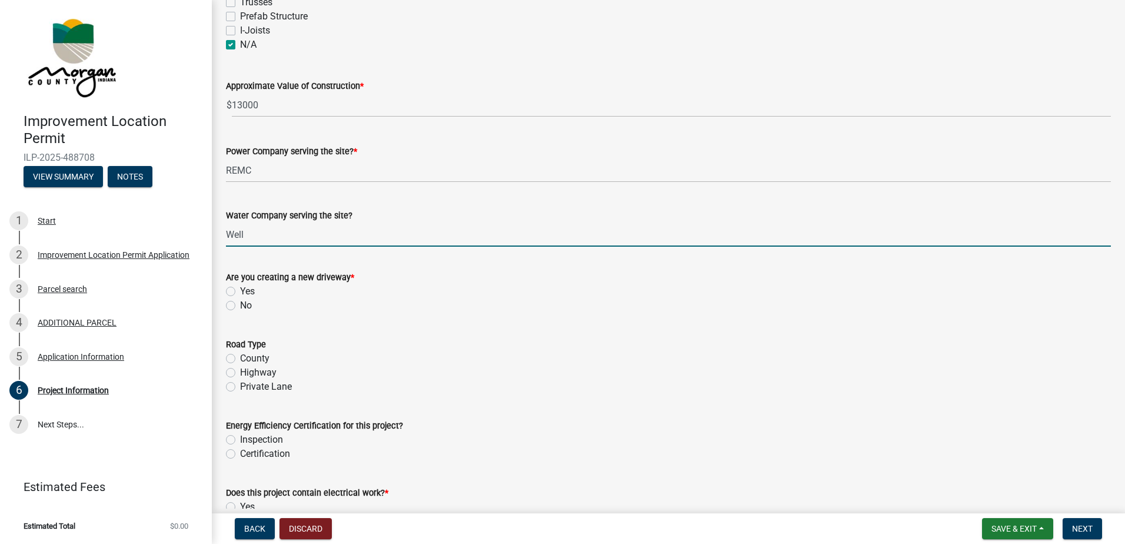
scroll to position [1177, 0]
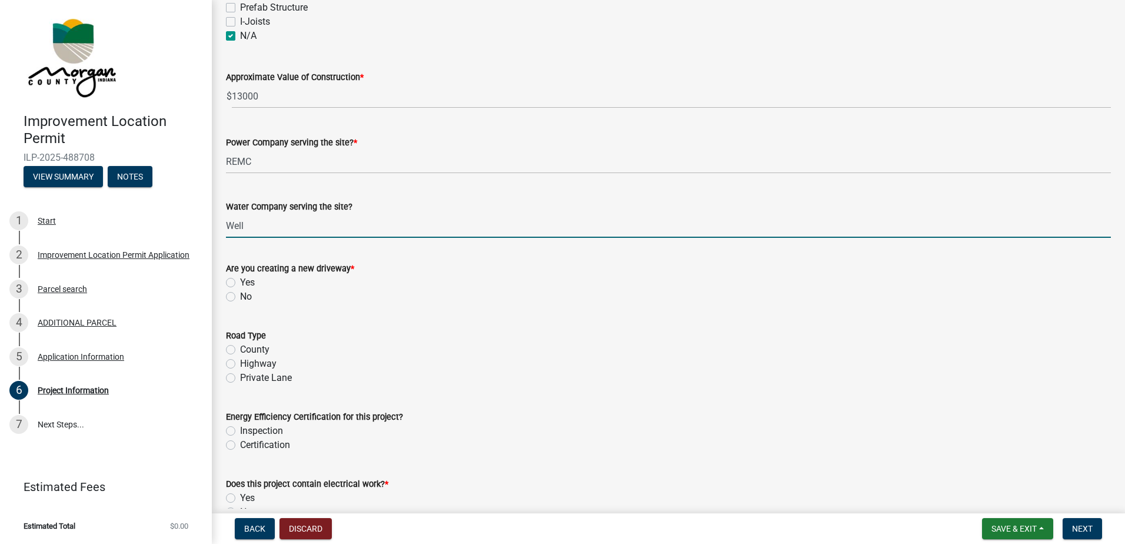
type input "Well"
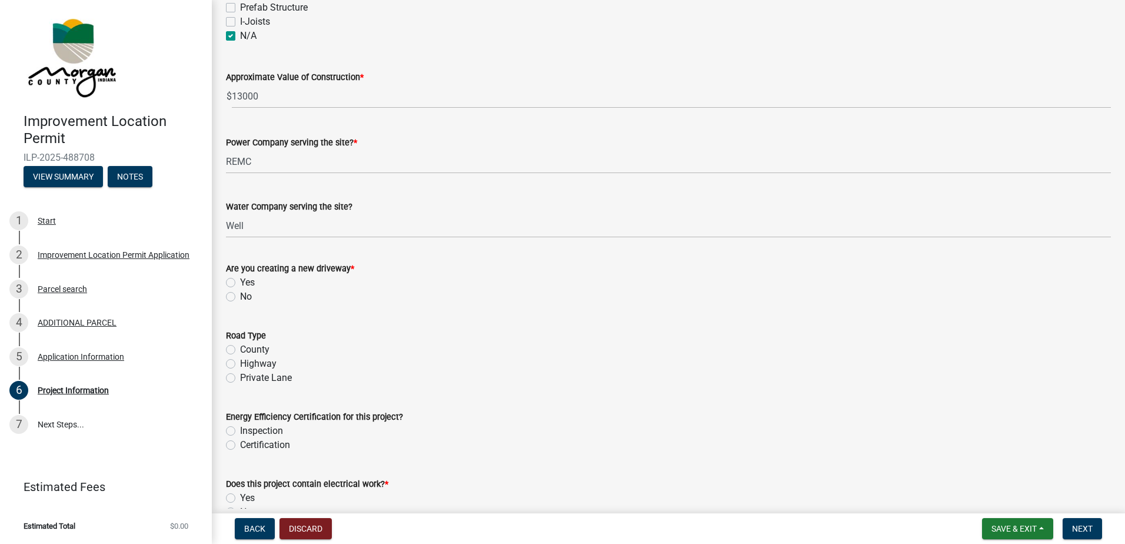
click at [240, 296] on label "No" at bounding box center [246, 297] width 12 height 14
click at [240, 296] on input "No" at bounding box center [244, 294] width 8 height 8
radio input "true"
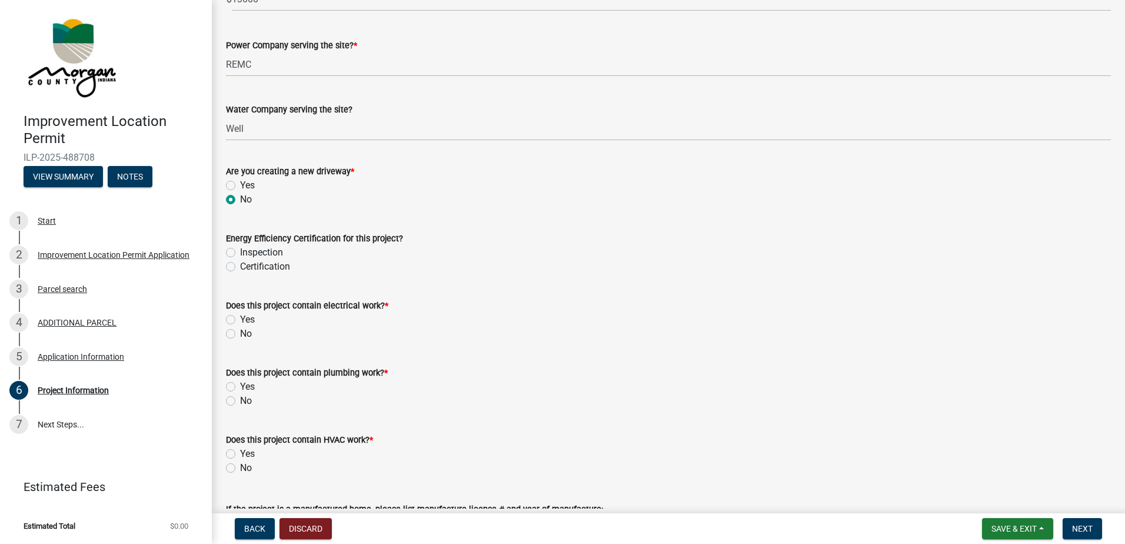
scroll to position [1295, 0]
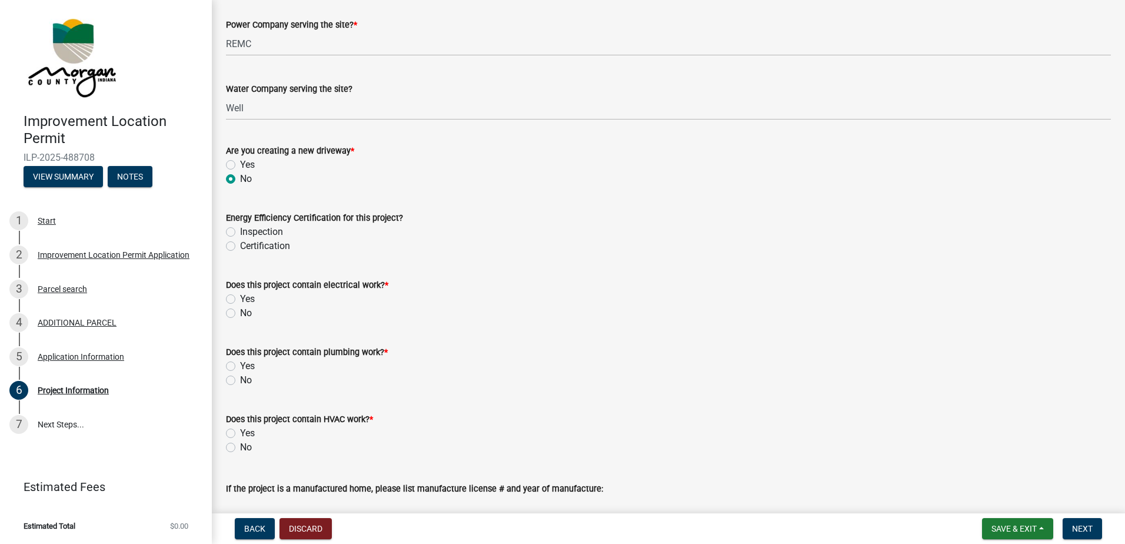
click at [240, 313] on label "No" at bounding box center [246, 313] width 12 height 14
click at [240, 313] on input "No" at bounding box center [244, 310] width 8 height 8
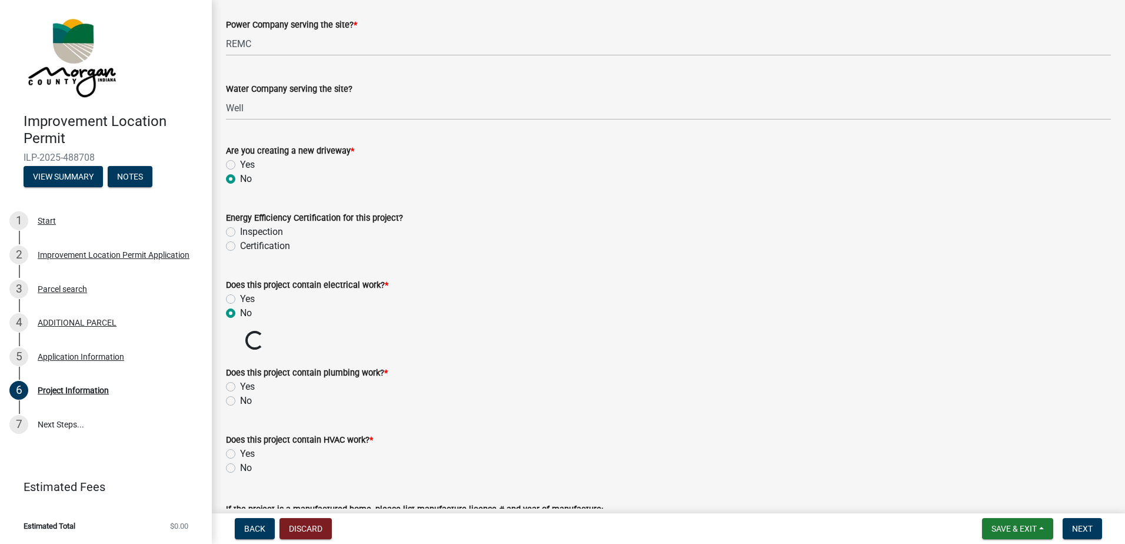
radio input "true"
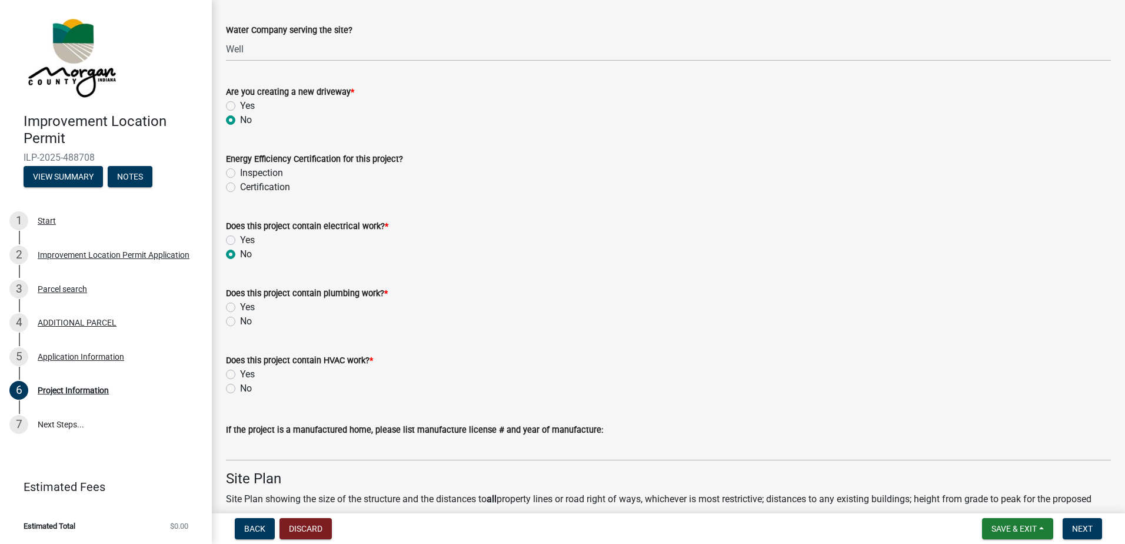
click at [240, 324] on label "No" at bounding box center [246, 321] width 12 height 14
click at [240, 322] on input "No" at bounding box center [244, 318] width 8 height 8
radio input "true"
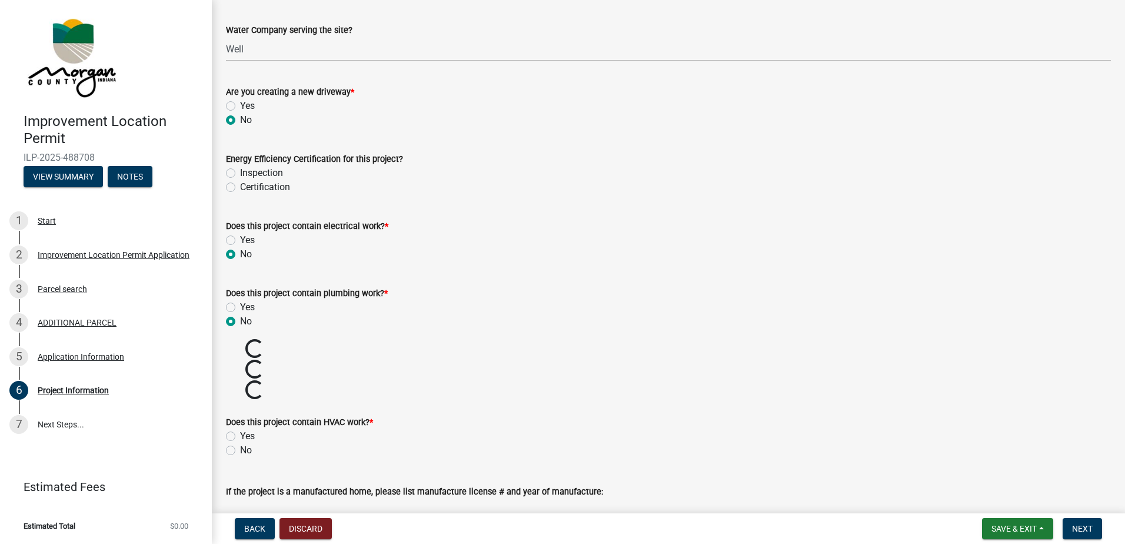
scroll to position [1413, 0]
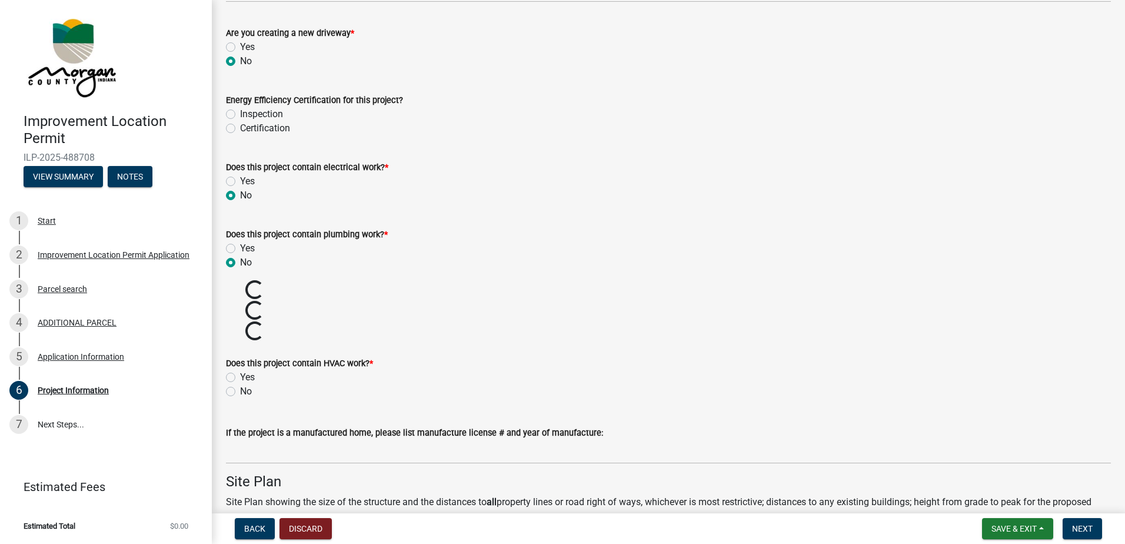
click at [240, 389] on label "No" at bounding box center [246, 391] width 12 height 14
click at [240, 389] on input "No" at bounding box center [244, 388] width 8 height 8
radio input "true"
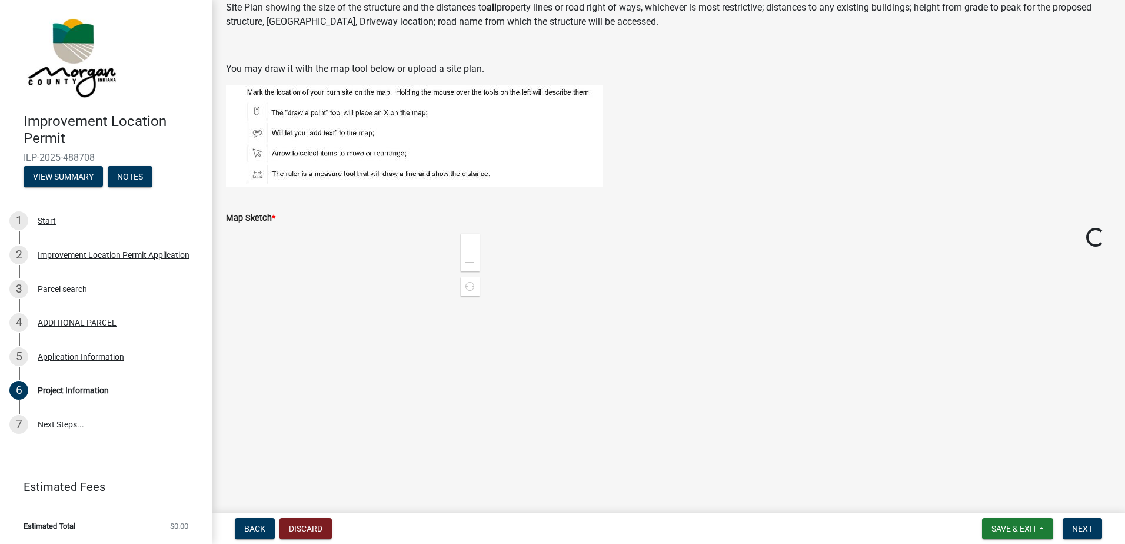
scroll to position [1825, 0]
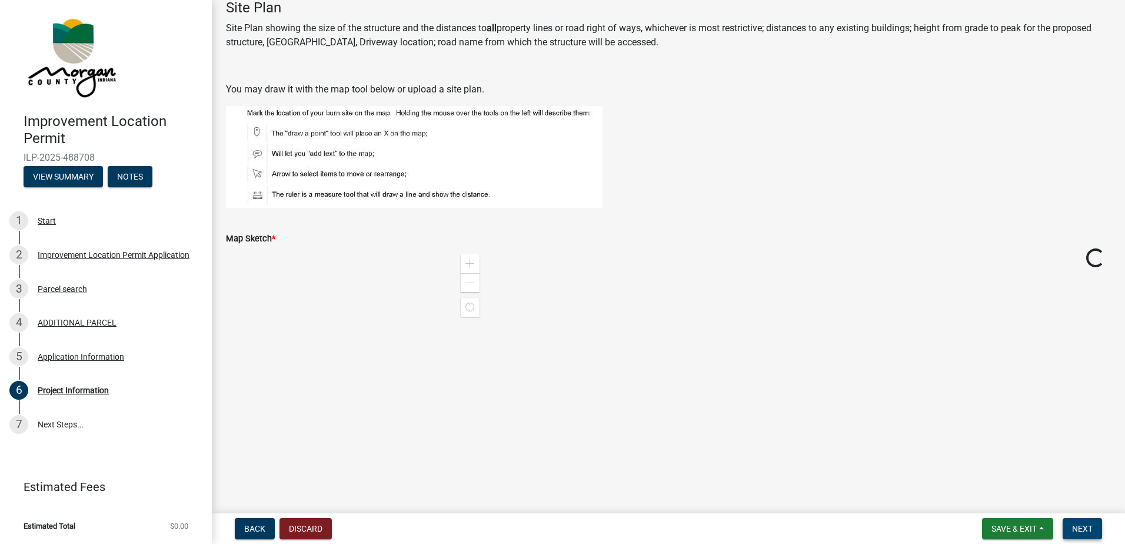
click at [1092, 527] on span "Next" at bounding box center [1082, 528] width 21 height 9
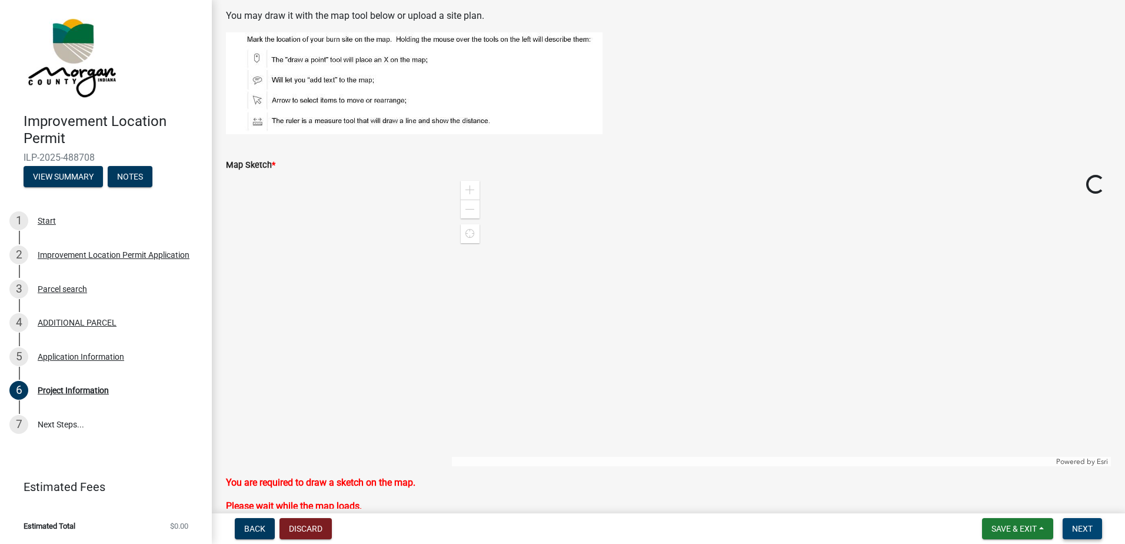
scroll to position [1884, 0]
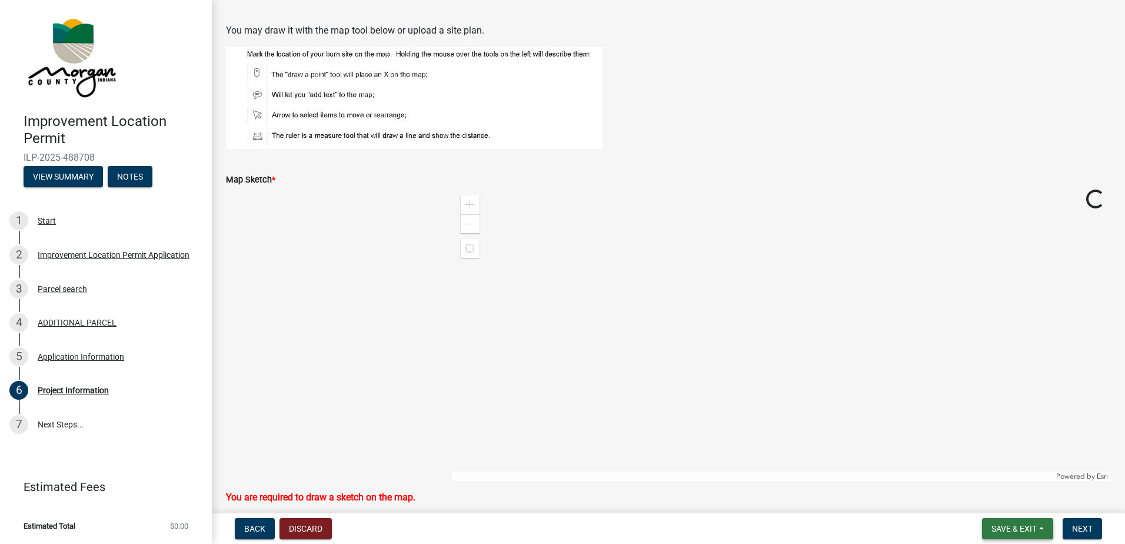
click at [1008, 529] on span "Save & Exit" at bounding box center [1014, 528] width 45 height 9
click at [1001, 497] on button "Save & Exit" at bounding box center [1006, 498] width 94 height 28
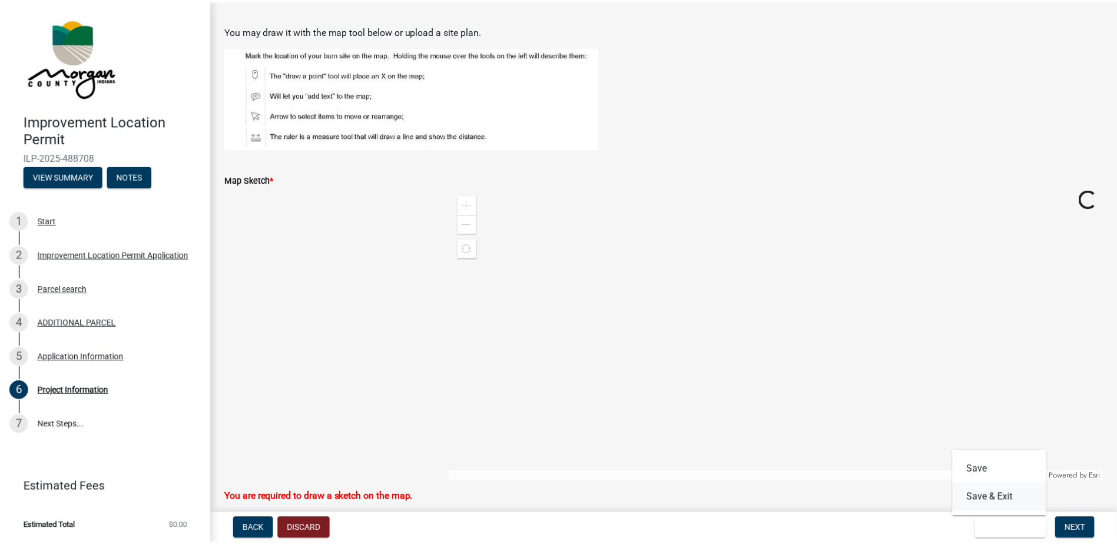
scroll to position [0, 0]
